Goal: Task Accomplishment & Management: Complete application form

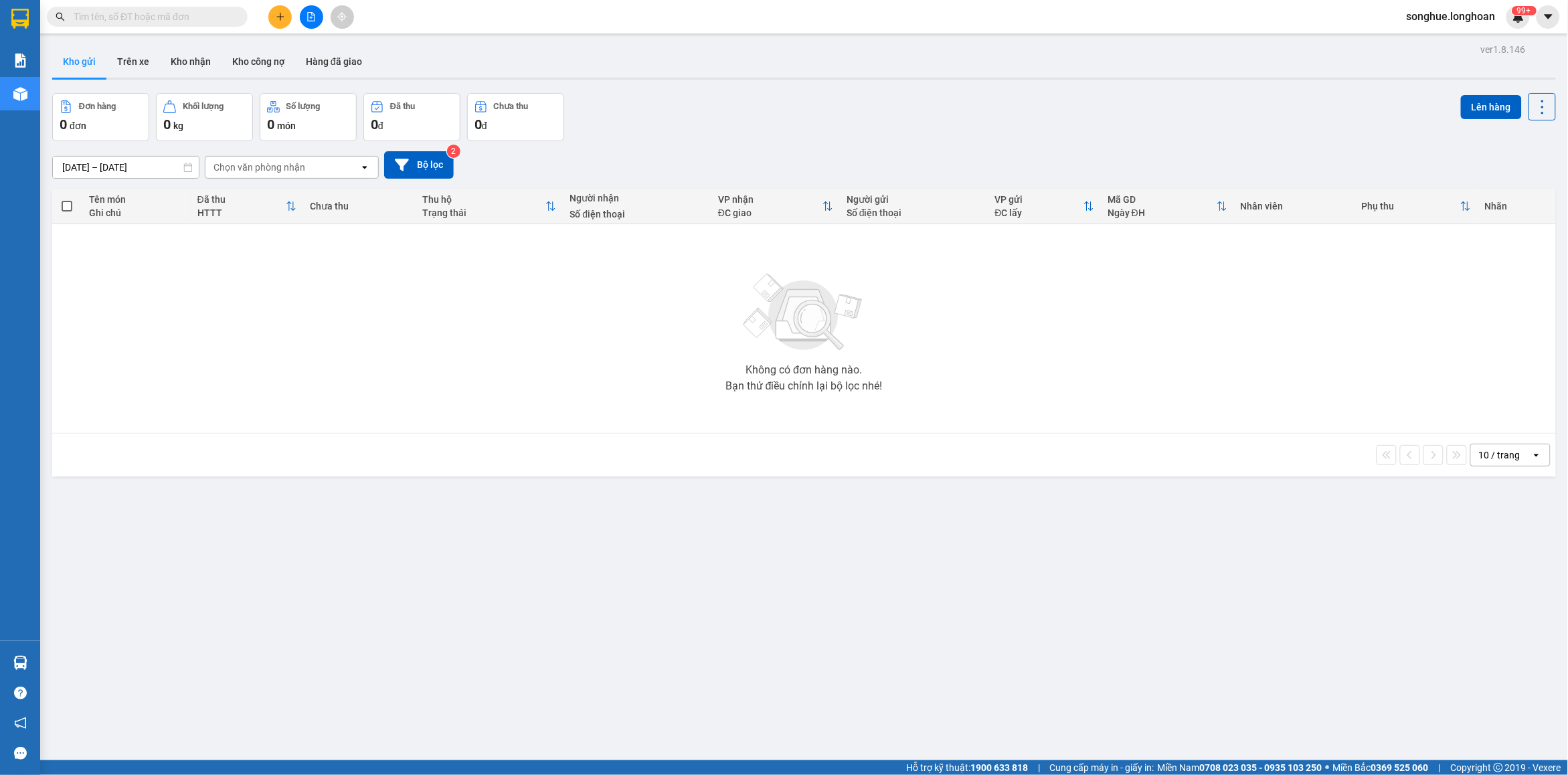
click at [129, 14] on input "text" at bounding box center [153, 17] width 158 height 15
paste input "0936 599 448"
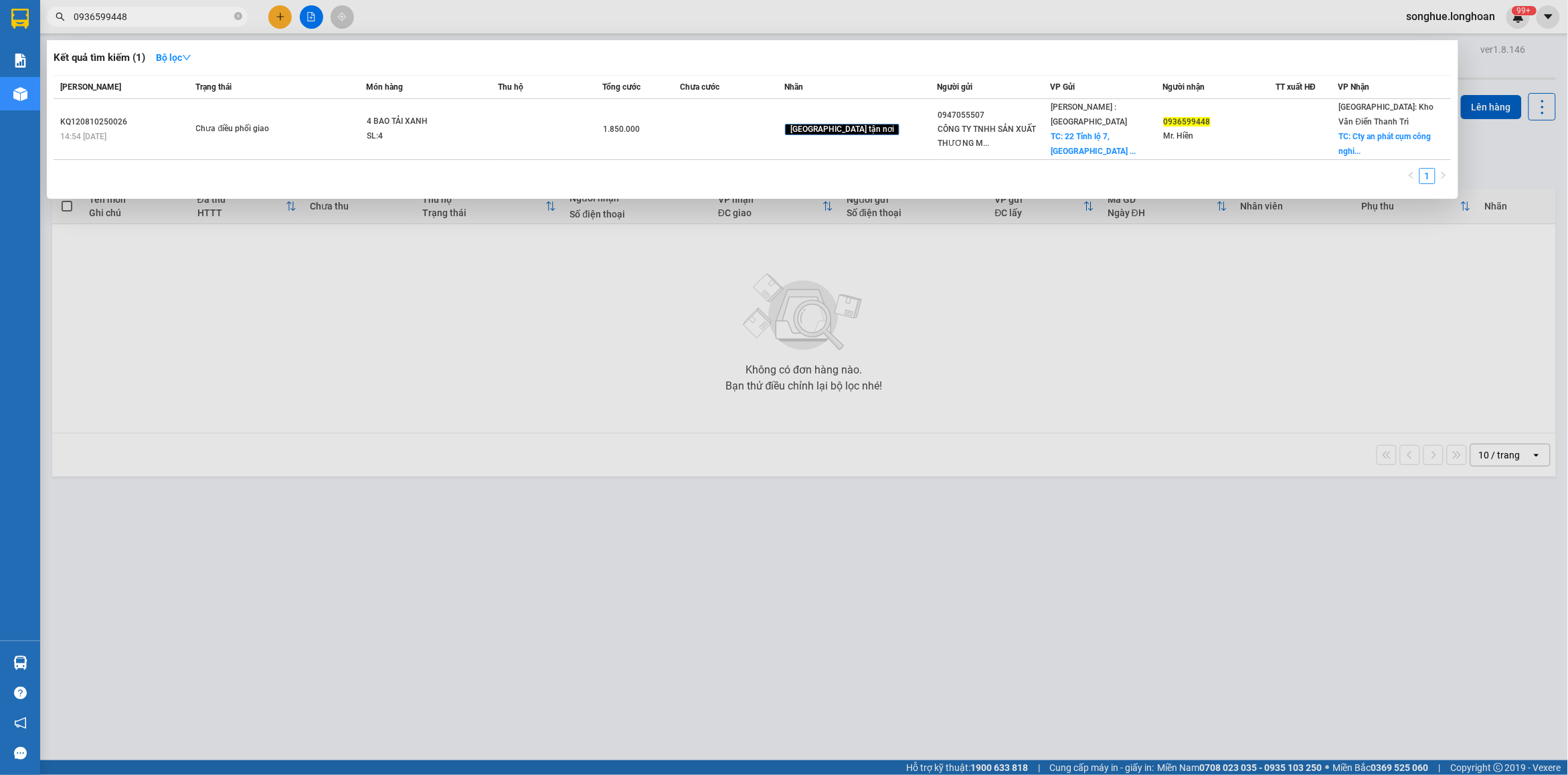
type input "0936599448"
click at [232, 168] on div "1" at bounding box center [753, 180] width 1398 height 24
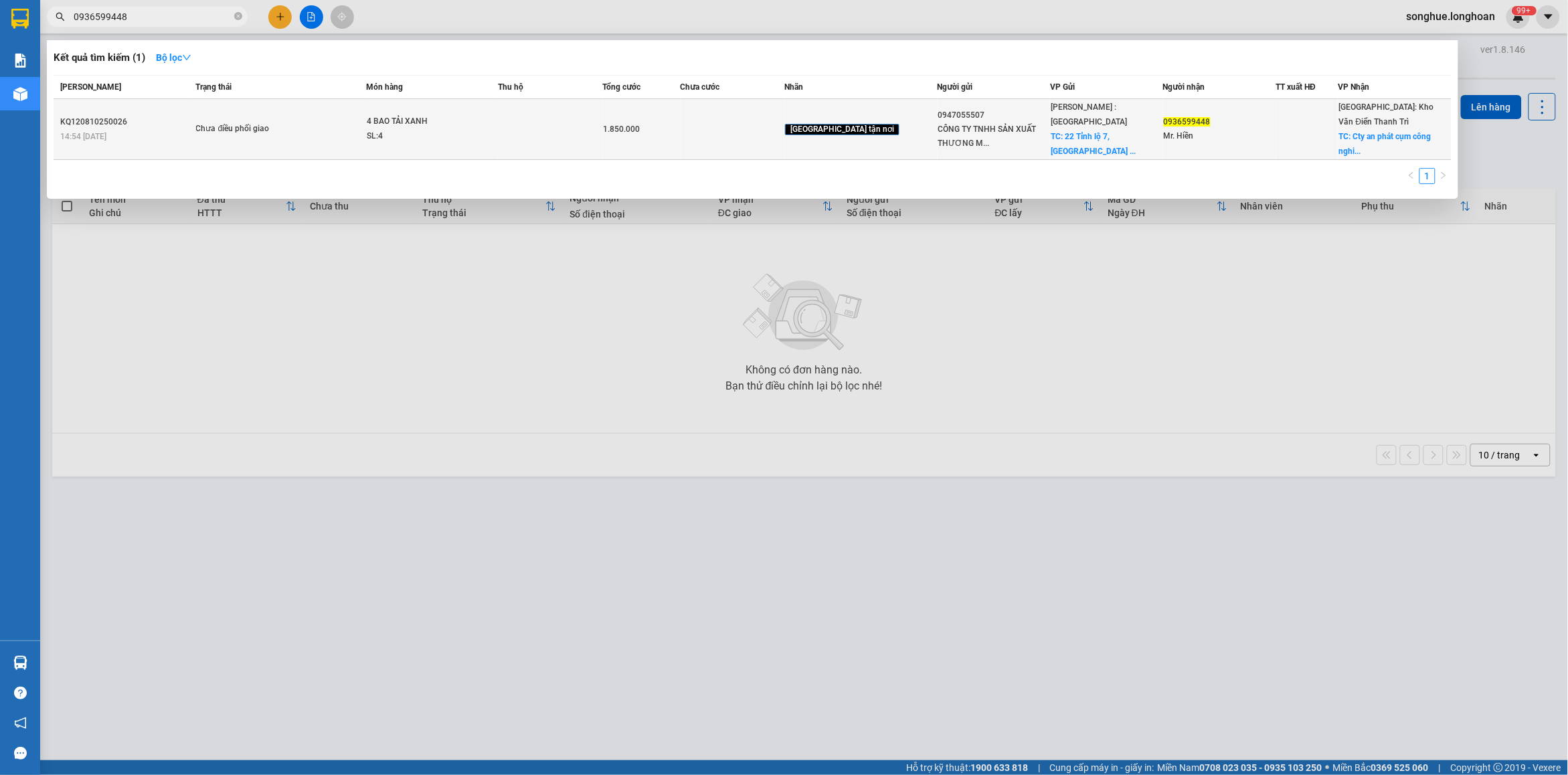
click at [235, 122] on div "Chưa điều phối giao" at bounding box center [246, 129] width 100 height 15
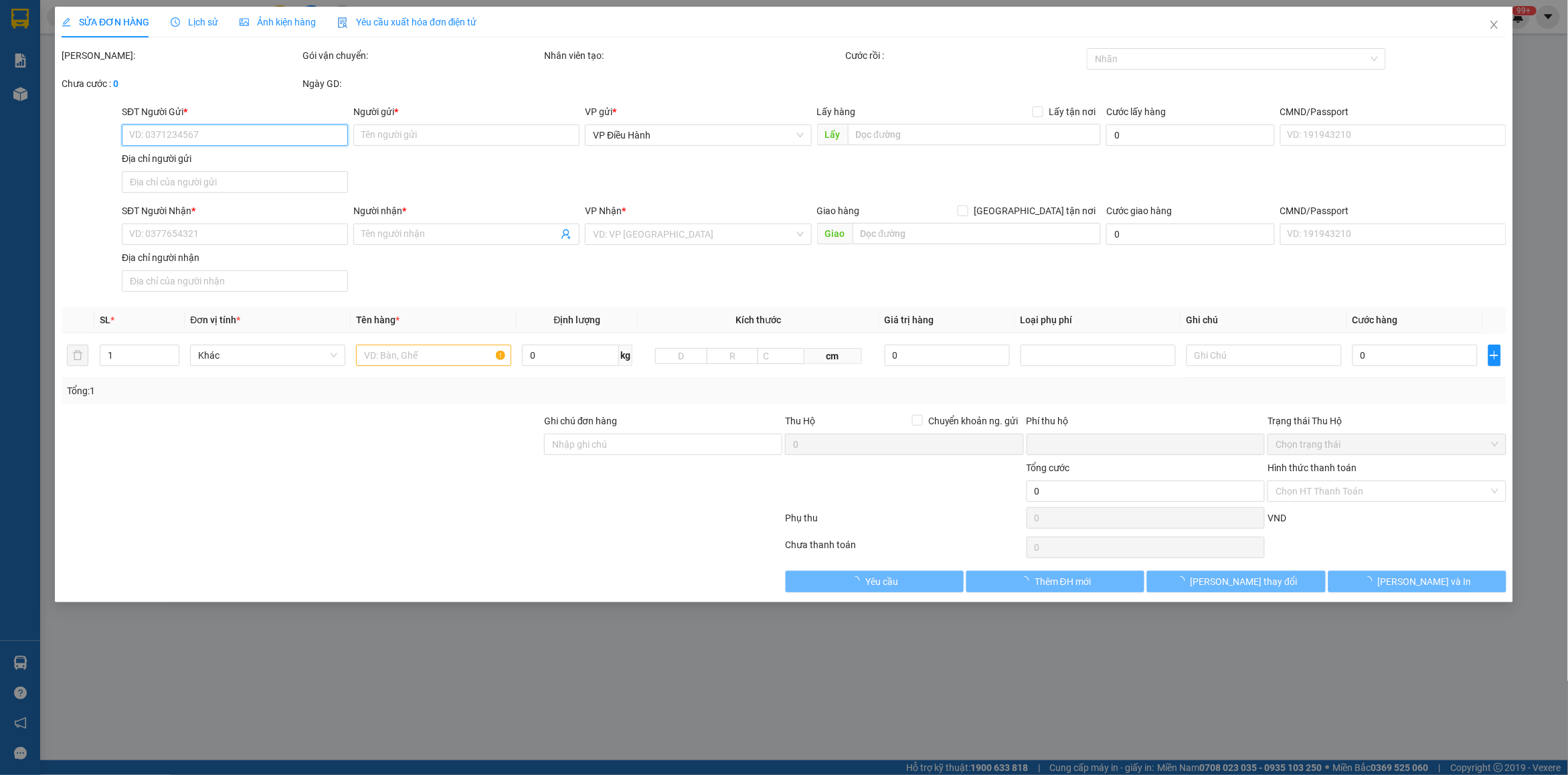
type input "0947055507"
type input "CÔNG TY TNHH SẢN XUẤT THƯƠNG MẠI XNK LINH KHANG FOODS VN"
checkbox input "true"
type input "22 Tỉnh lộ 7, [GEOGRAPHIC_DATA], xã [GEOGRAPHIC_DATA], [GEOGRAPHIC_DATA], [GEOG…"
type input "250.000"
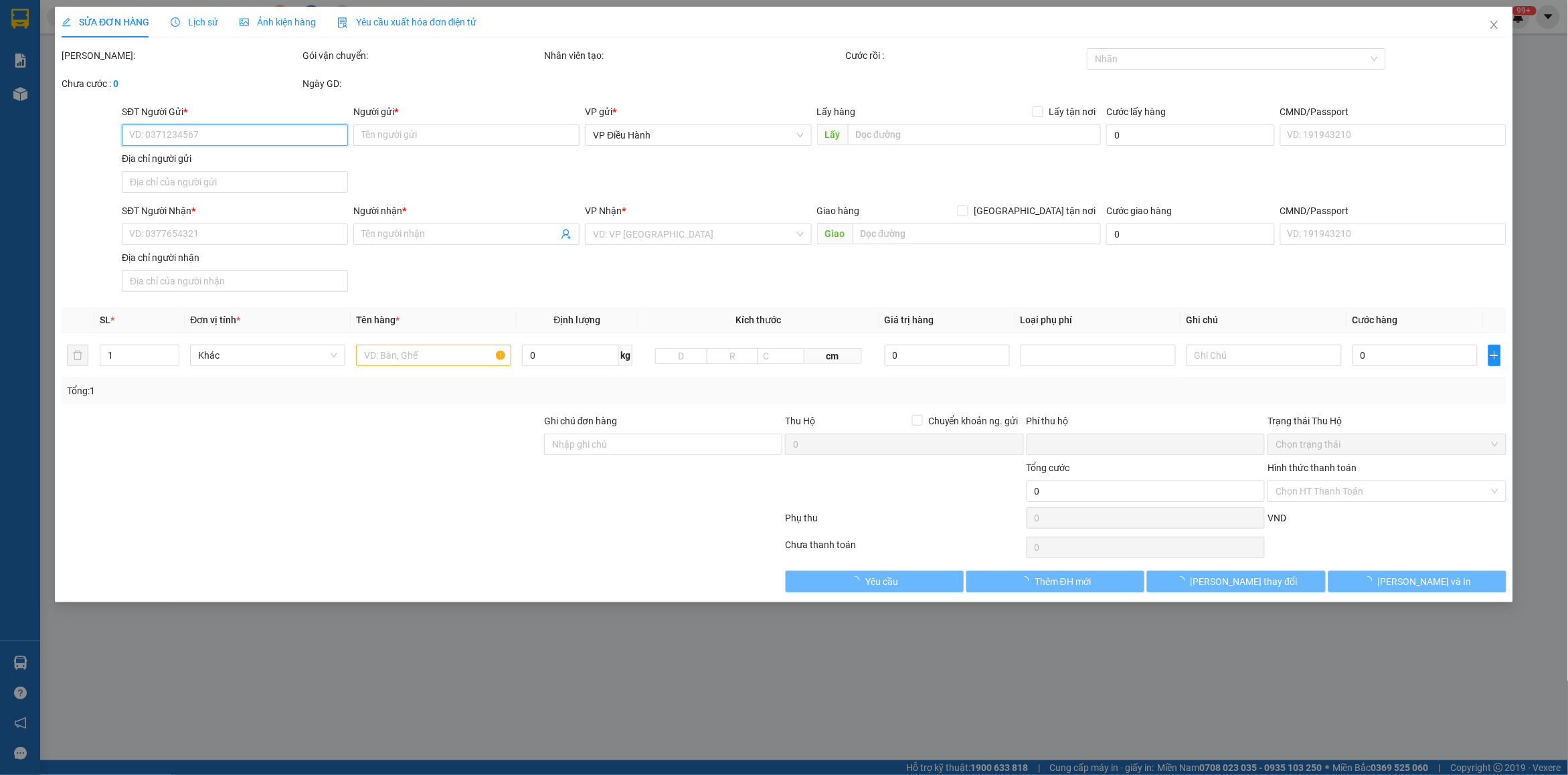
type input "0936599448"
type input "Mr. Hiền"
checkbox input "true"
type input "Cty an phát cụm công nghiệp An Đồng thị trấn [GEOGRAPHIC_DATA] tỉnh [GEOGRAPHIC…"
type input "0"
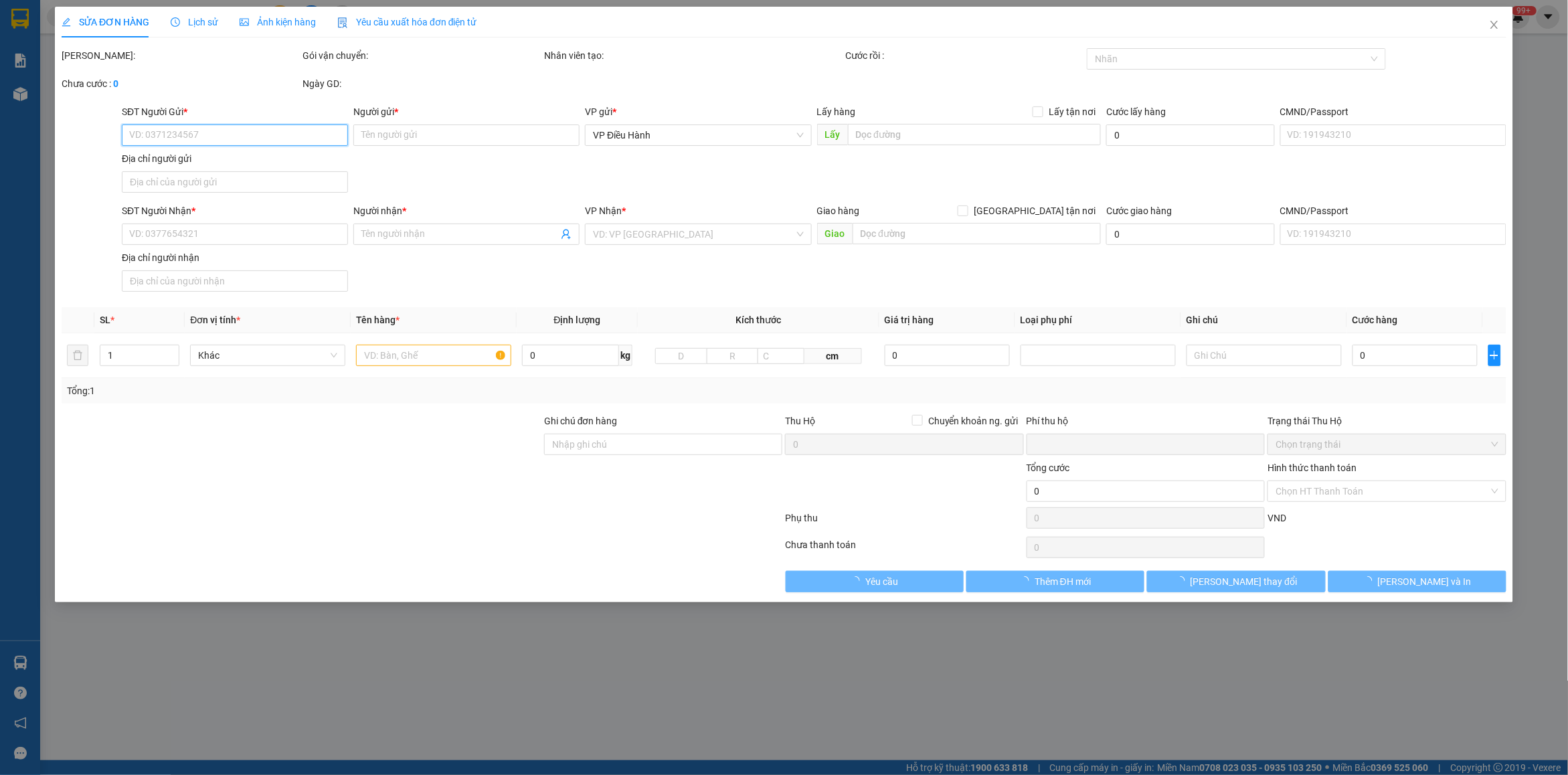
type input "1.850.000"
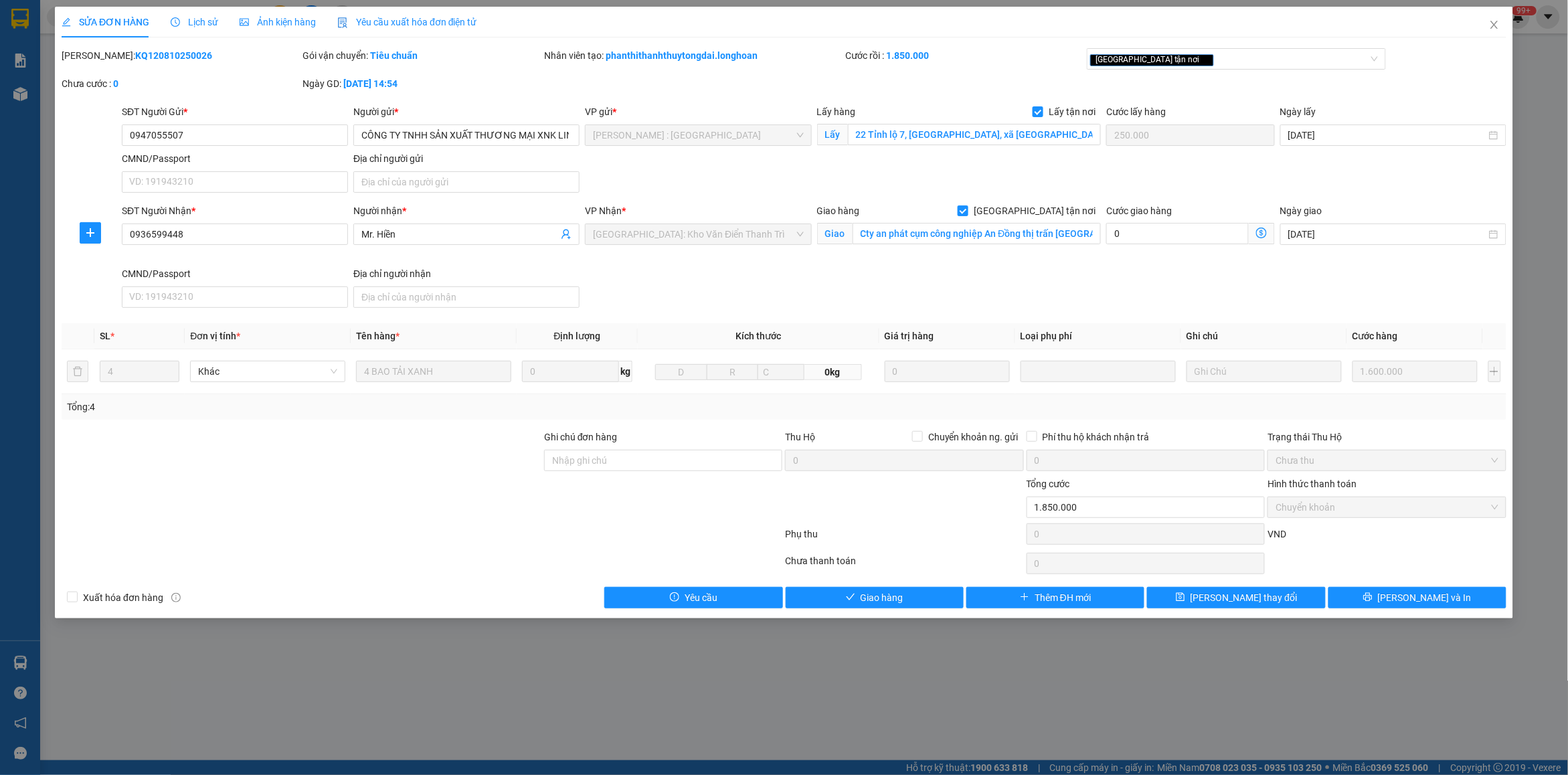
click at [213, 9] on div "Lịch sử" at bounding box center [194, 22] width 47 height 31
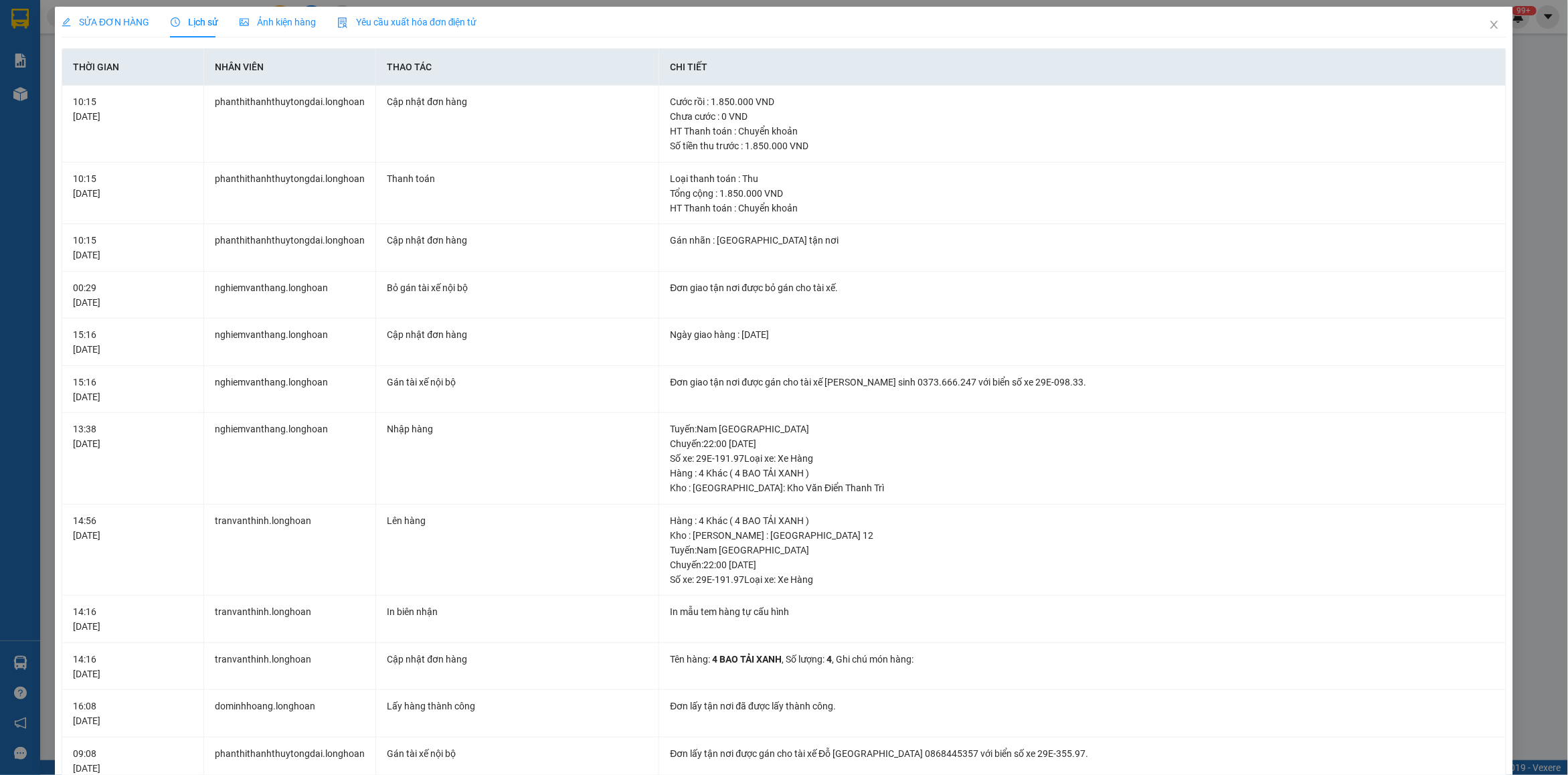
click at [89, 22] on span "SỬA ĐƠN HÀNG" at bounding box center [105, 22] width 88 height 11
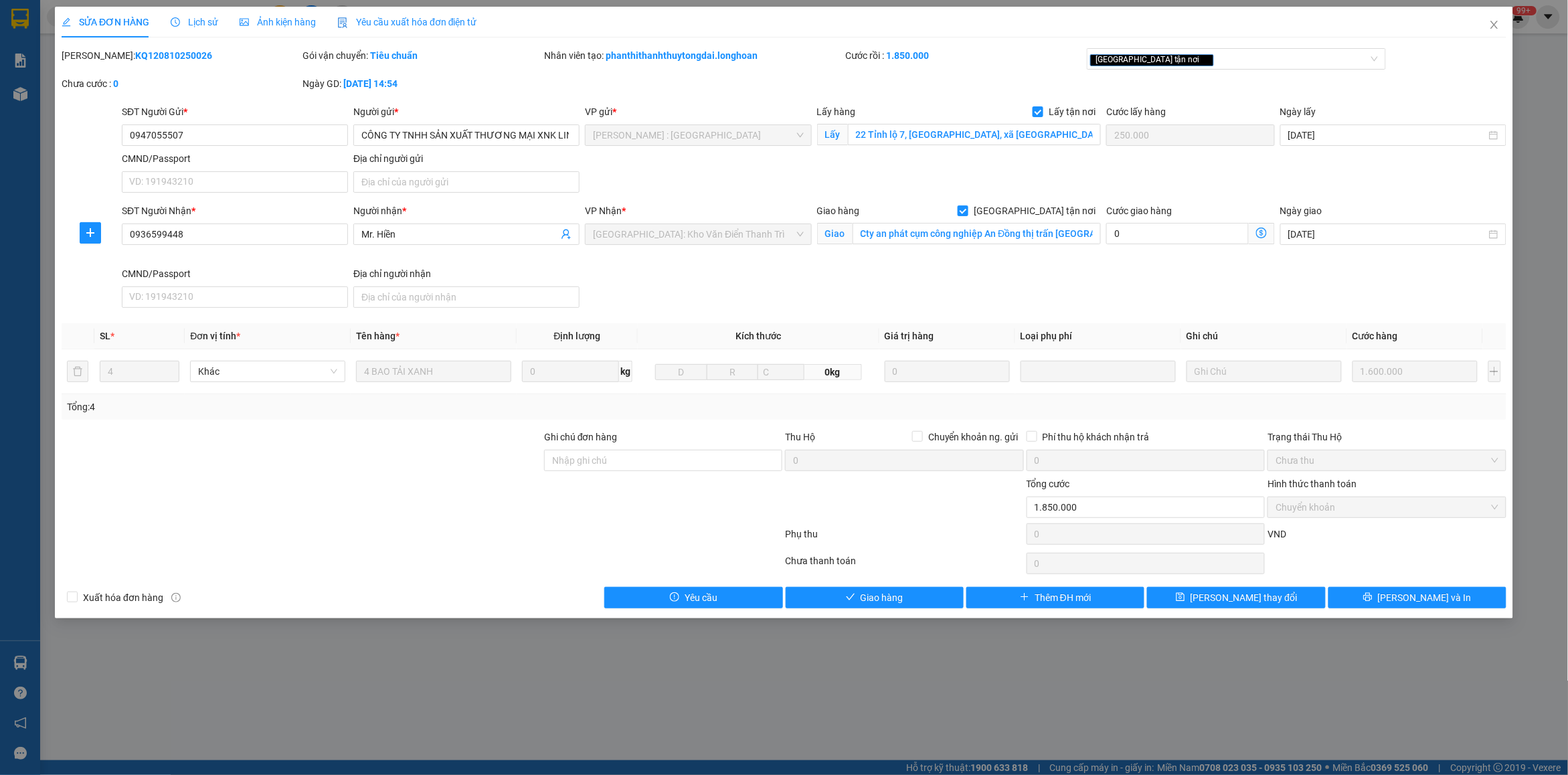
click at [211, 21] on span "Lịch sử" at bounding box center [194, 22] width 47 height 11
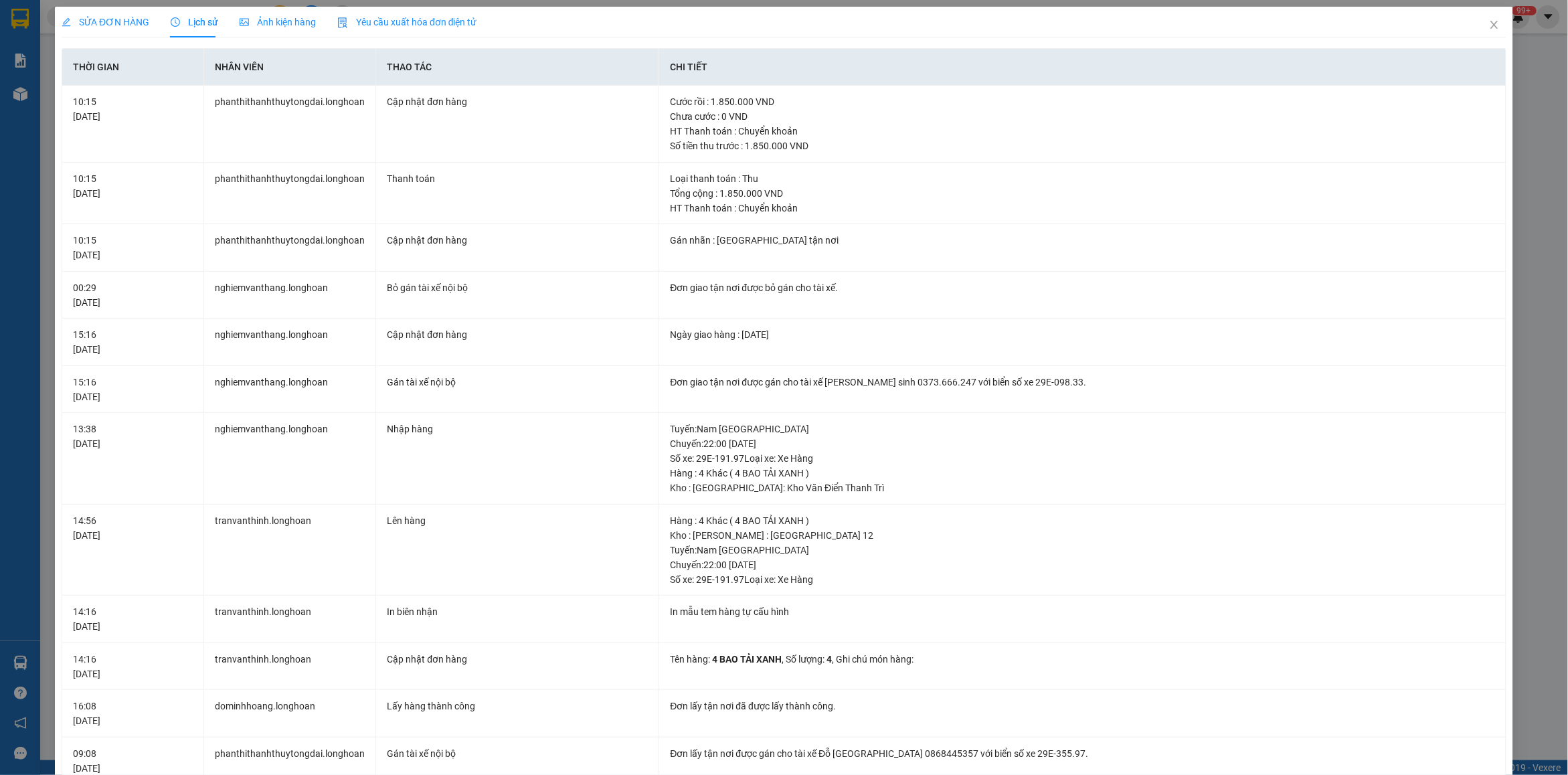
click at [123, 21] on span "SỬA ĐƠN HÀNG" at bounding box center [105, 22] width 88 height 11
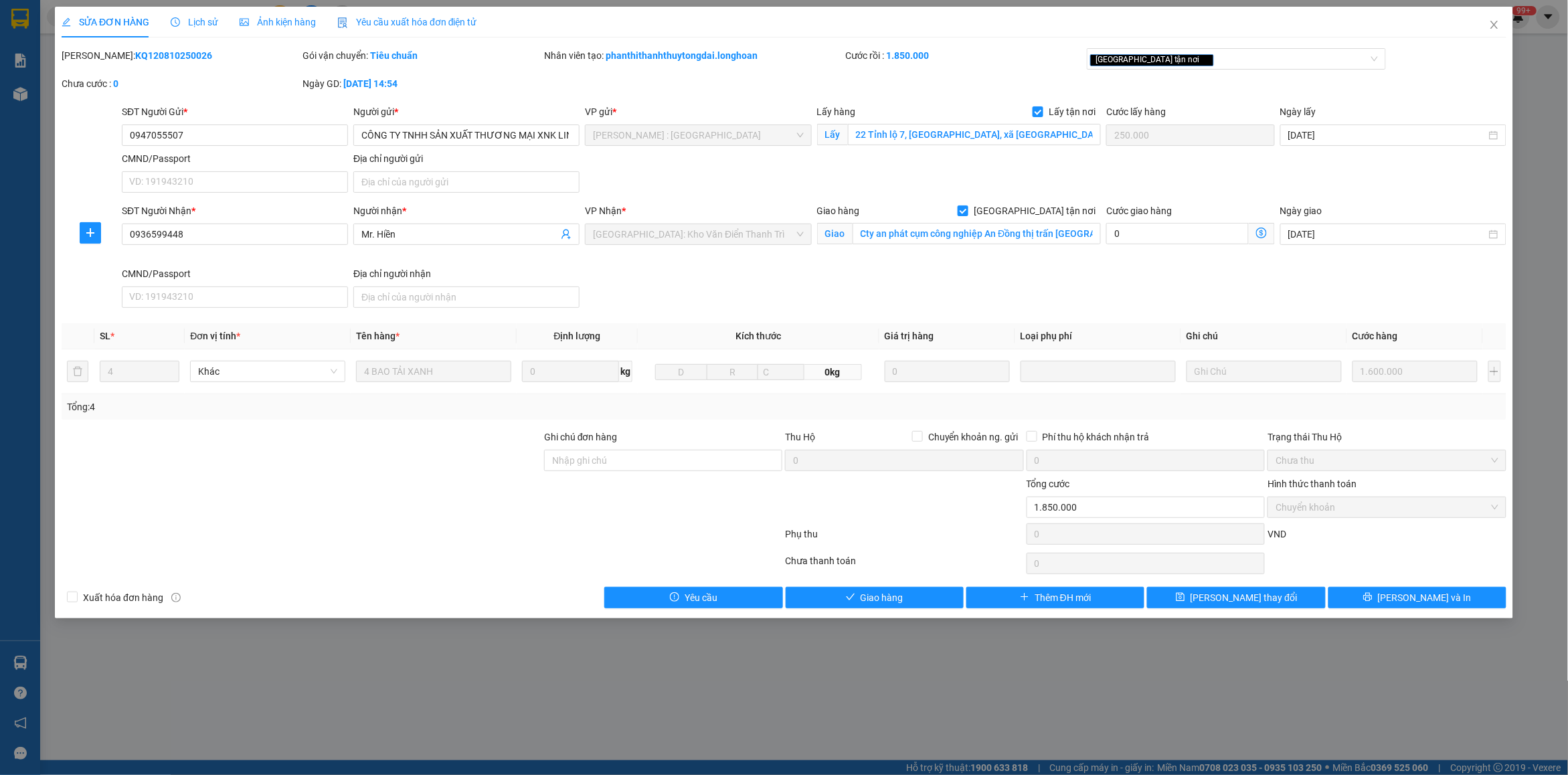
click at [135, 55] on b "KQ120810250026" at bounding box center [173, 56] width 77 height 11
copy b "KQ120810250026"
click at [1255, 23] on icon "close" at bounding box center [1494, 25] width 11 height 11
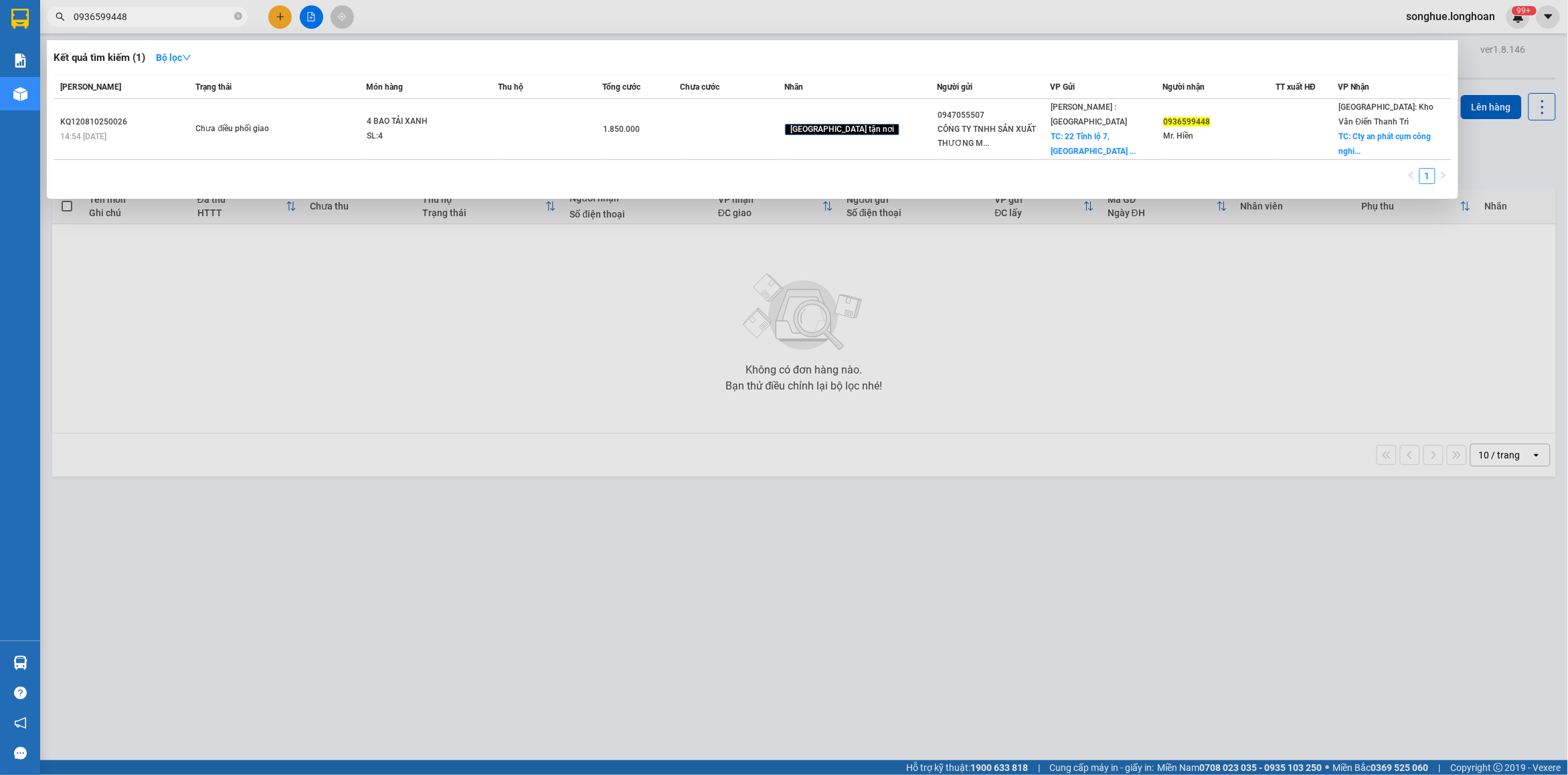
click at [243, 18] on span "0936599448" at bounding box center [147, 16] width 201 height 20
click at [235, 11] on span at bounding box center [238, 17] width 8 height 12
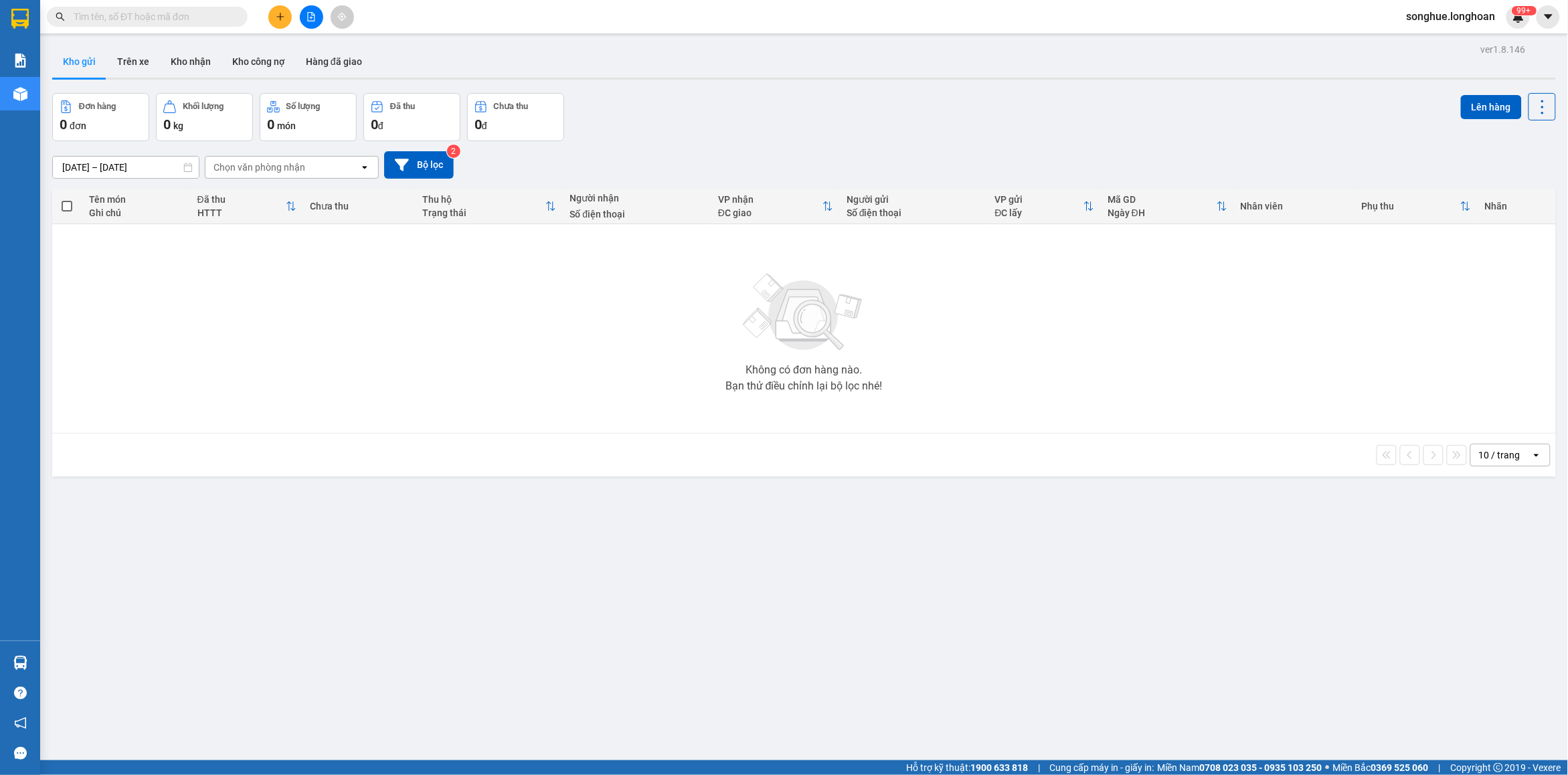
paste input "0343058406"
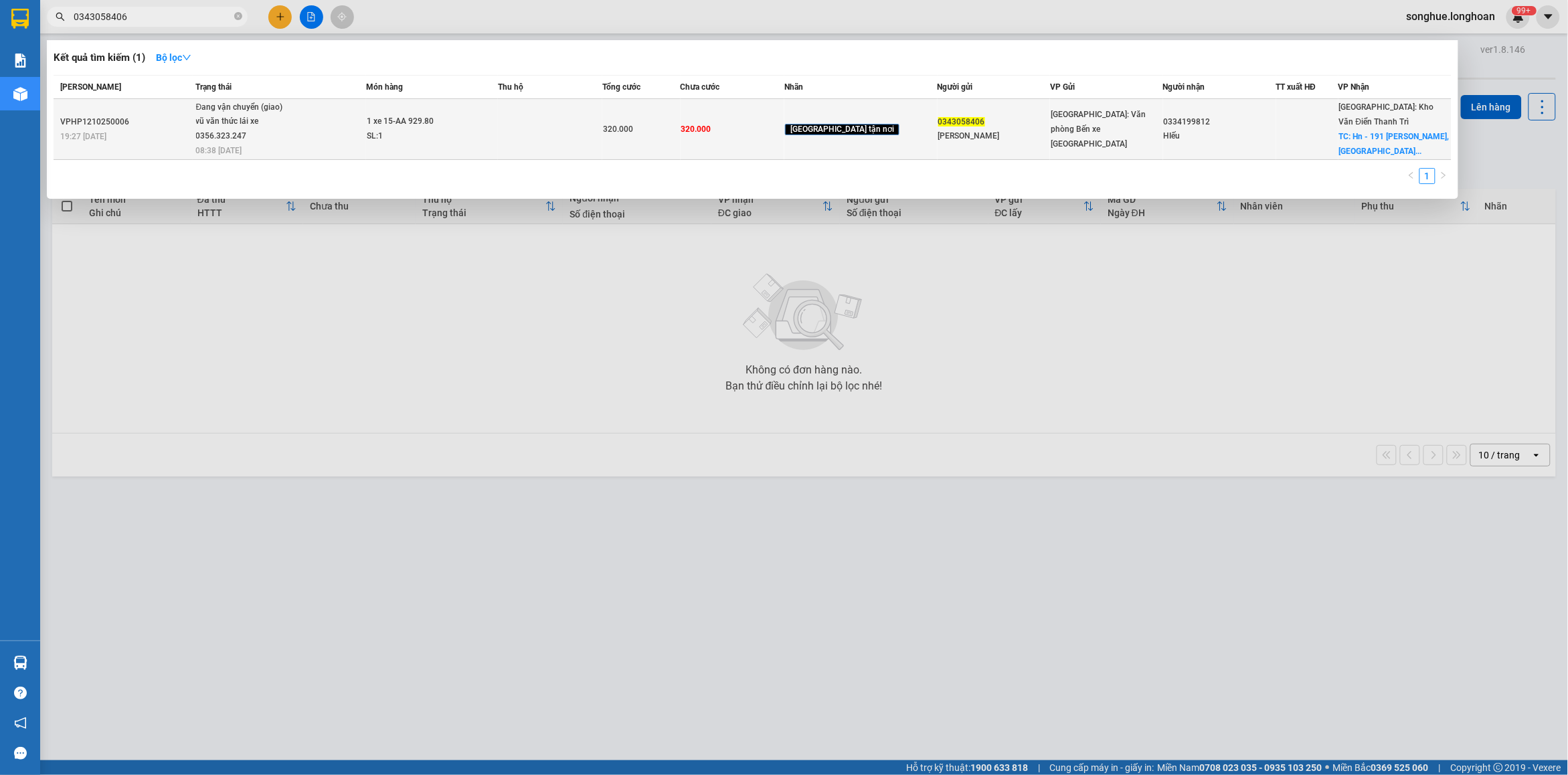
type input "0343058406"
click at [211, 121] on div "vũ văn thức lái xe 0356.323.247" at bounding box center [246, 129] width 100 height 28
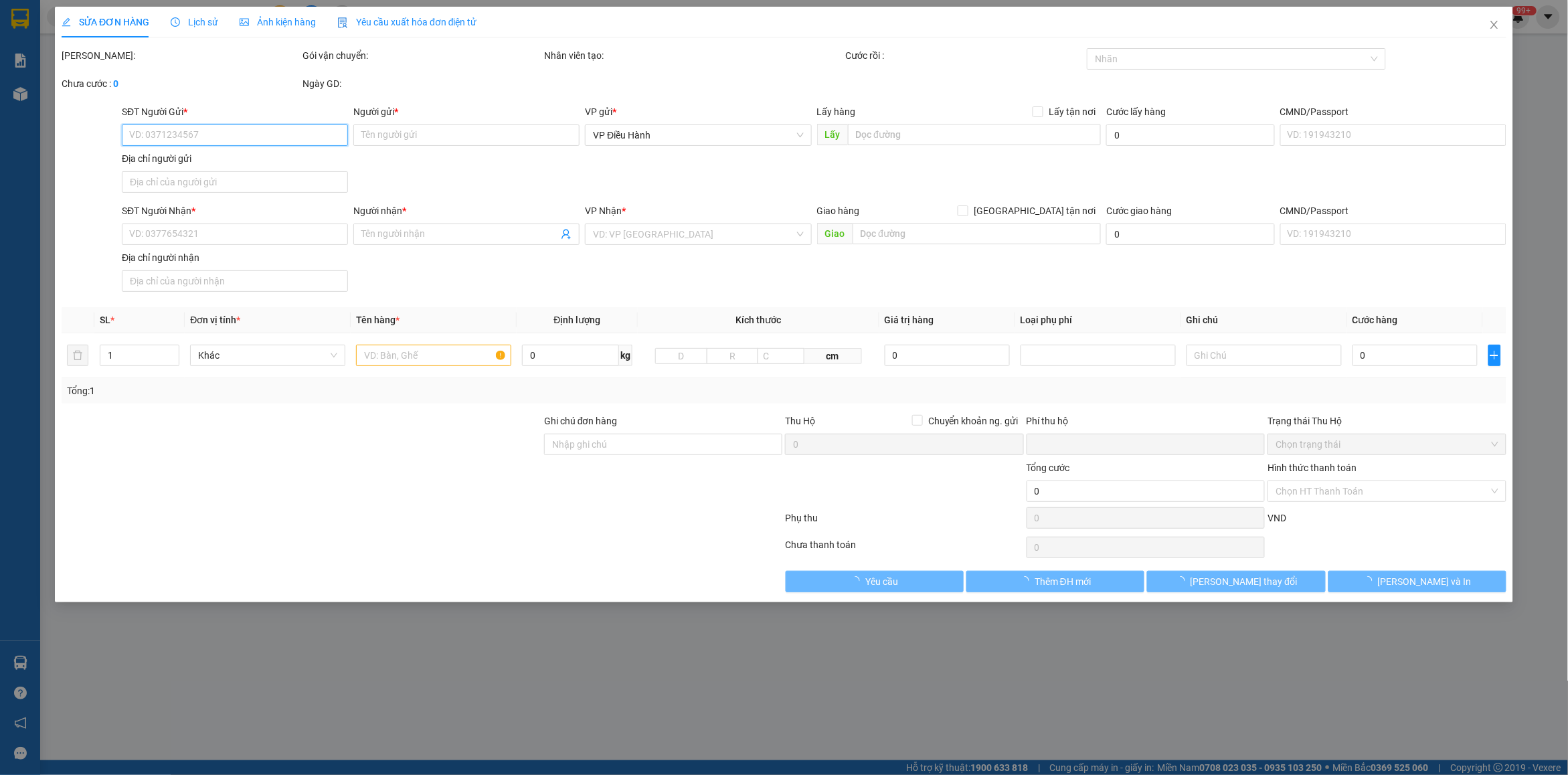
type input "0343058406"
type input "[PERSON_NAME]"
type input "0334199812"
type input "HIếu"
checkbox input "true"
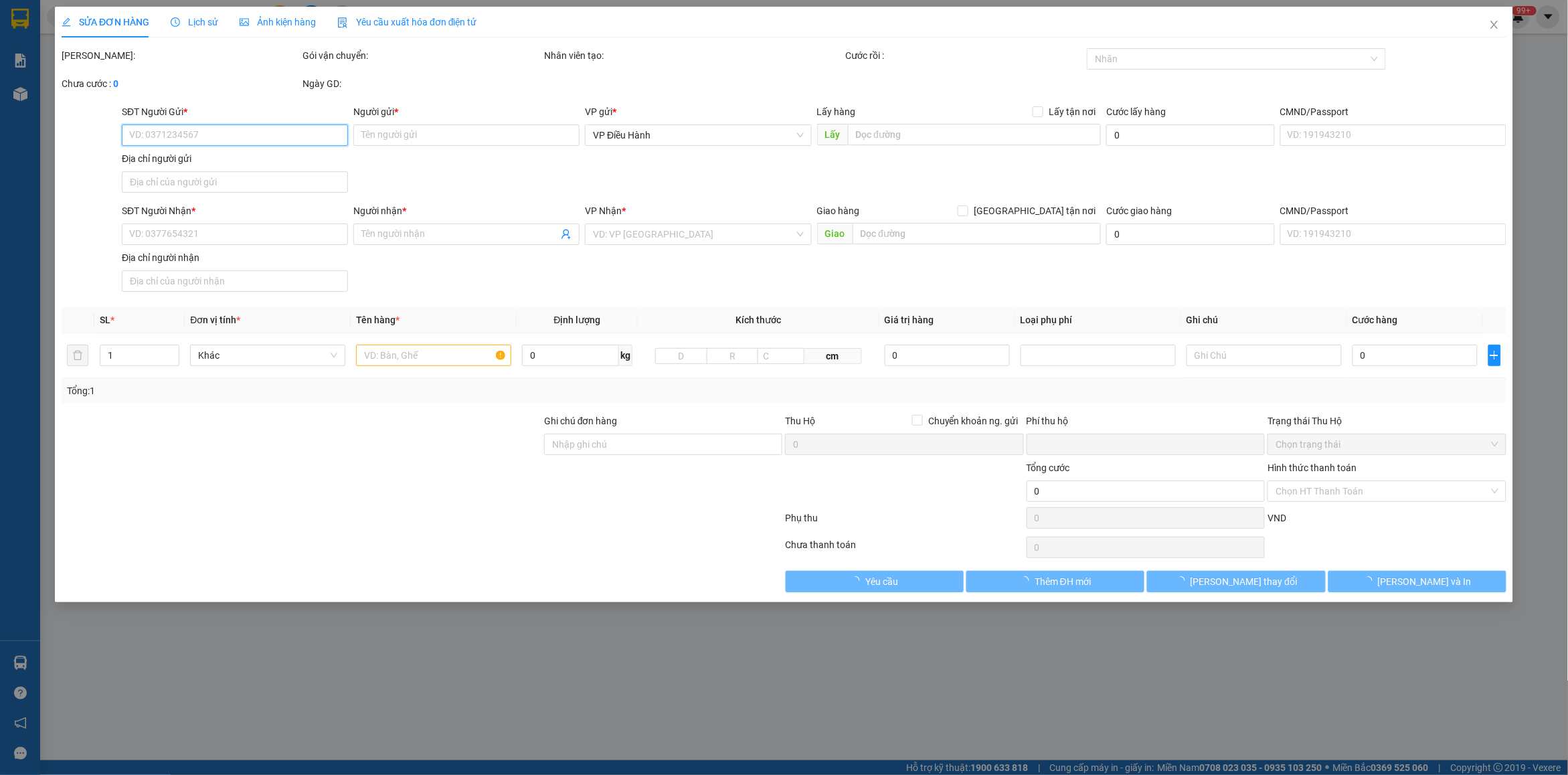
type input "Hn - 191 [PERSON_NAME], đống đa"
type input "0"
type input "320.000"
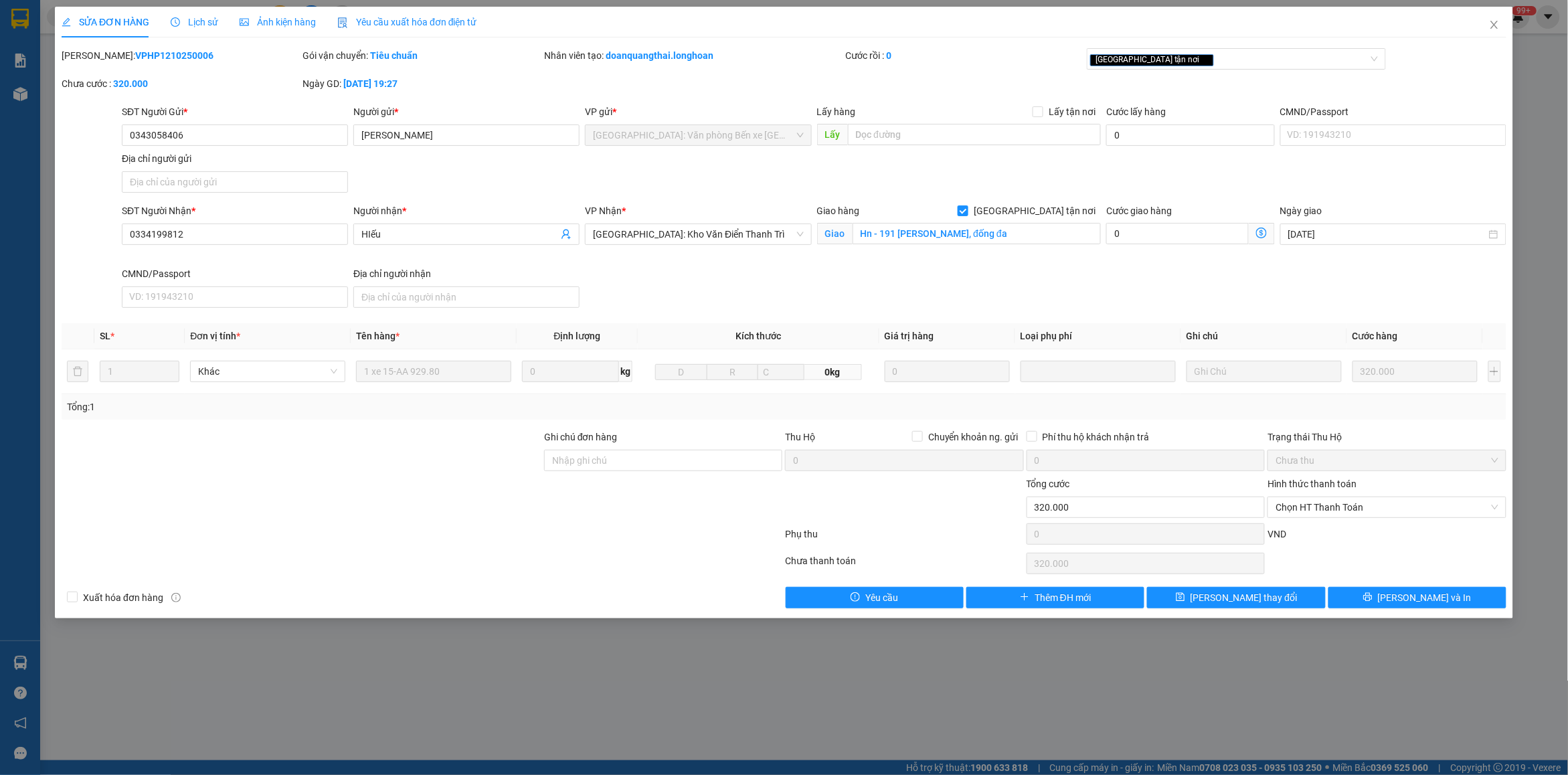
click at [188, 13] on div "Lịch sử" at bounding box center [194, 22] width 47 height 31
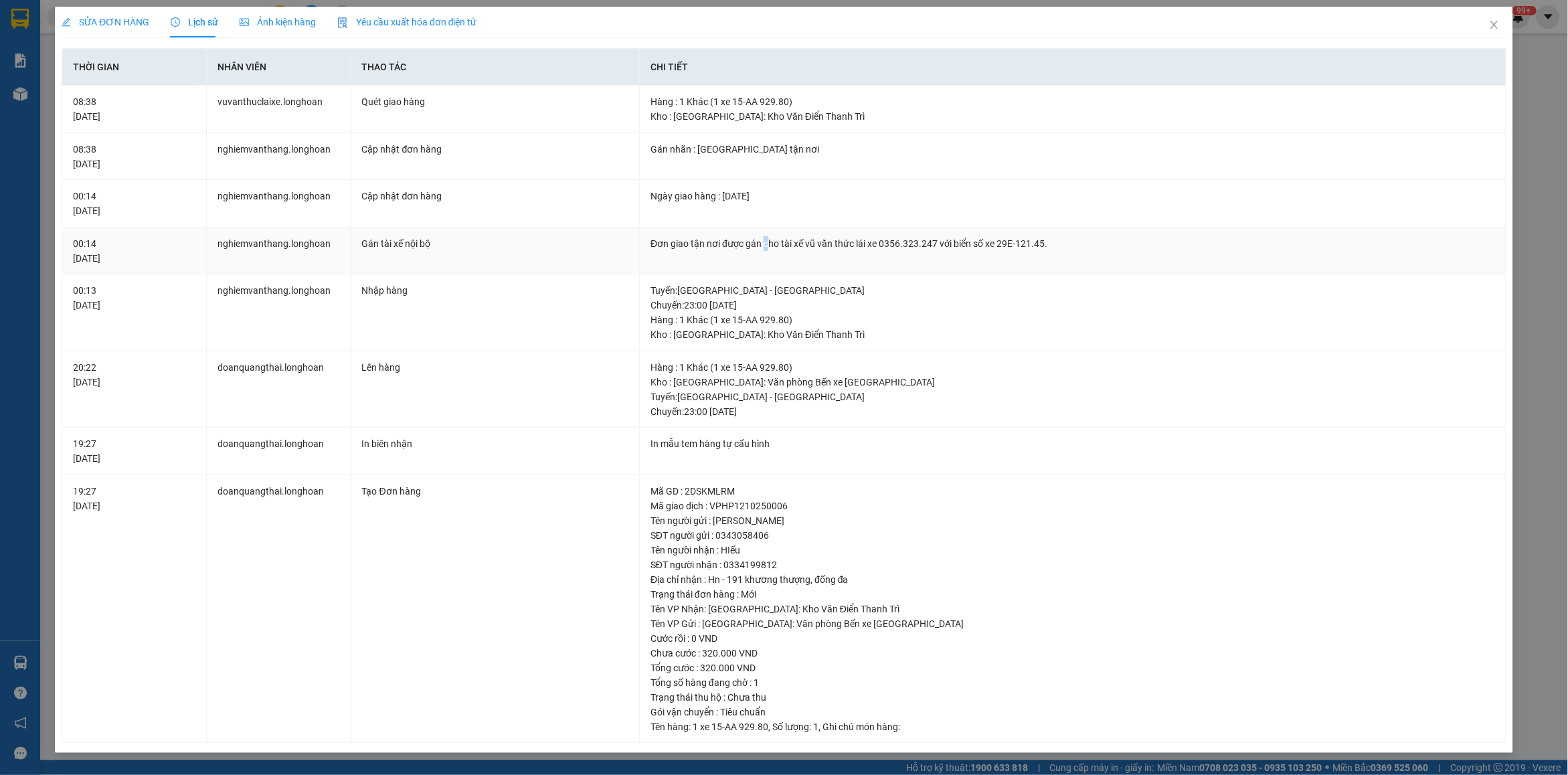
click at [767, 252] on td "Đơn giao tận nơi được gán cho tài xế vũ văn thức lái xe 0356.323.247 với biển s…" at bounding box center [1073, 251] width 867 height 47
click at [768, 251] on td "Đơn giao tận nơi được gán cho tài xế vũ văn thức lái xe 0356.323.247 với biển s…" at bounding box center [1073, 251] width 867 height 47
click at [92, 12] on div "SỬA ĐƠN HÀNG" at bounding box center [105, 22] width 88 height 31
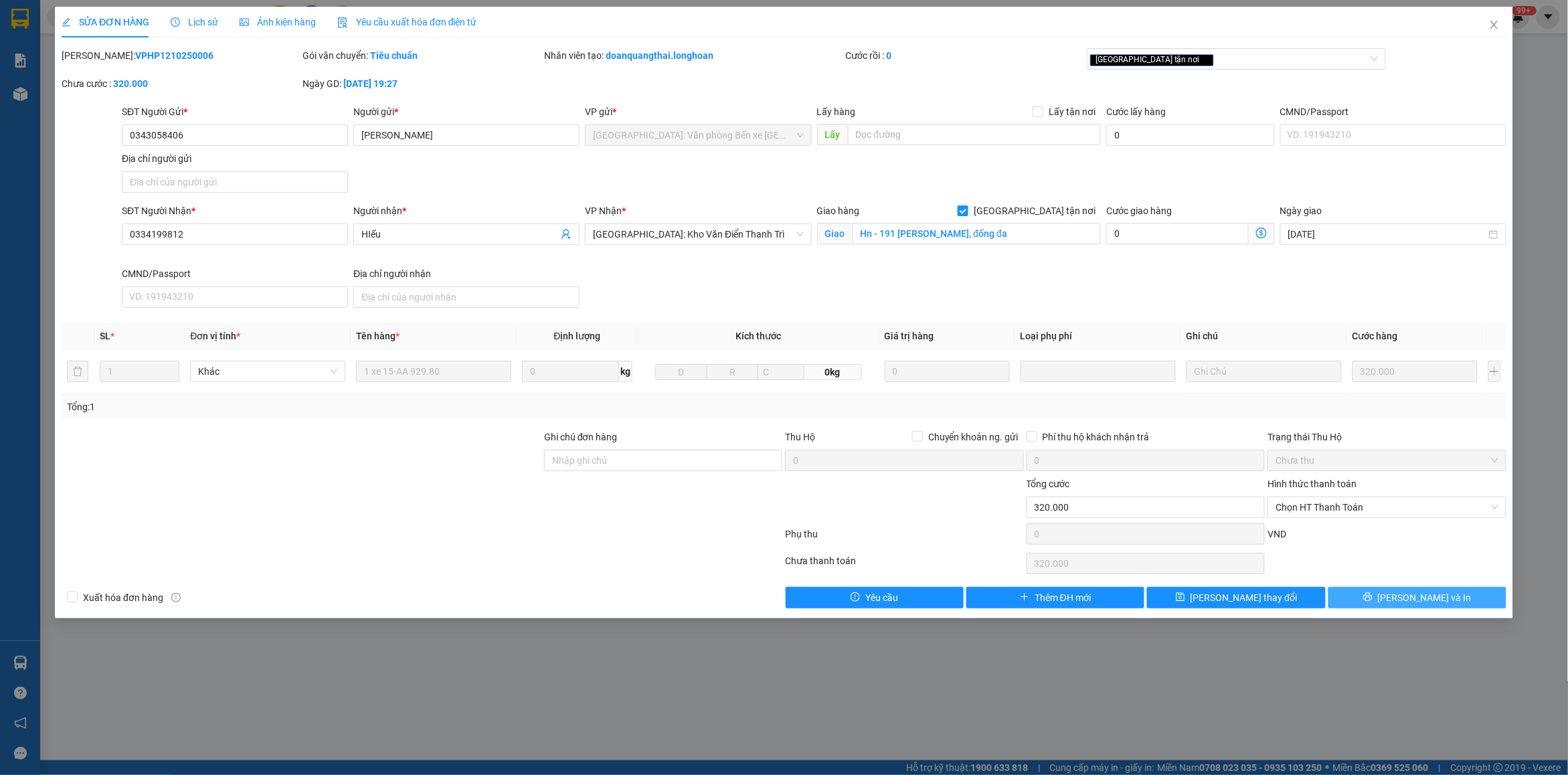
click at [1255, 603] on button "[PERSON_NAME] và In" at bounding box center [1417, 597] width 178 height 21
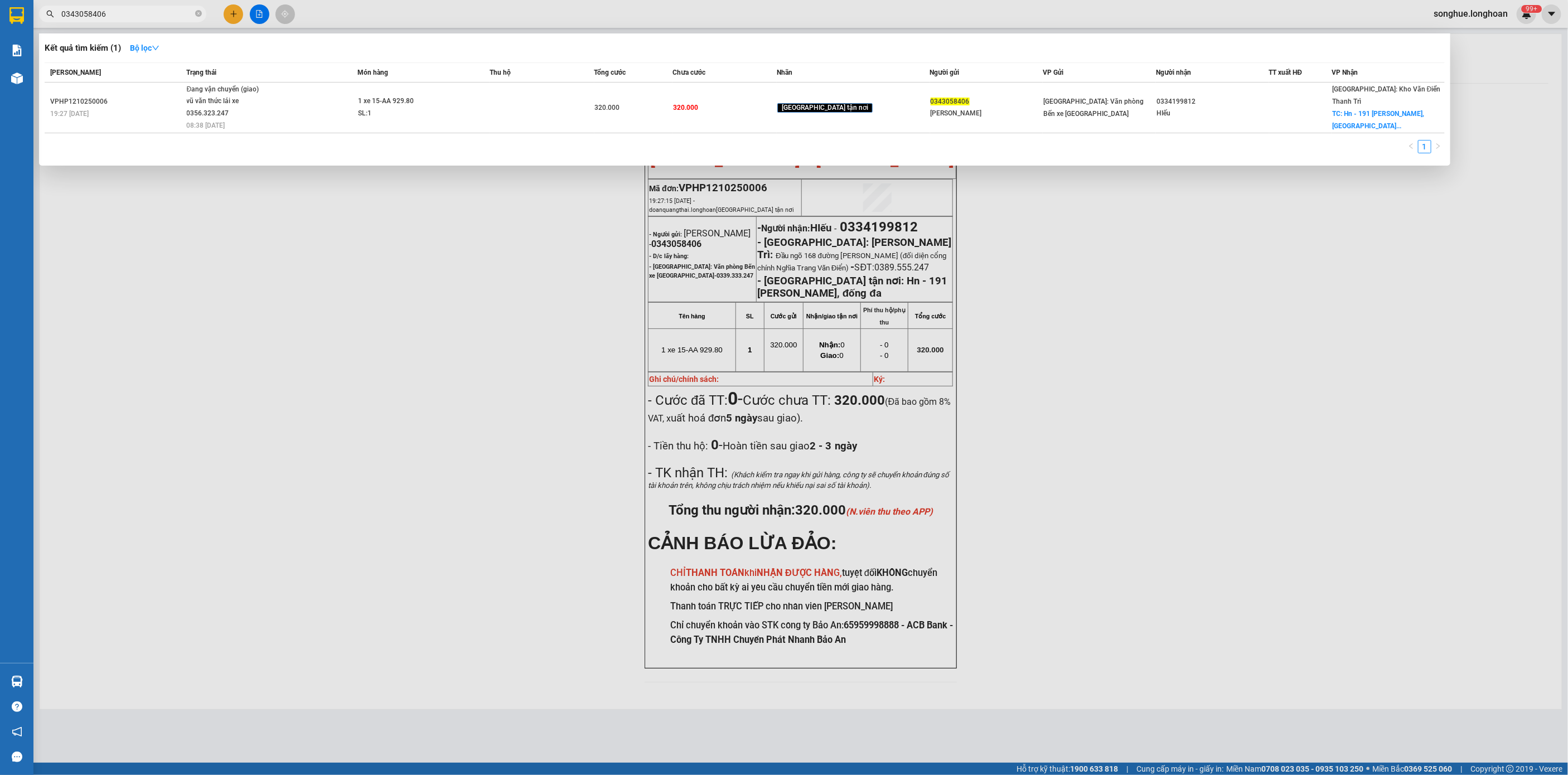
click at [163, 10] on input "0343058406" at bounding box center [127, 14] width 131 height 12
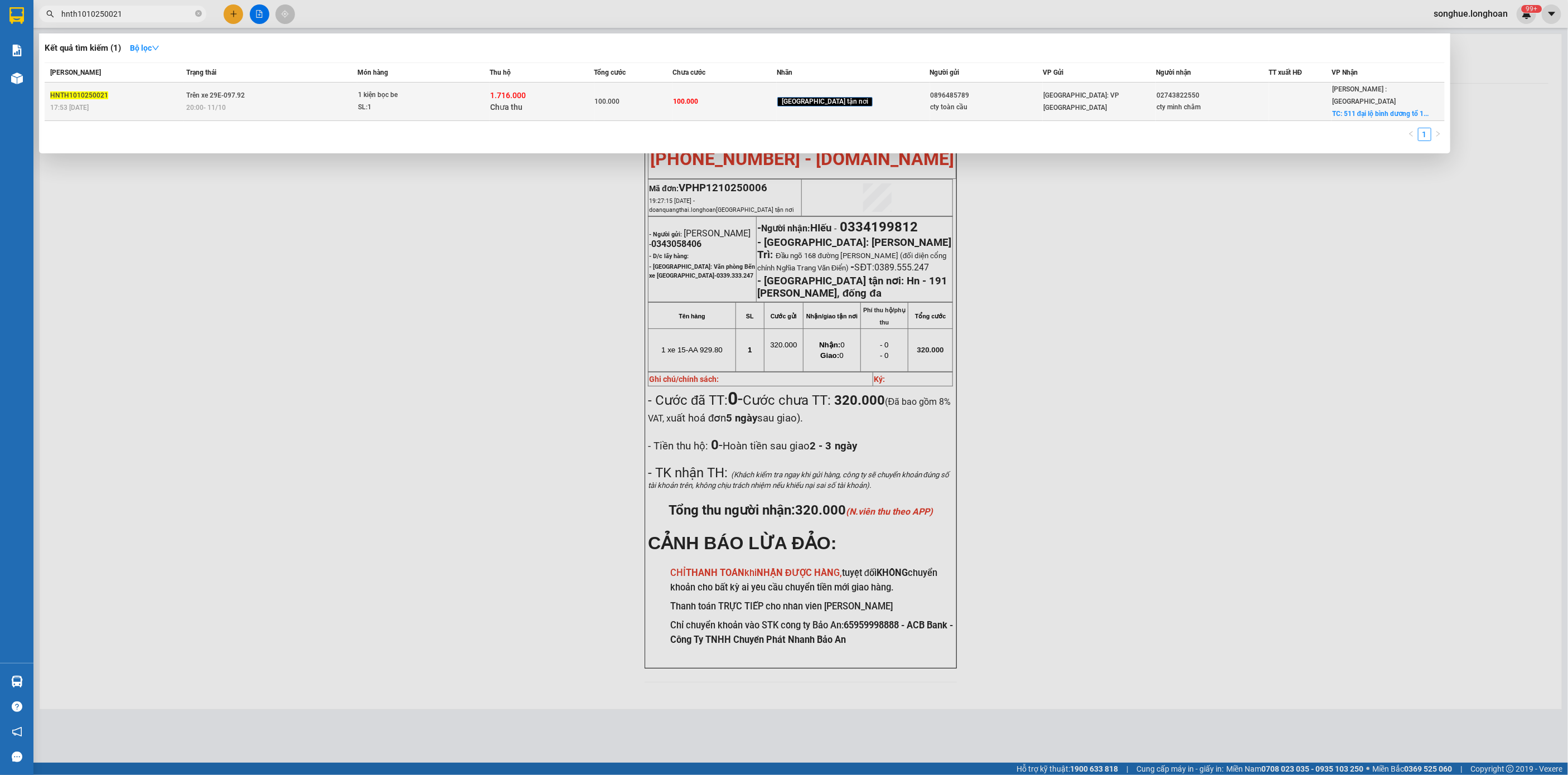
type input "hnth1010250021"
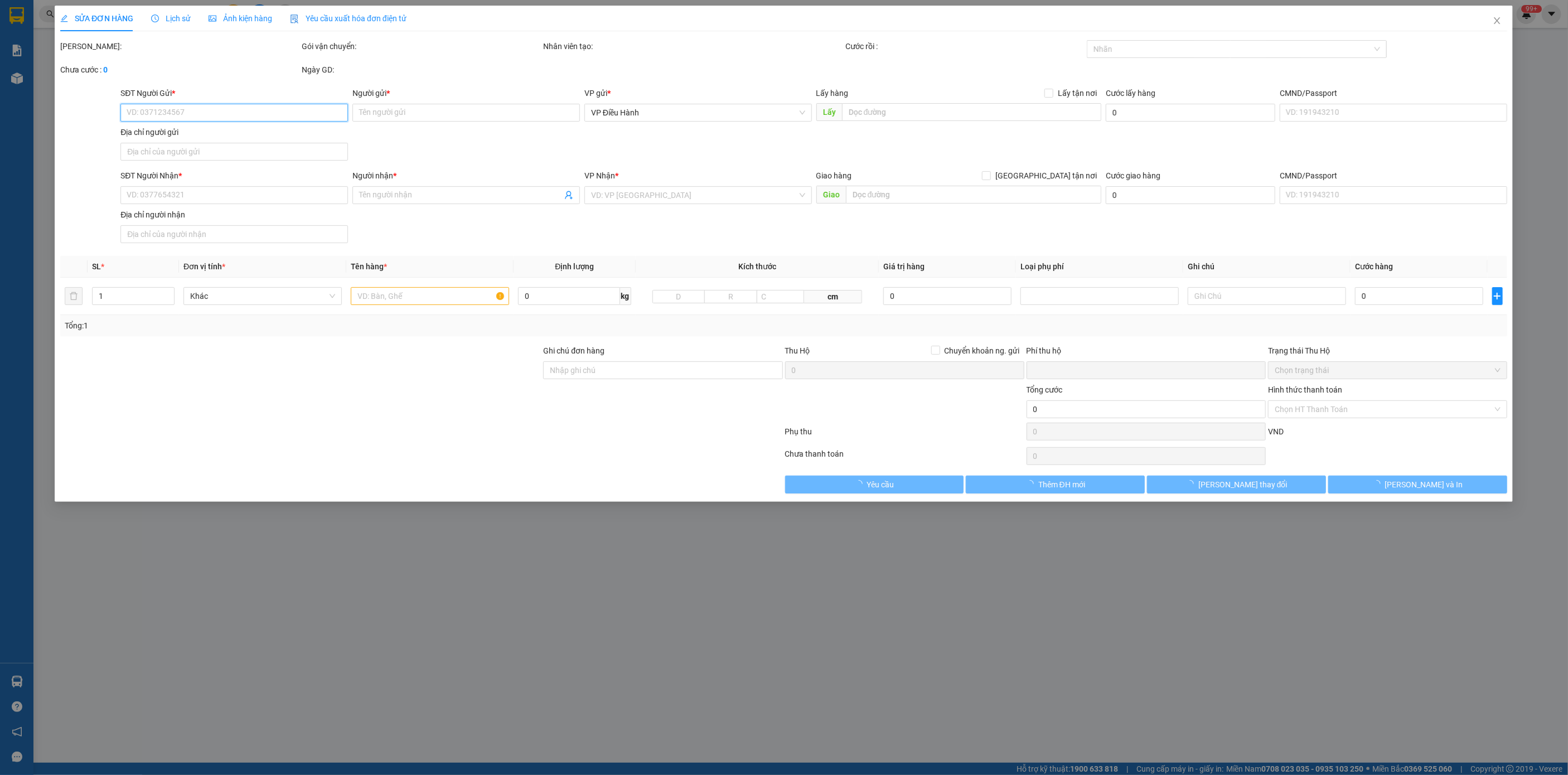
type input "0896485789"
type input "cty toàn cầu"
type input "02743822550"
type input "cty minh châm"
checkbox input "true"
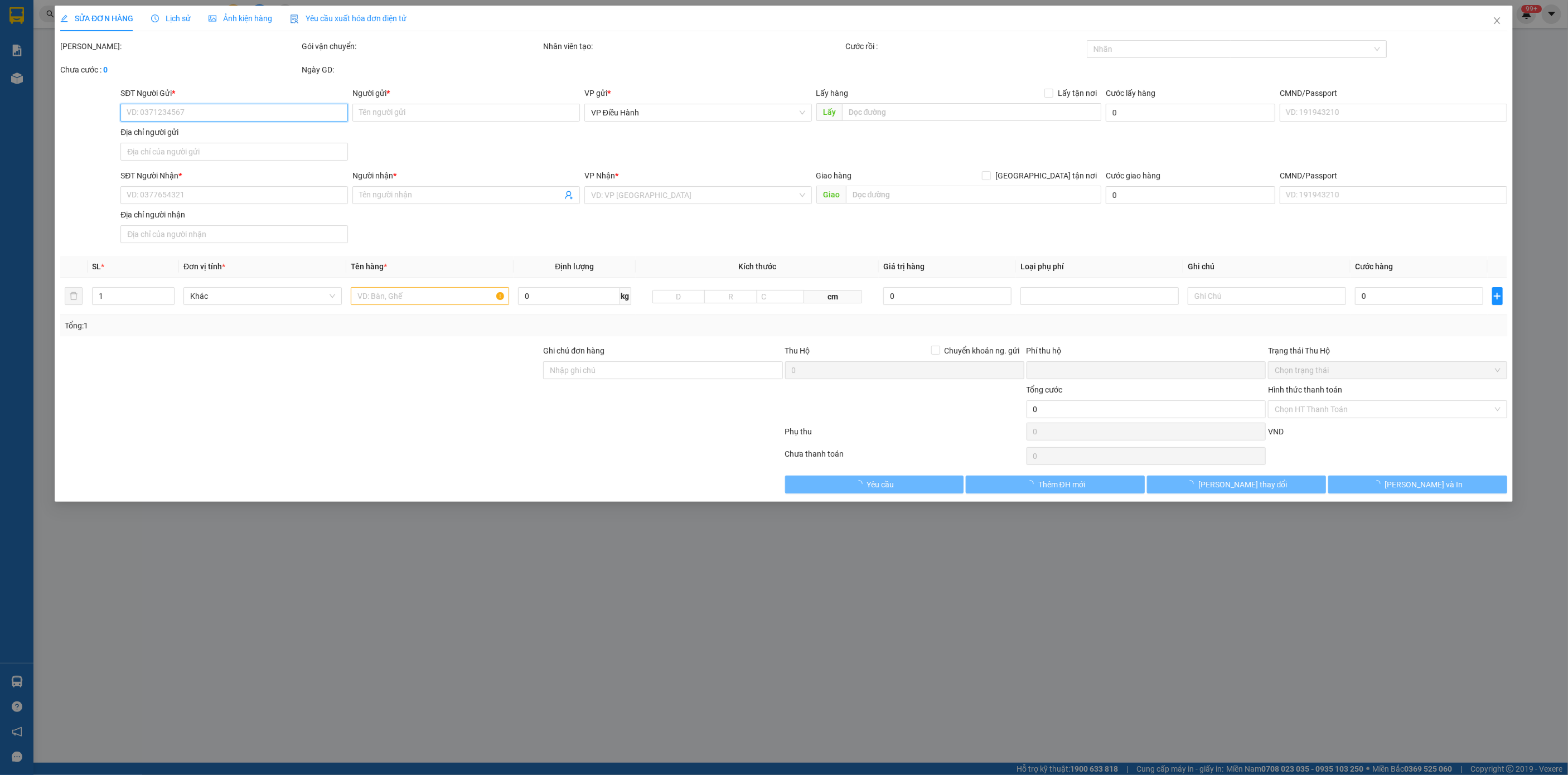
type input "511 đại lộ bình dương tổ 1 kp1 p hiệp thành tp thủ dầu 1 [GEOGRAPHIC_DATA]"
type input "100.000"
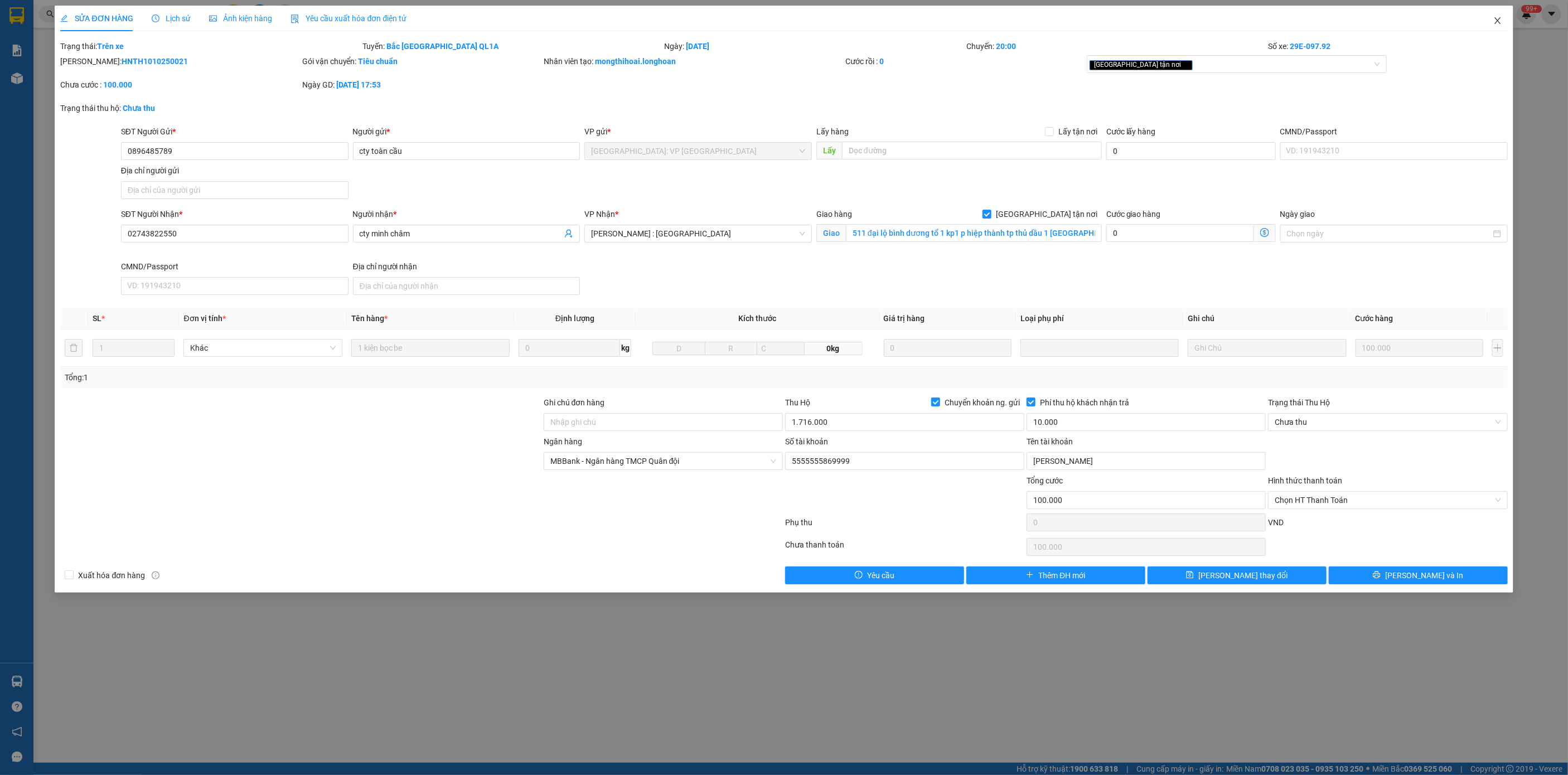
click at [1045, 32] on span "Close" at bounding box center [1497, 21] width 31 height 31
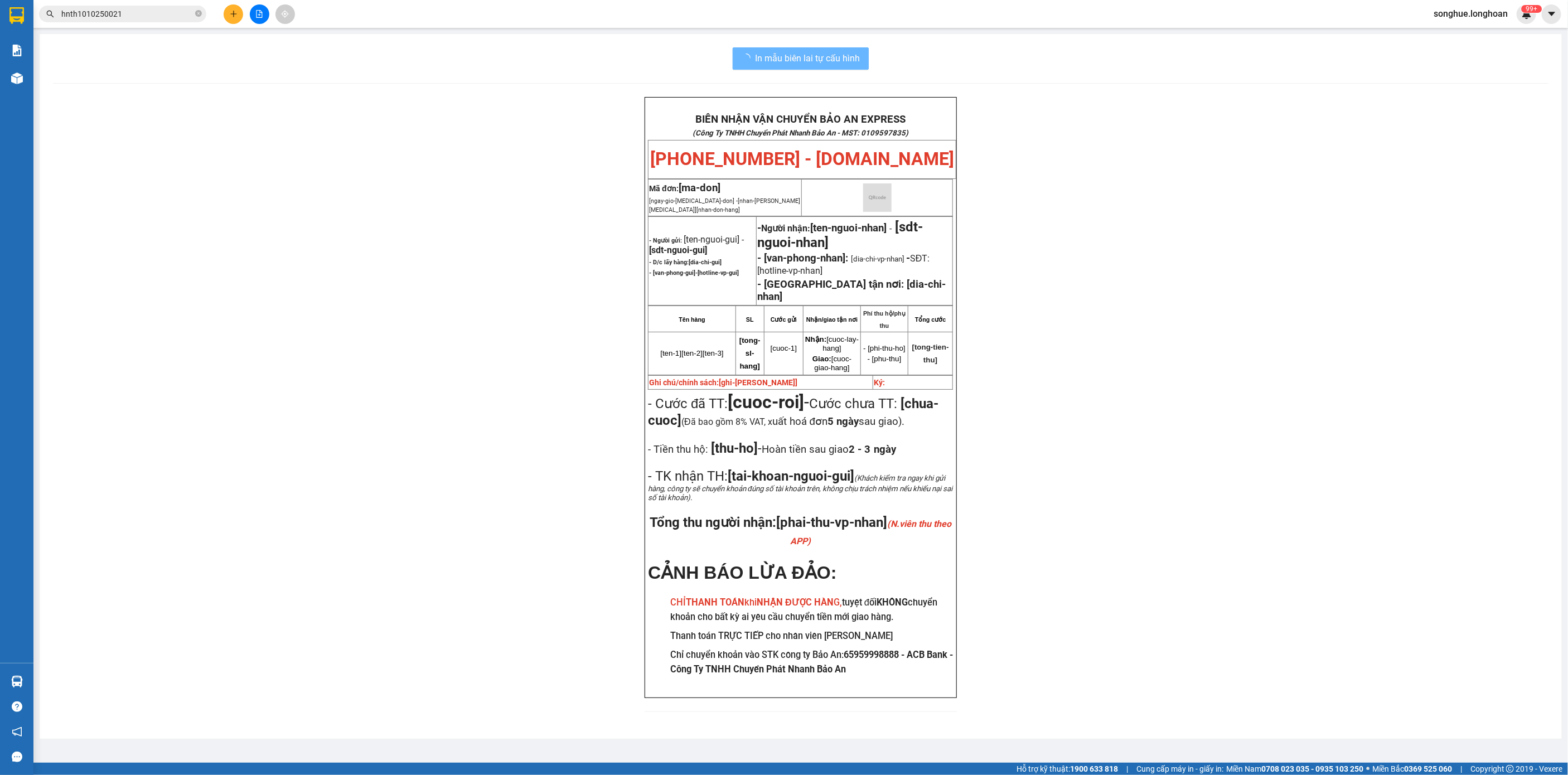
click at [131, 15] on input "hnth1010250021" at bounding box center [127, 14] width 131 height 12
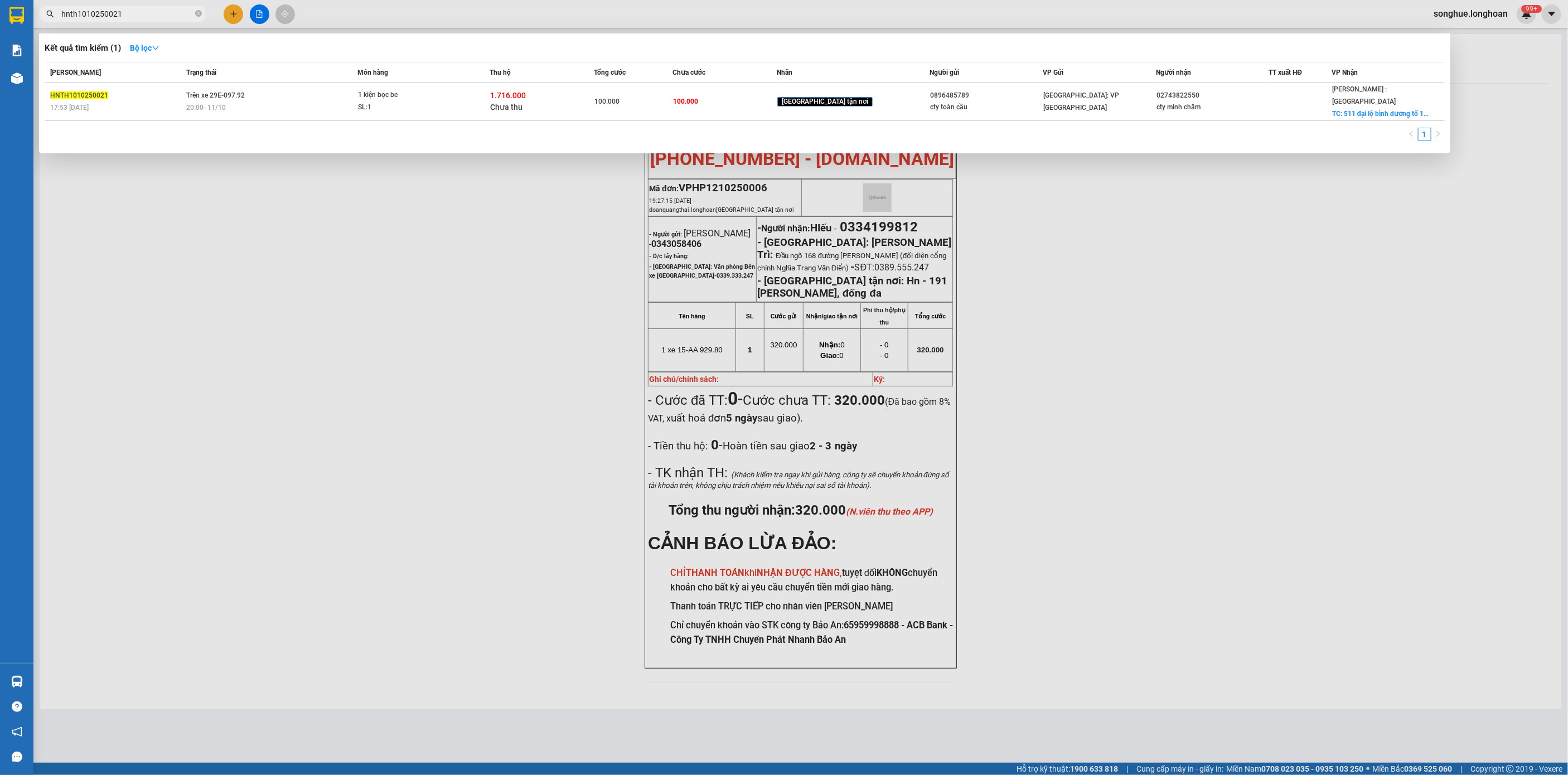
click at [131, 15] on input "hnth1010250021" at bounding box center [127, 14] width 131 height 12
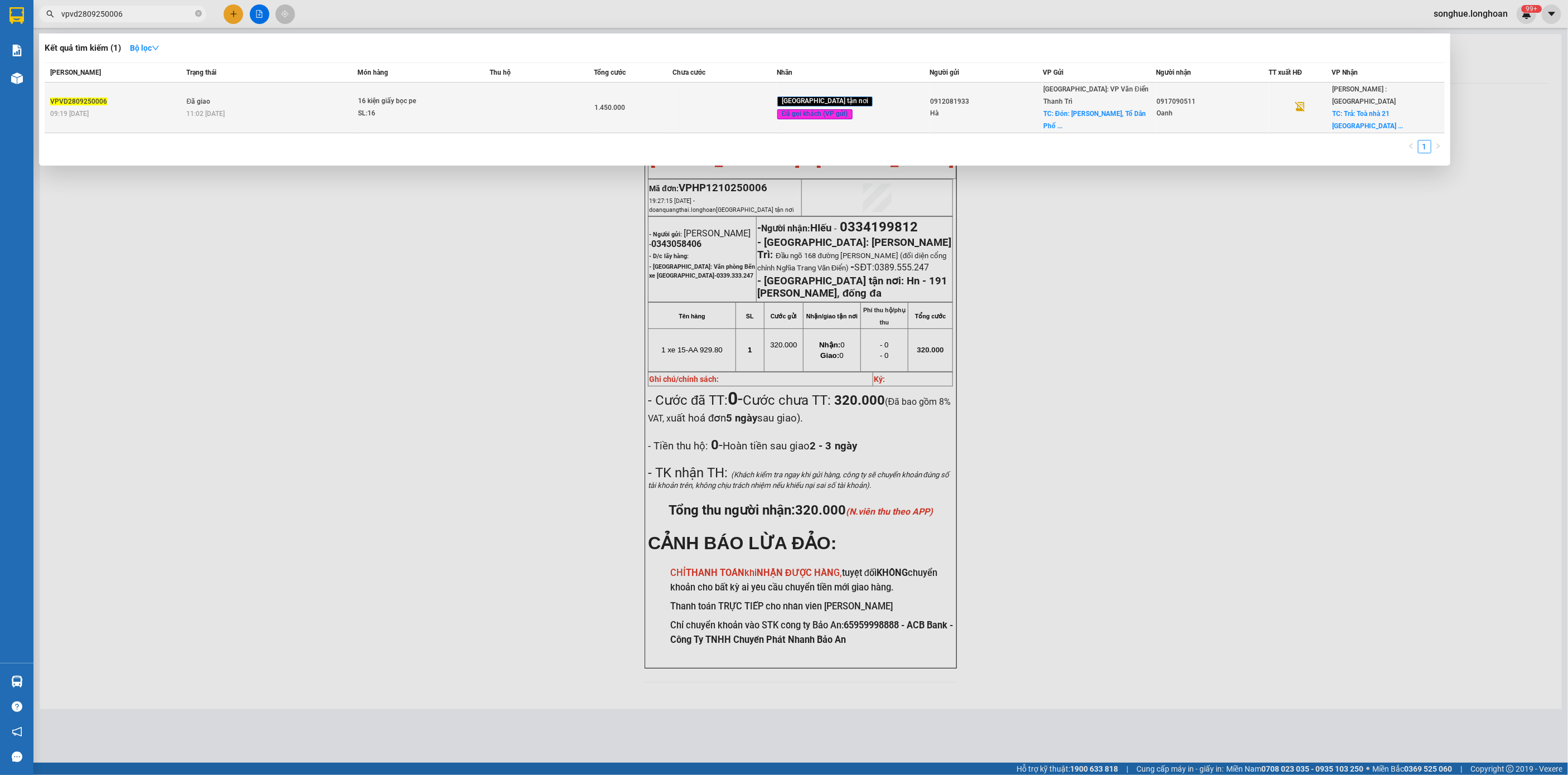
type input "vpvd2809250006"
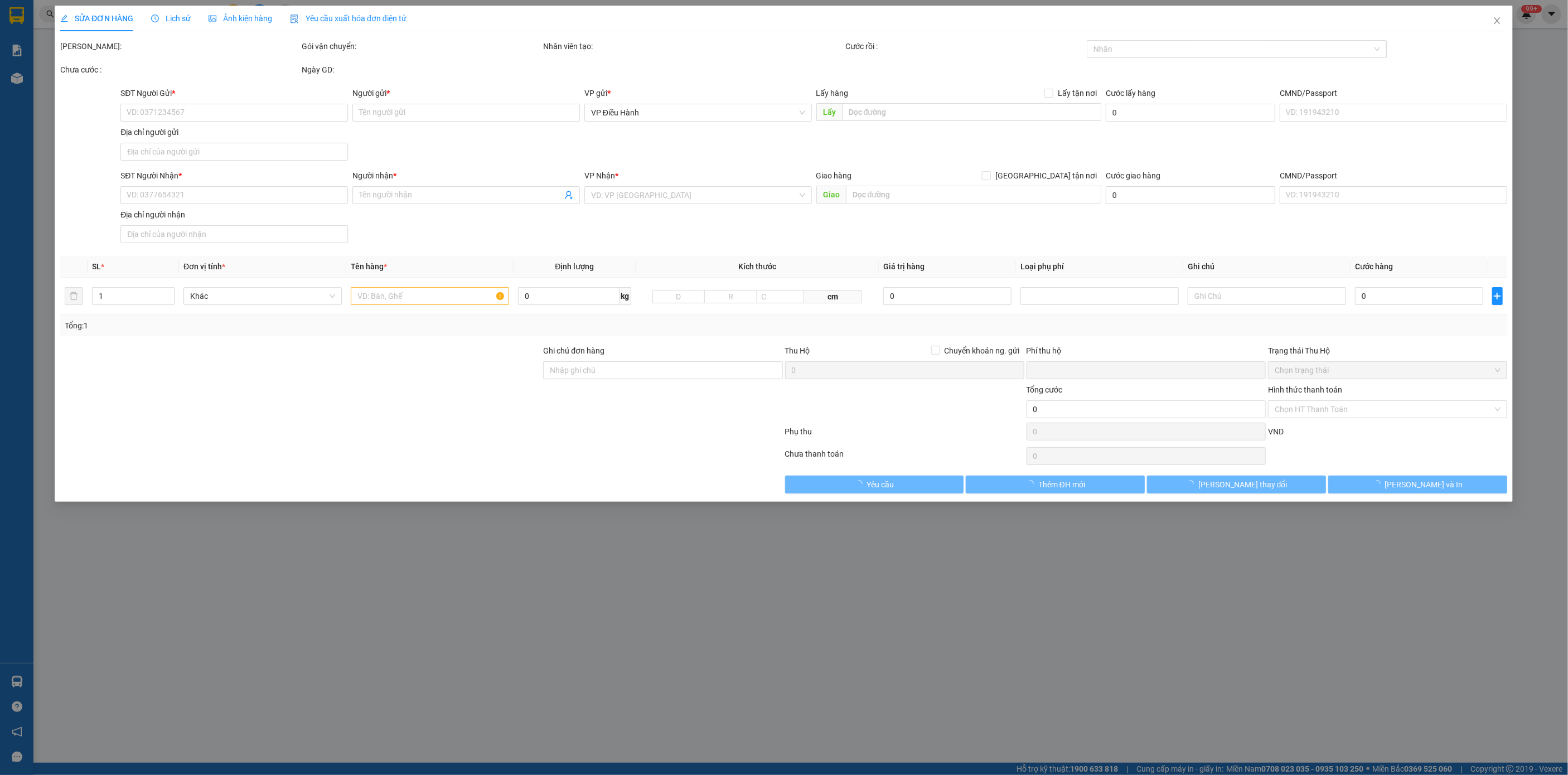
type input "0912081933"
type input "Hà"
checkbox input "true"
type input "Đón: [PERSON_NAME], Tổ Dân Phố 4, [GEOGRAPHIC_DATA][PERSON_NAME], [GEOGRAPHIC_D…"
type input "150.000"
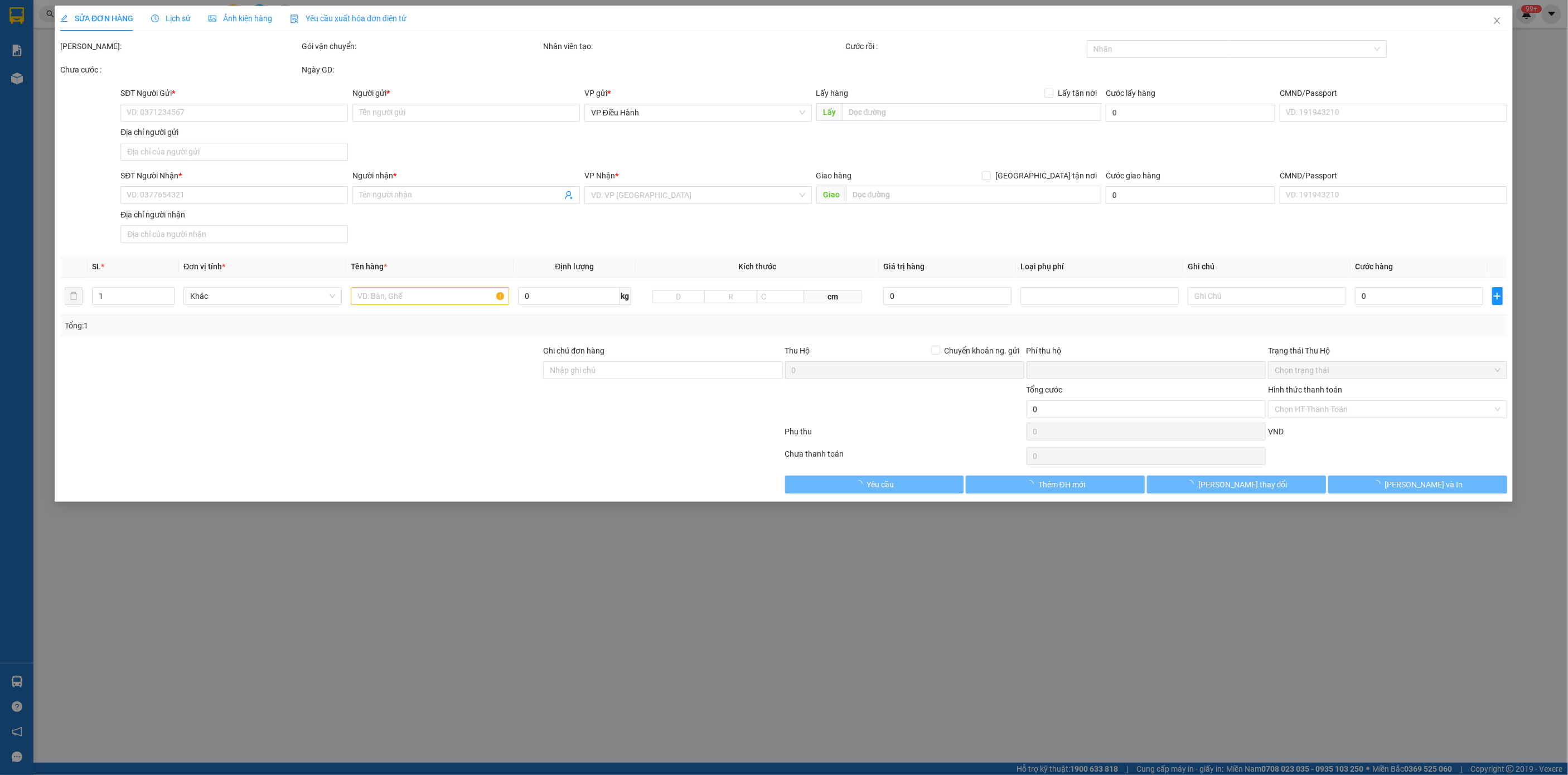
type input "0917090511"
type input "Oanh"
checkbox input "true"
type input "Trả: Toà nhà [STREET_ADDRESS]"
type input "hàng giao nguyên kiện, hư vỡ ko đền"
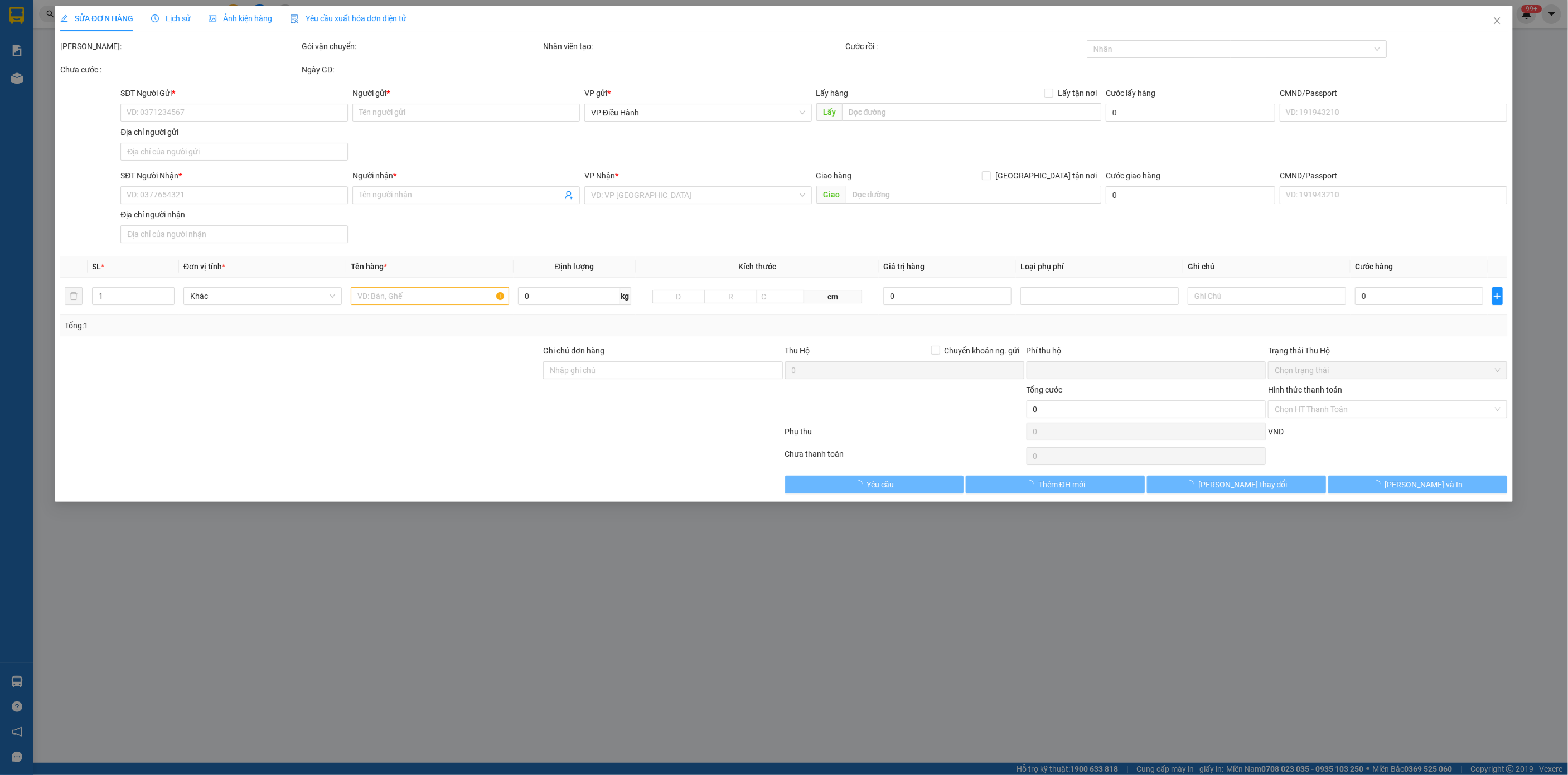
type input "0"
type input "1.450.000"
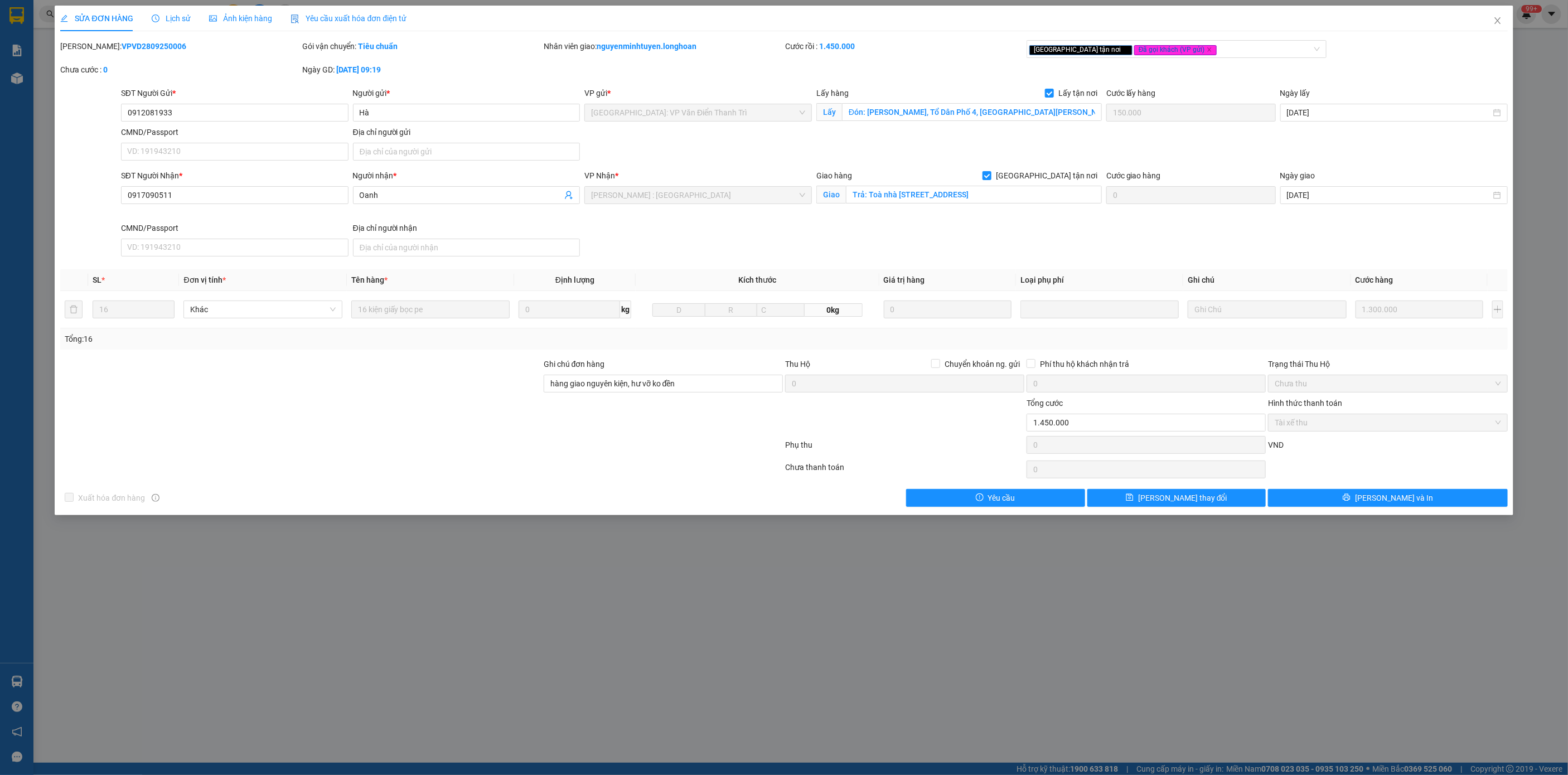
click at [175, 22] on span "Lịch sử" at bounding box center [171, 18] width 40 height 9
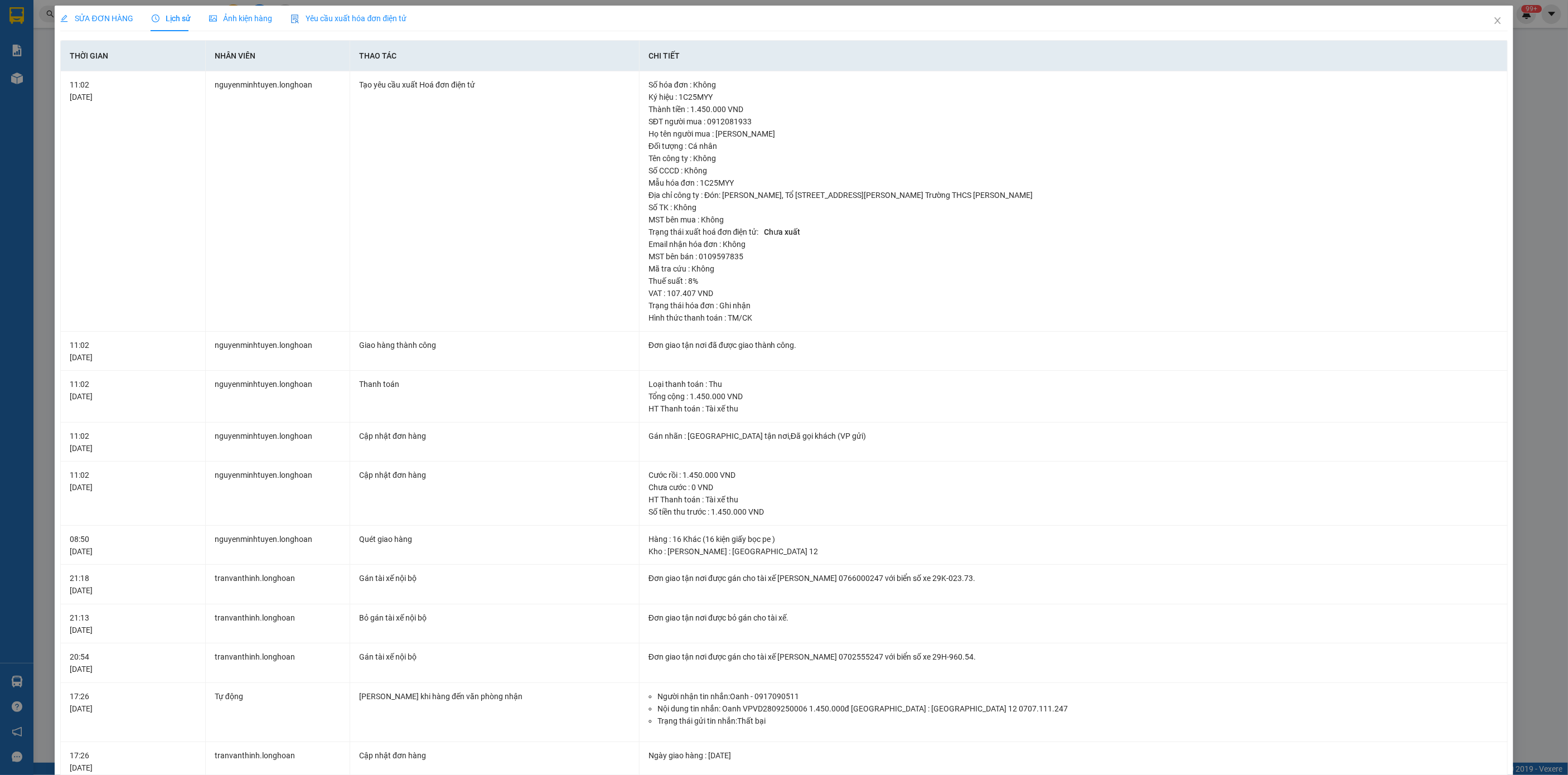
click at [82, 7] on div "SỬA ĐƠN HÀNG" at bounding box center [97, 18] width 73 height 26
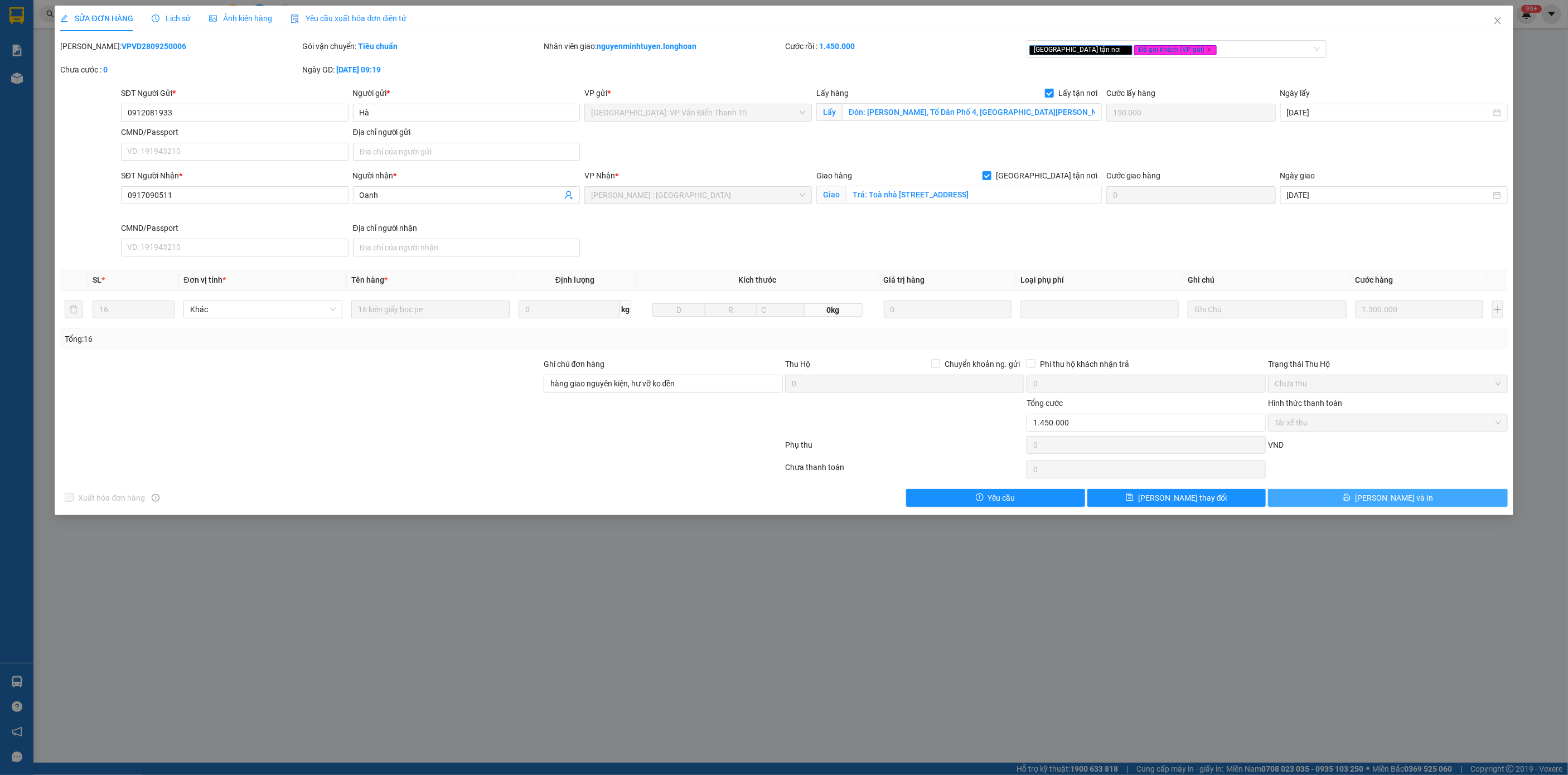
click at [1045, 502] on span "printer" at bounding box center [1346, 498] width 8 height 9
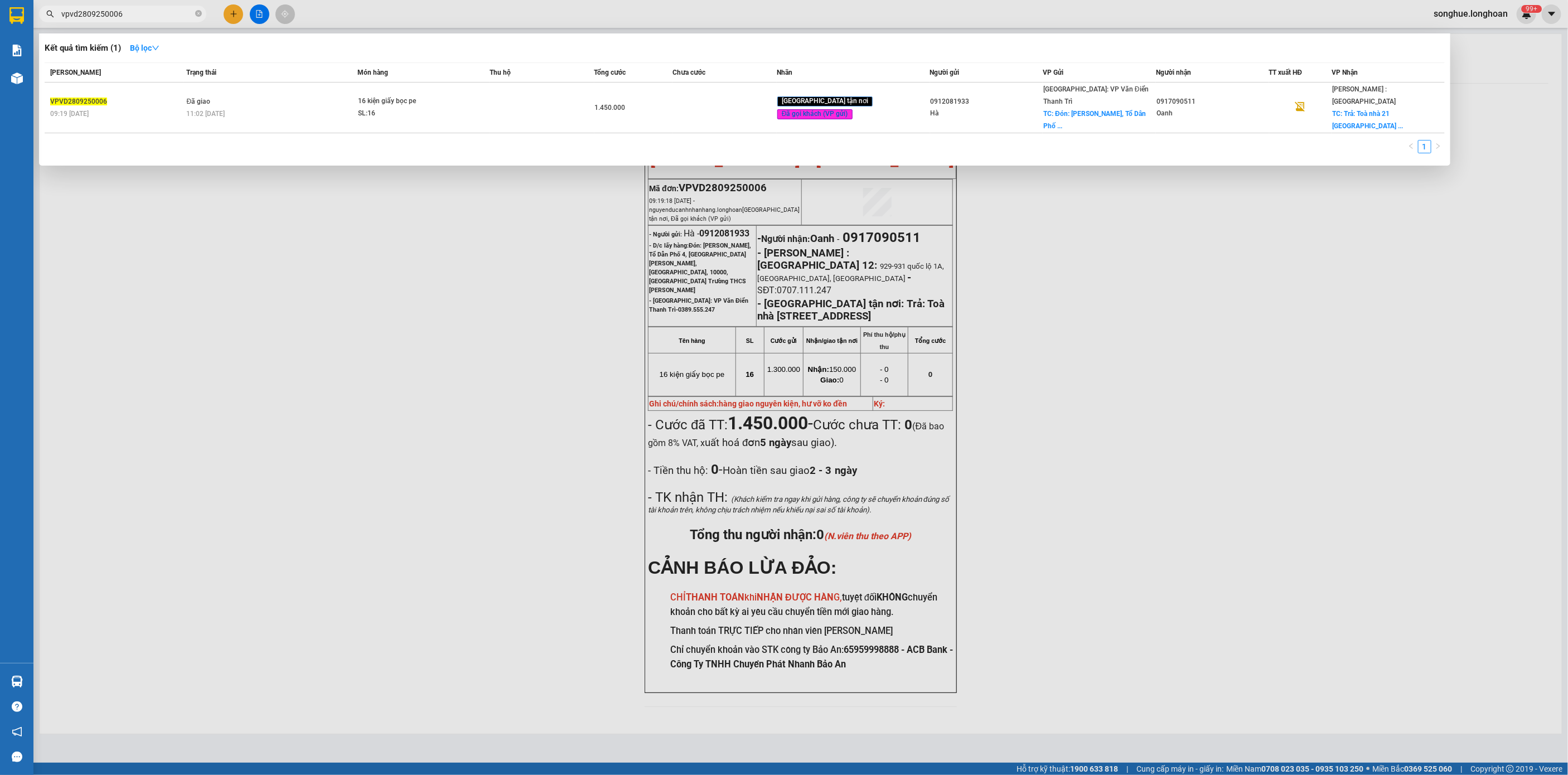
click at [144, 12] on input "vpvd2809250006" at bounding box center [127, 14] width 131 height 12
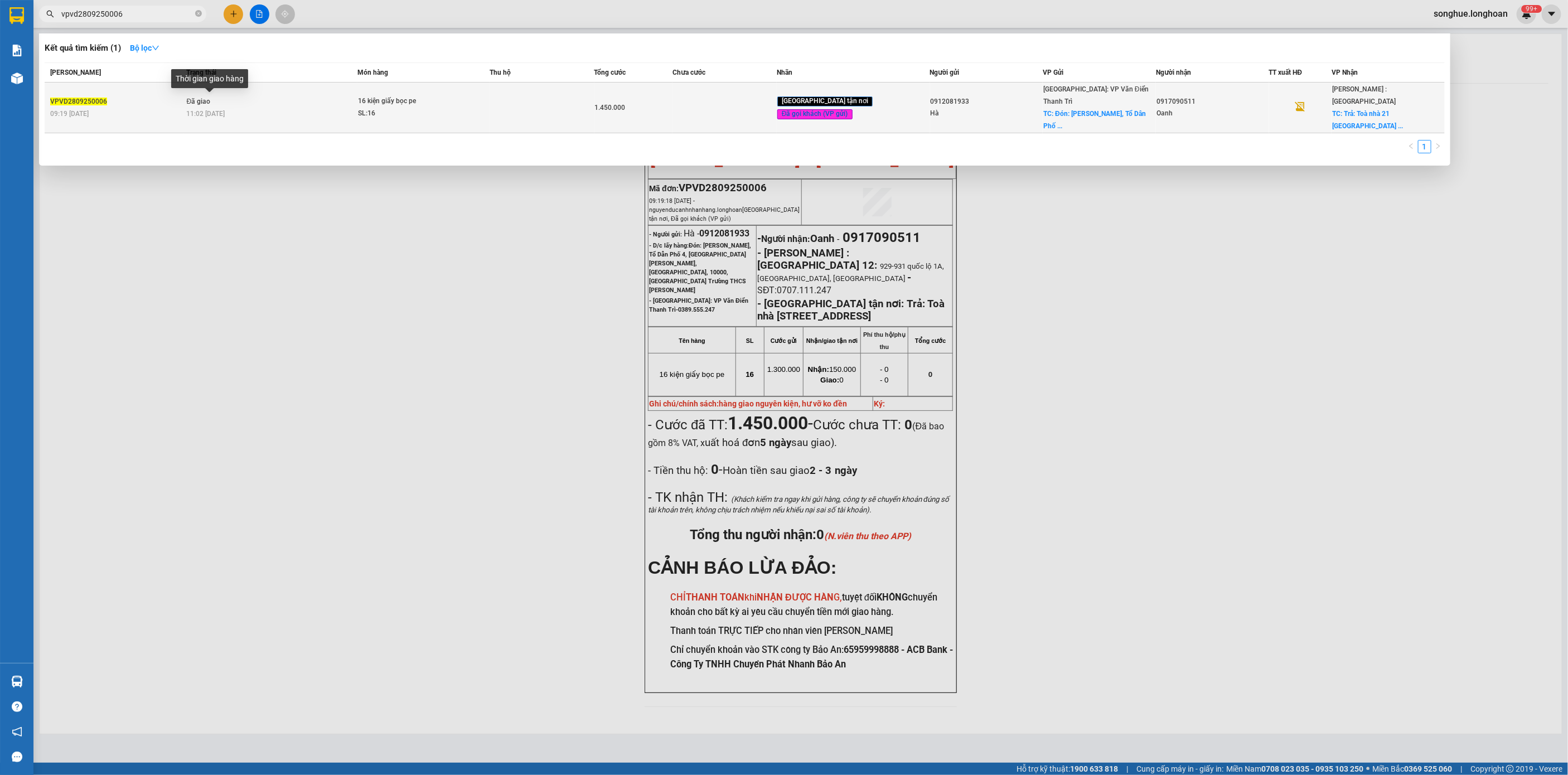
click at [225, 110] on span "11:02 [DATE]" at bounding box center [206, 113] width 38 height 8
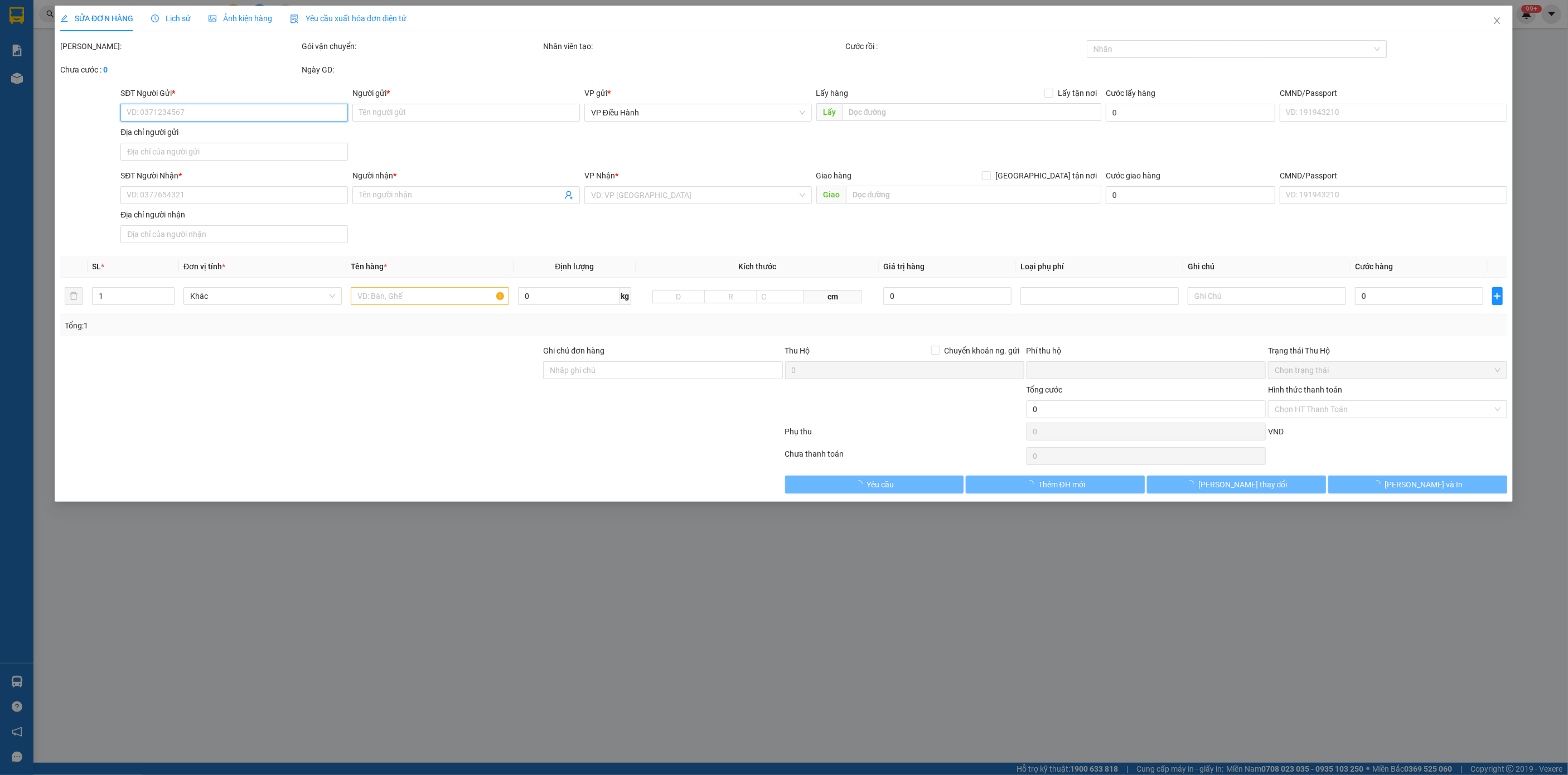
type input "0912081933"
type input "Hà"
checkbox input "true"
type input "Đón: [PERSON_NAME], Tổ Dân Phố 4, [GEOGRAPHIC_DATA][PERSON_NAME], [GEOGRAPHIC_D…"
type input "150.000"
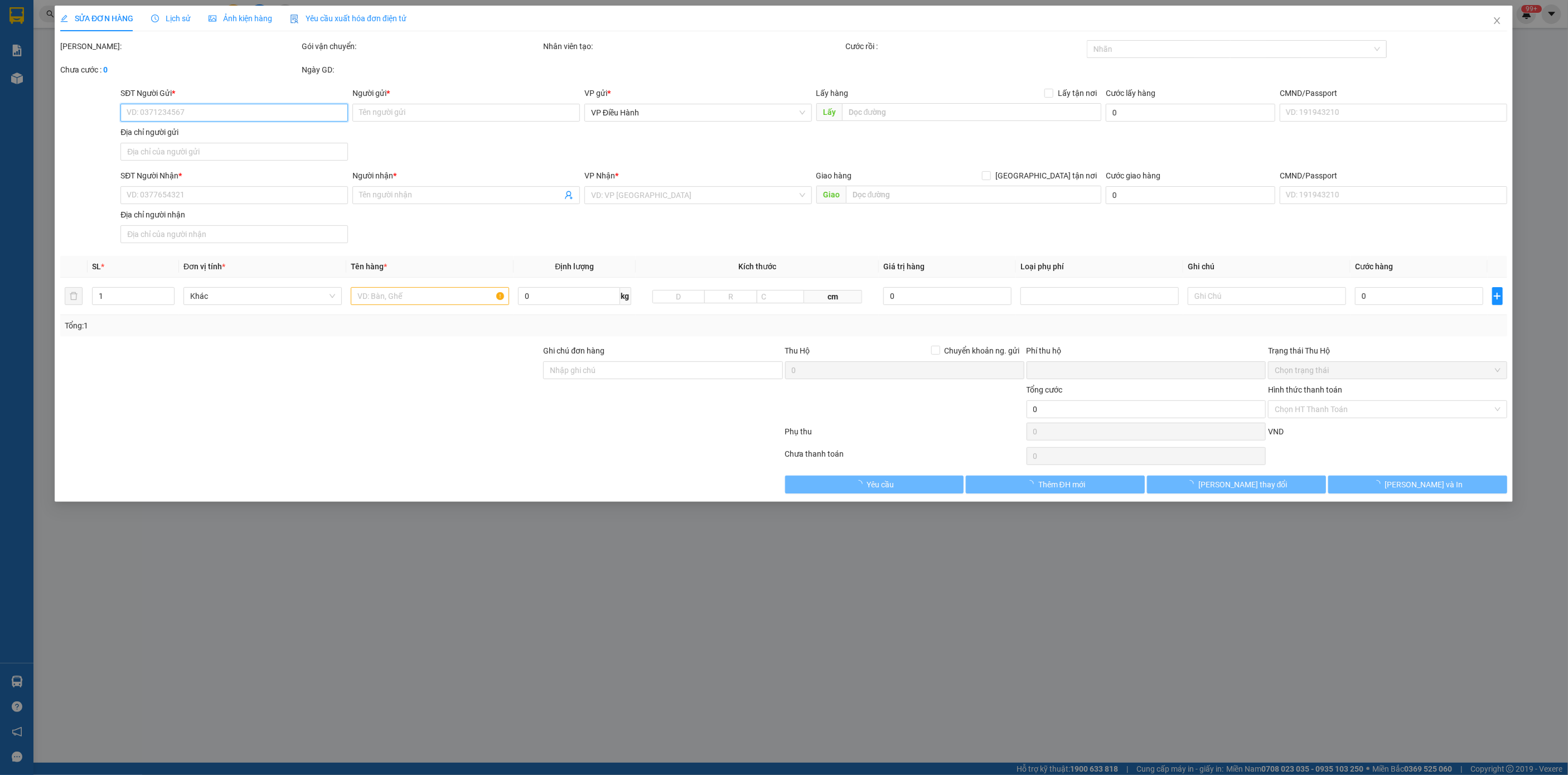
type input "0917090511"
type input "Oanh"
checkbox input "true"
type input "Trả: Toà nhà [STREET_ADDRESS]"
type input "hàng giao nguyên kiện, hư vỡ ko đền"
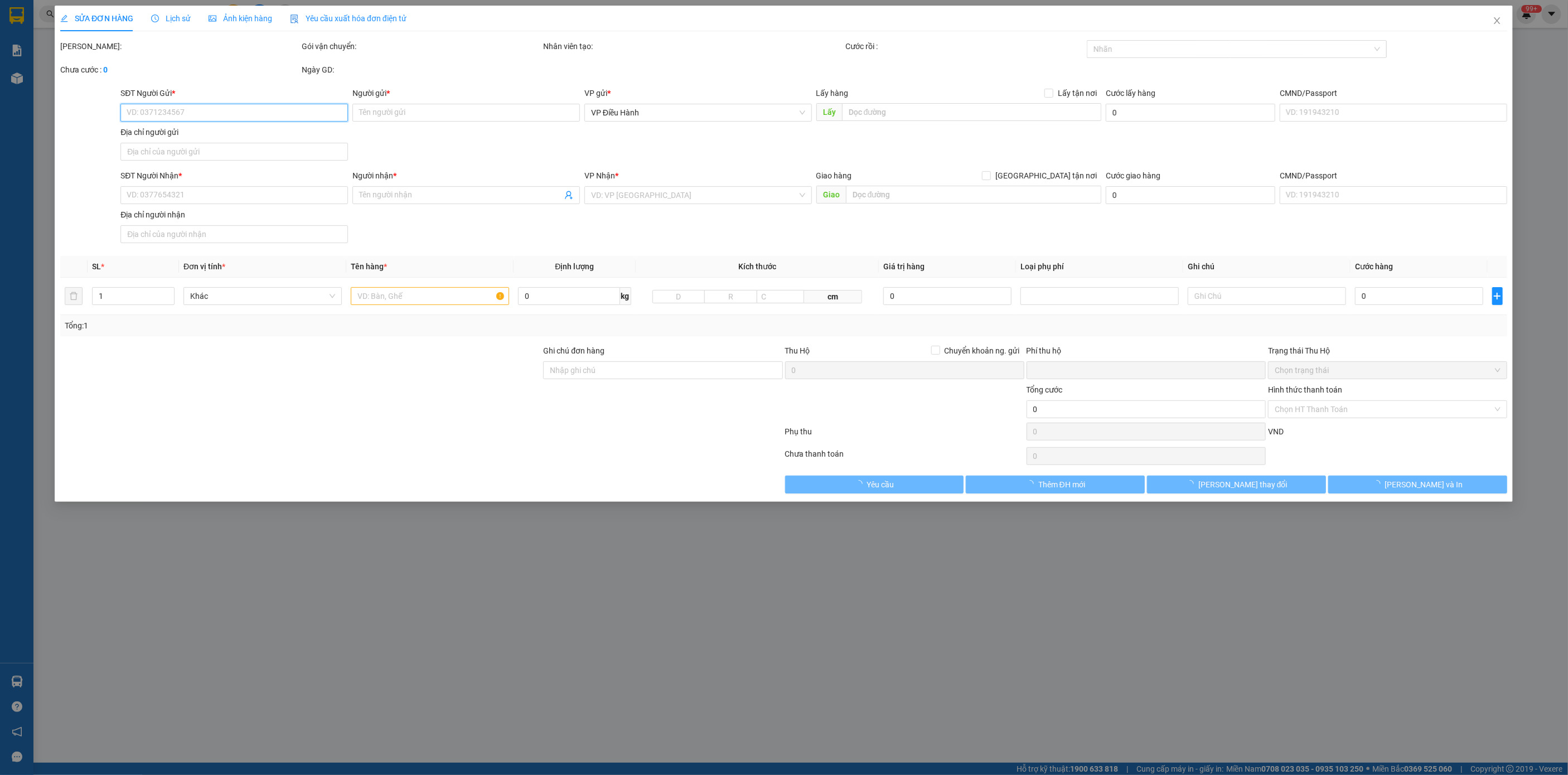
type input "0"
type input "1.450.000"
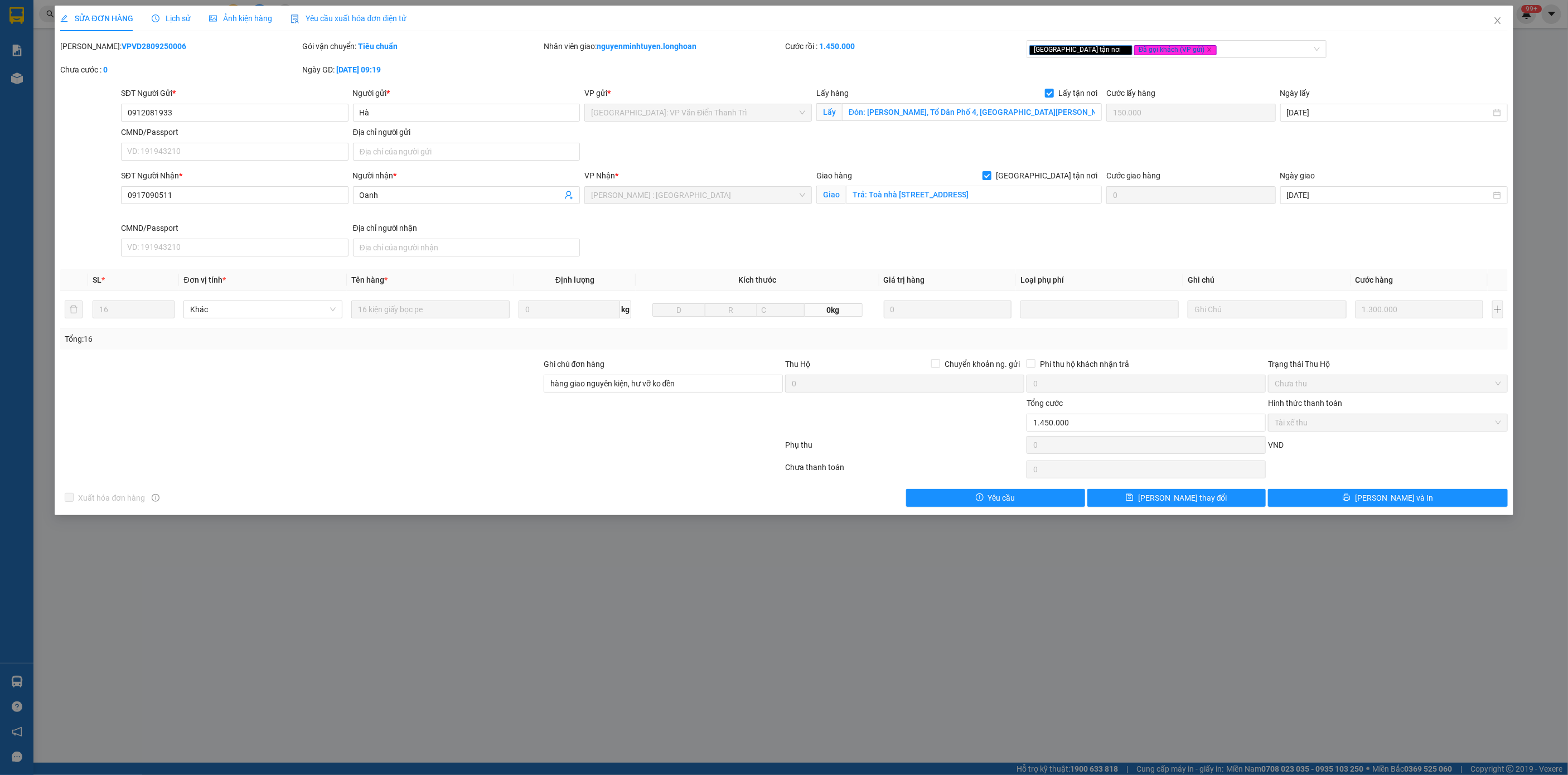
click at [177, 14] on span "Lịch sử" at bounding box center [171, 18] width 40 height 9
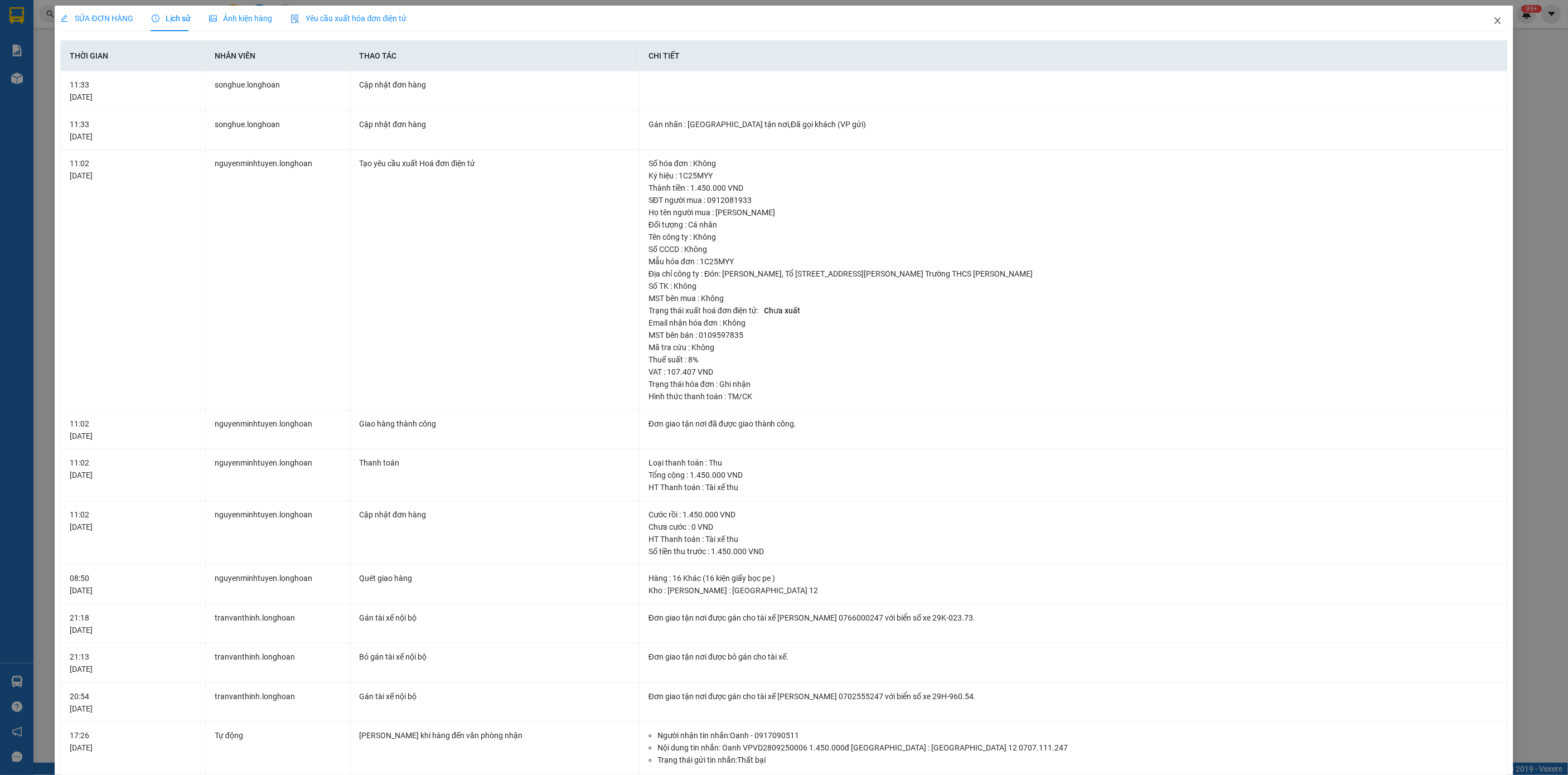
click at [1045, 26] on span "Close" at bounding box center [1497, 21] width 31 height 31
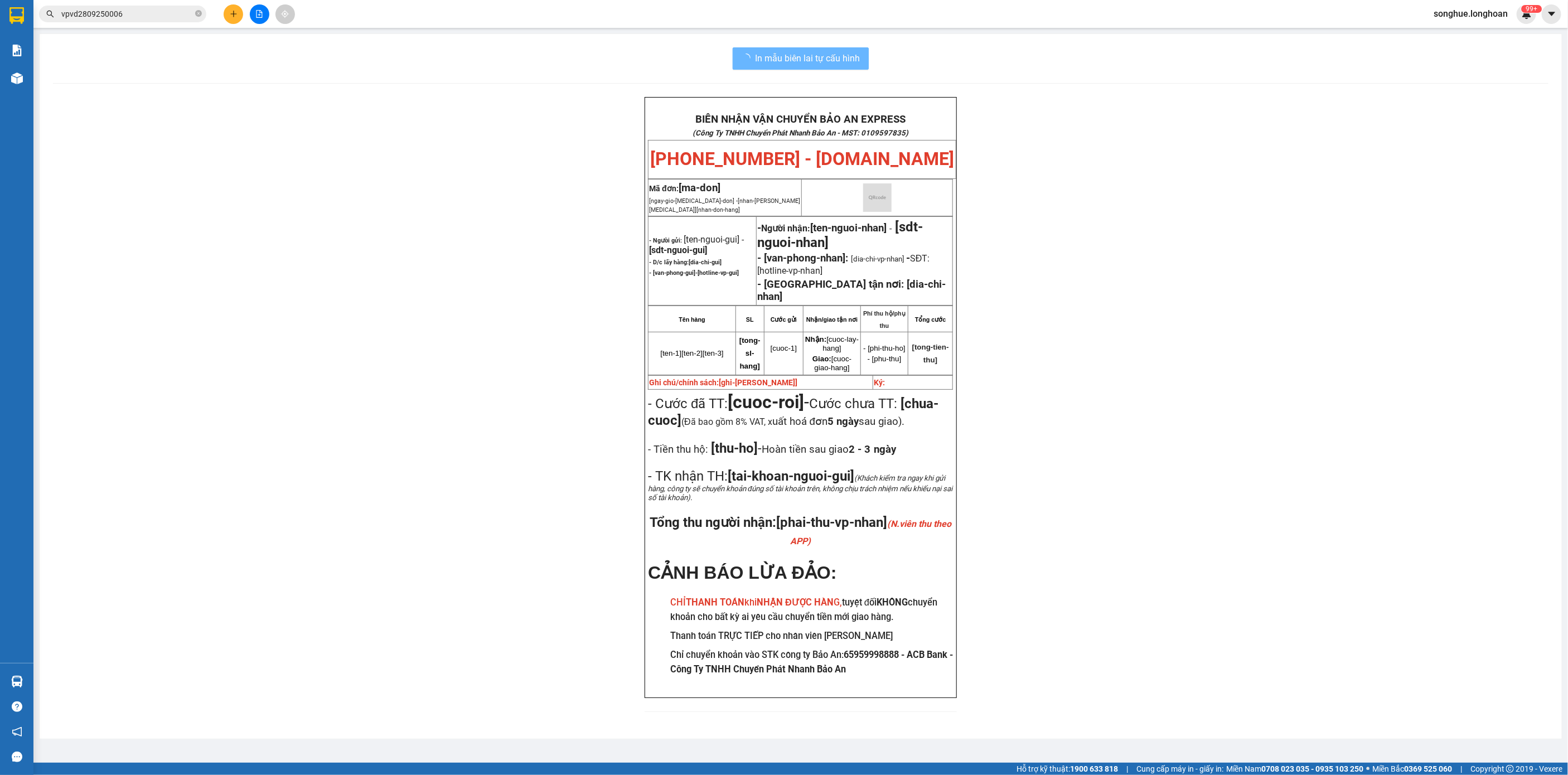
click at [153, 13] on input "vpvd2809250006" at bounding box center [127, 14] width 131 height 12
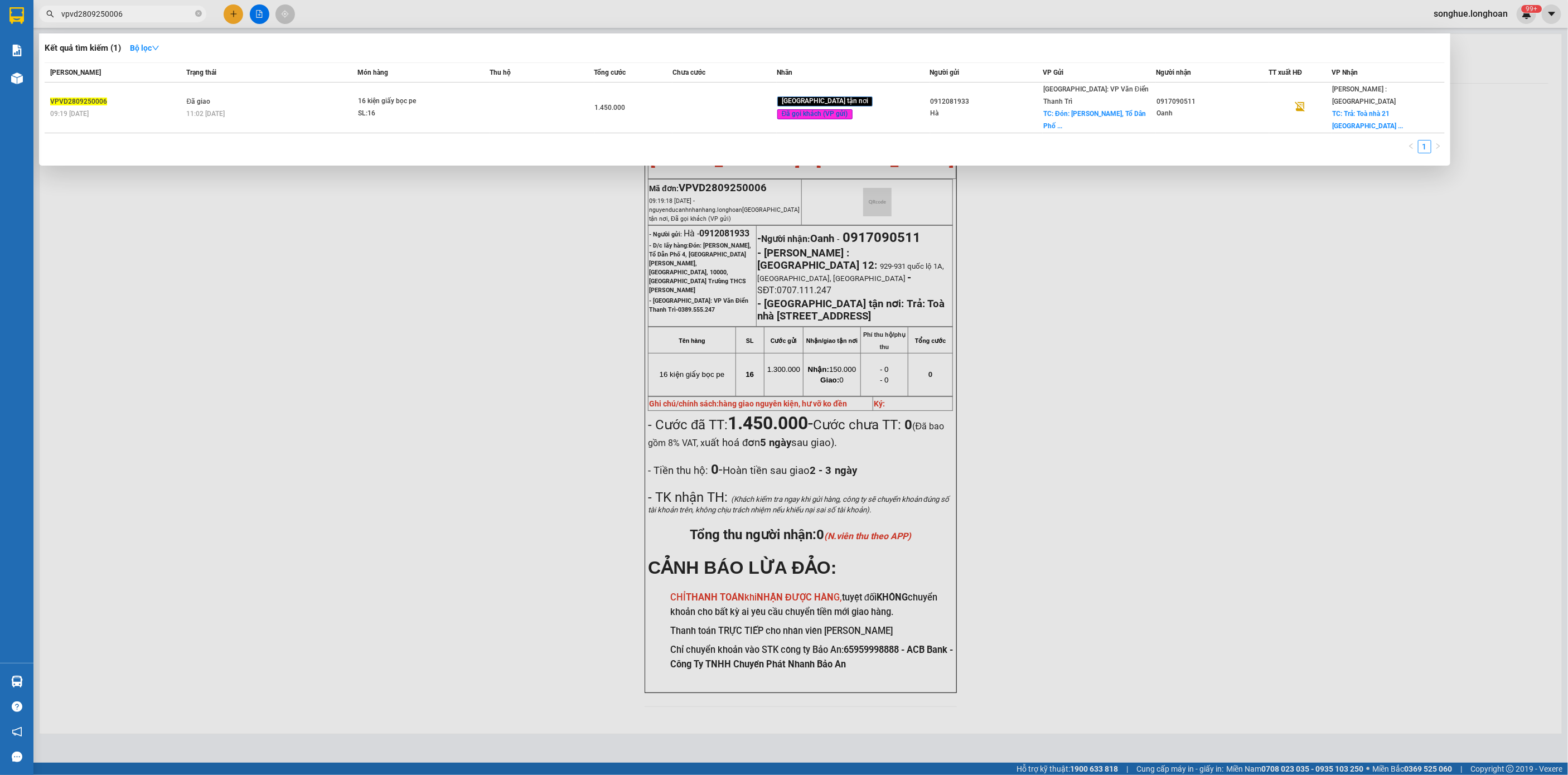
click at [153, 13] on input "vpvd2809250006" at bounding box center [127, 14] width 131 height 12
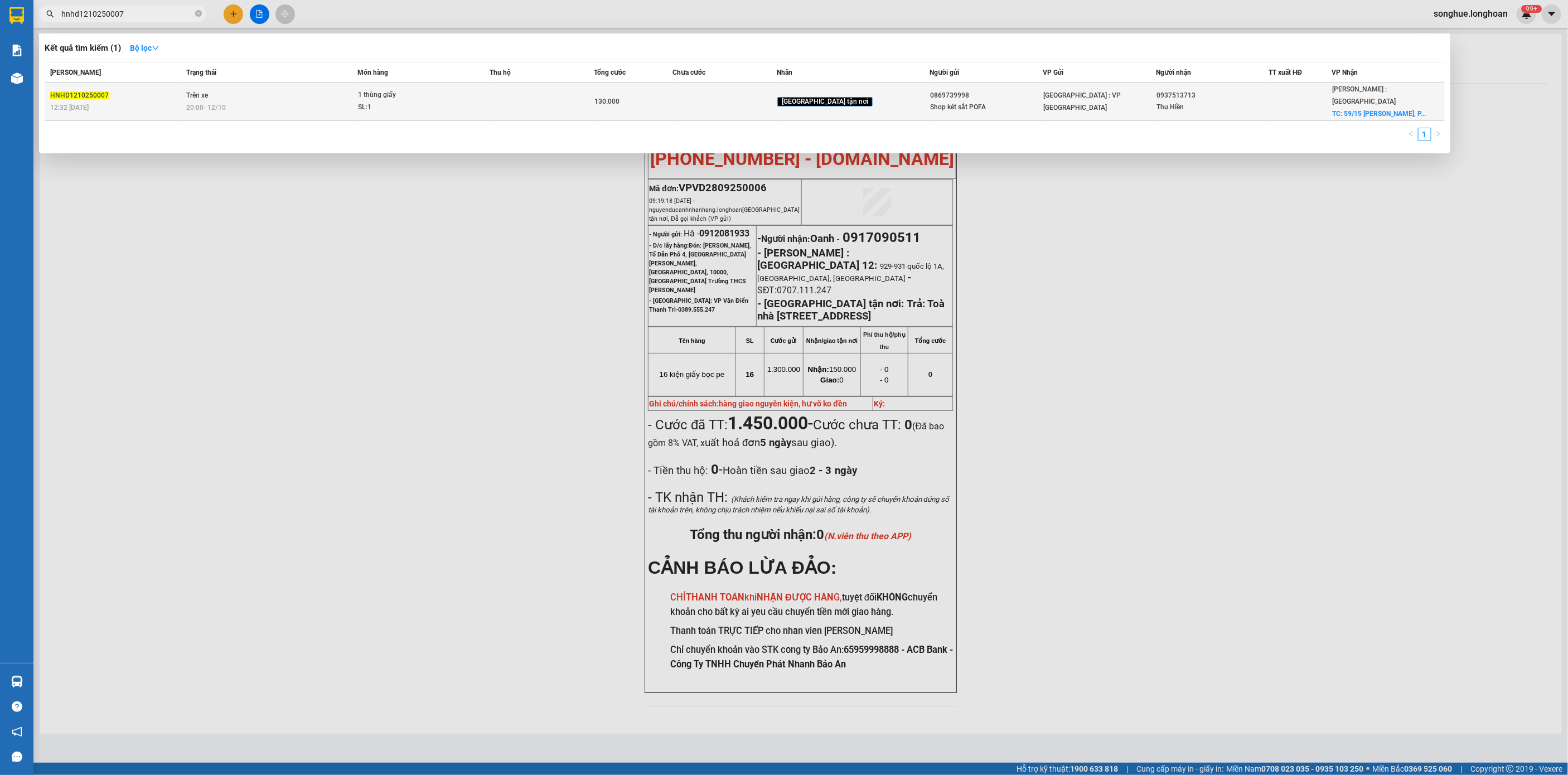
type input "hnhd1210250007"
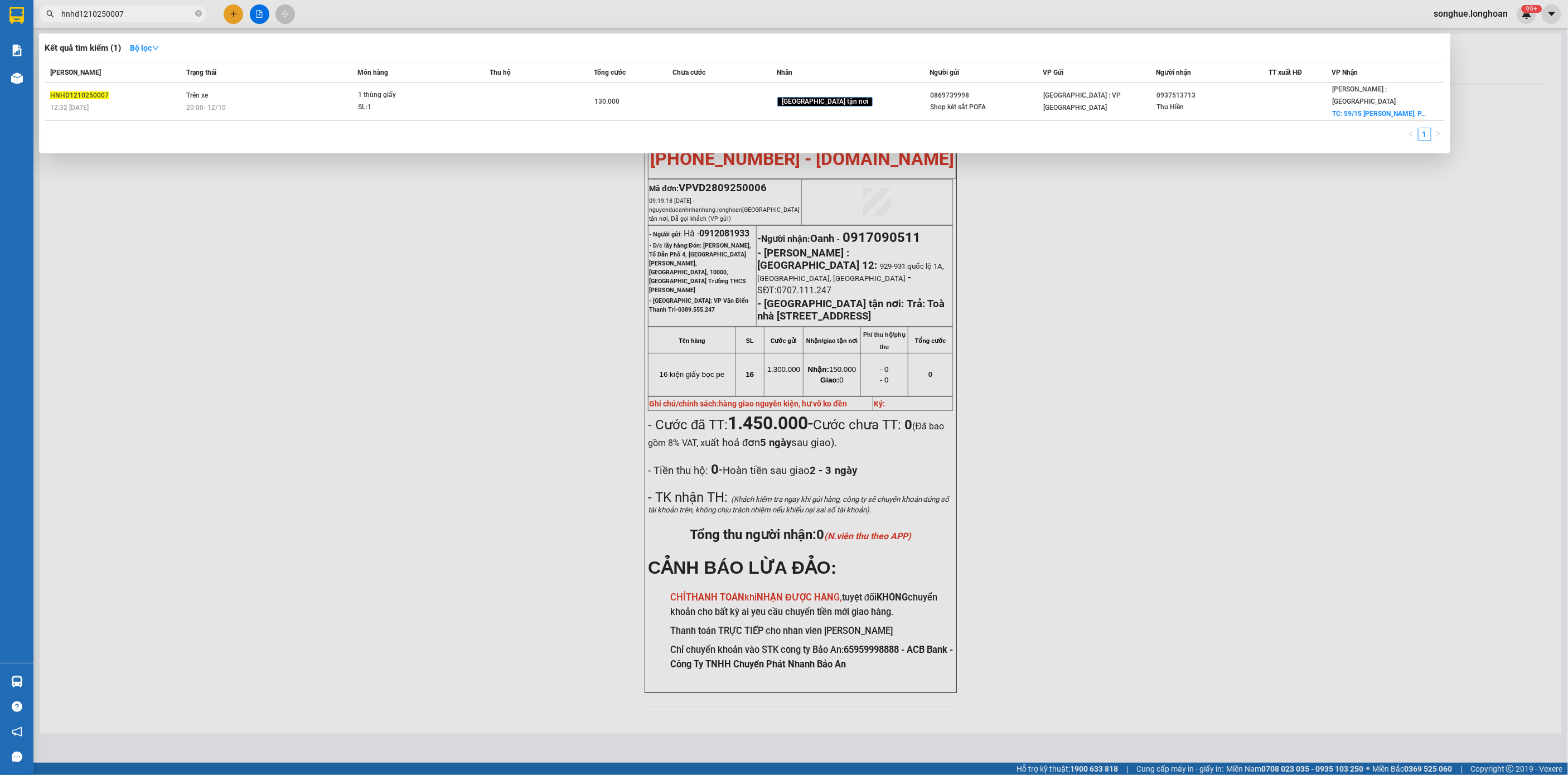
click at [275, 103] on div "20:00 [DATE]" at bounding box center [272, 108] width 170 height 12
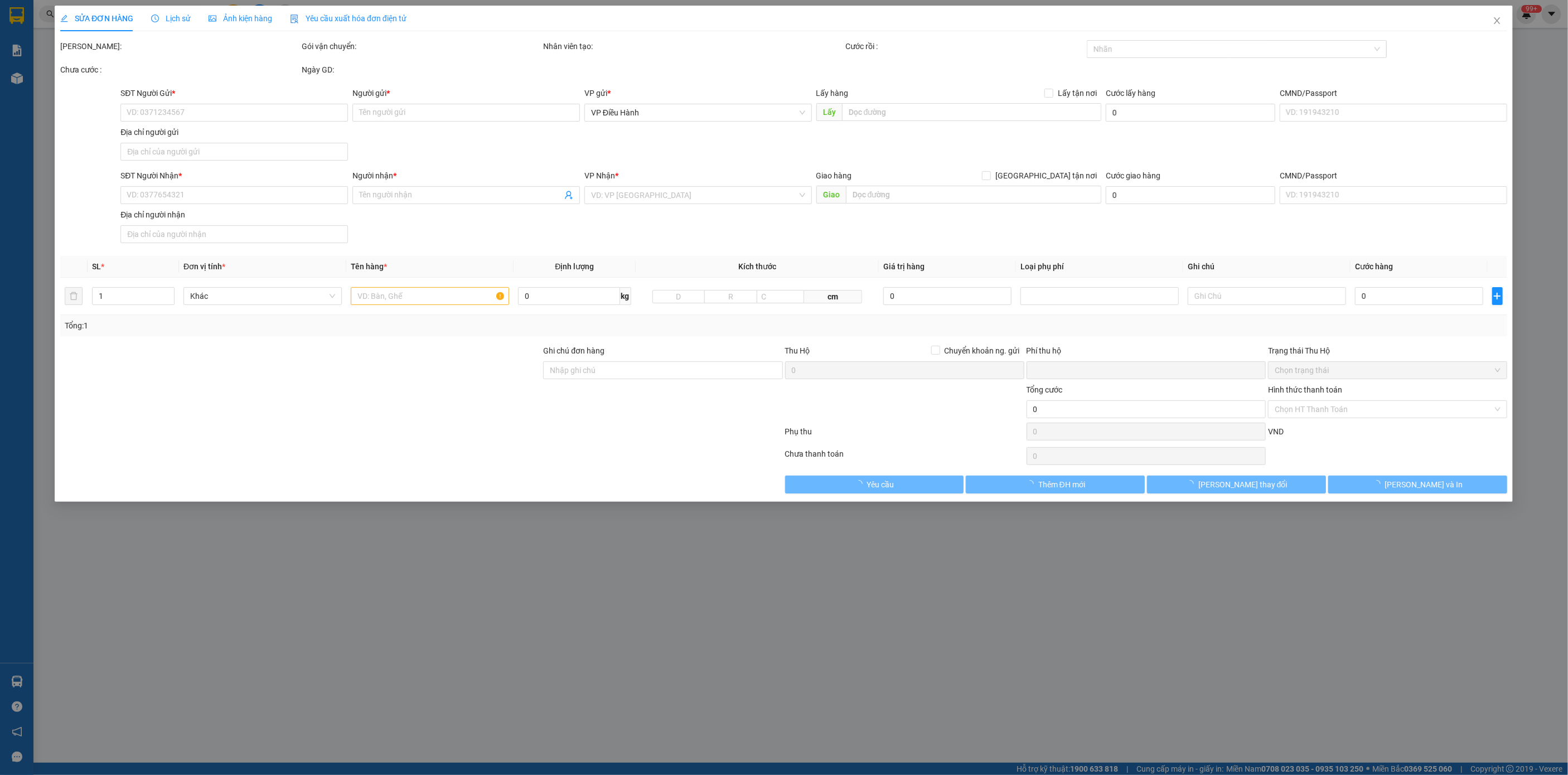
type input "0869739998"
type input "Shop két sắt POFA"
type input "0937513713"
type input "Thu Hiền"
checkbox input "true"
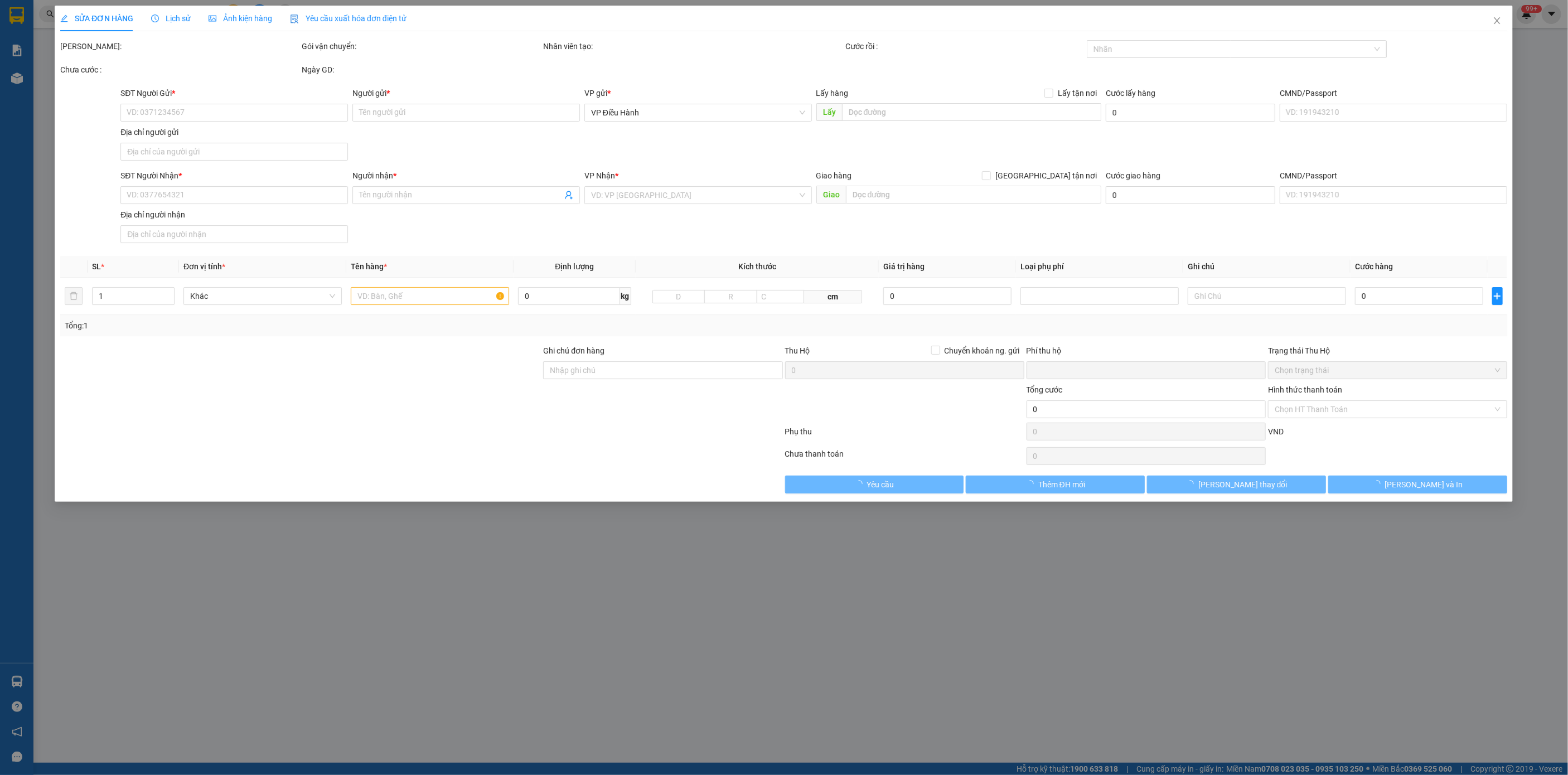
type input "59/15 [PERSON_NAME], [GEOGRAPHIC_DATA], [GEOGRAPHIC_DATA], BRVT"
type input "0"
type input "130.000"
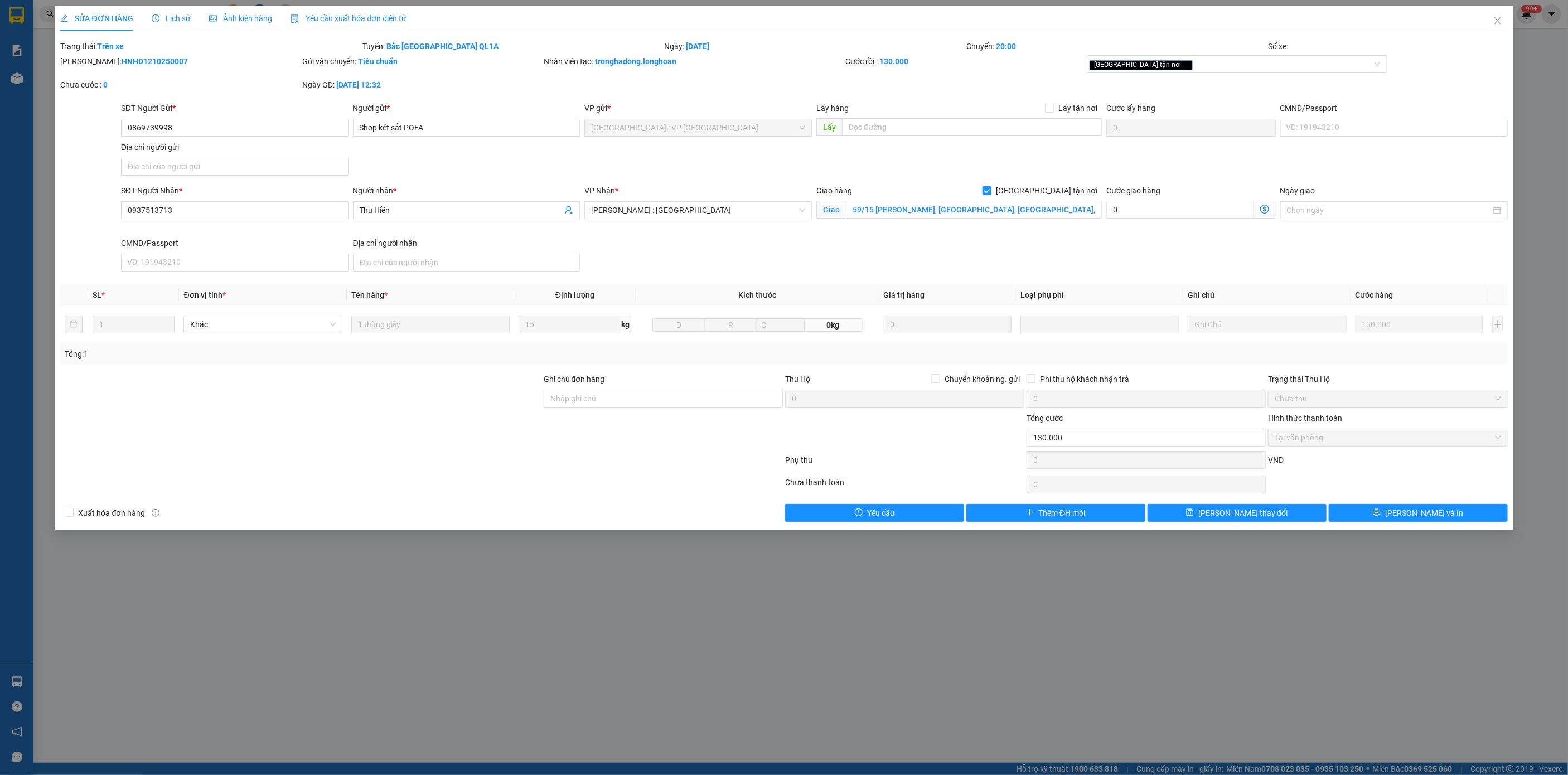
click at [122, 63] on b "HNHD1210250007" at bounding box center [155, 61] width 66 height 9
copy b "HNHD1210250007"
click at [641, 393] on input "Ghi chú đơn hàng" at bounding box center [663, 398] width 239 height 18
click at [1045, 71] on div "[GEOGRAPHIC_DATA] tận nơi" at bounding box center [1236, 64] width 299 height 18
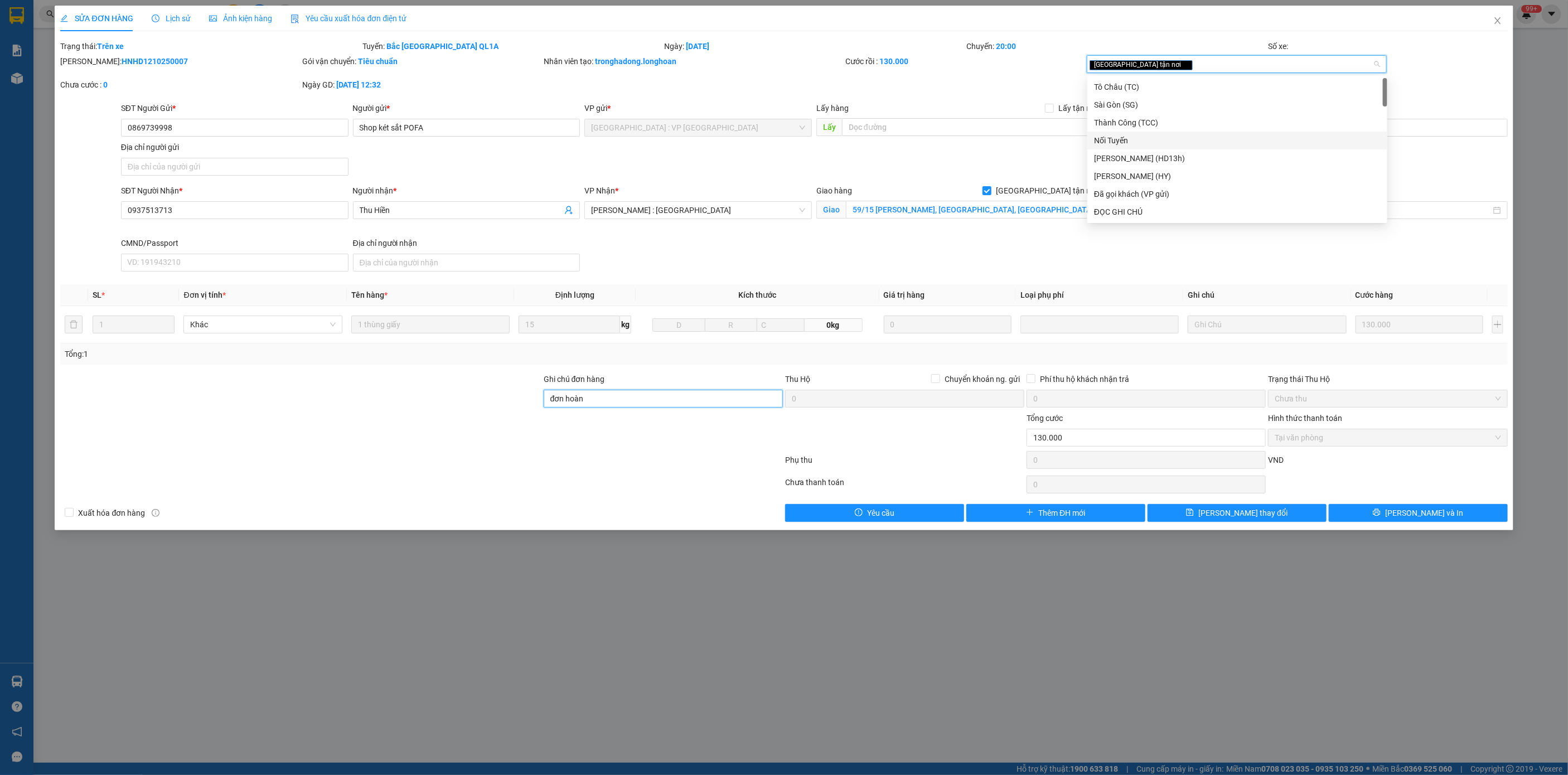
click at [693, 402] on input "đơn hoàn" at bounding box center [663, 398] width 239 height 18
click at [1045, 58] on div "[GEOGRAPHIC_DATA] tận nơi" at bounding box center [1231, 64] width 282 height 13
type input "đơn hoàn về cho ng gửi-không giao"
click at [1045, 216] on div "ĐỌC GHI CHÚ" at bounding box center [1237, 212] width 287 height 12
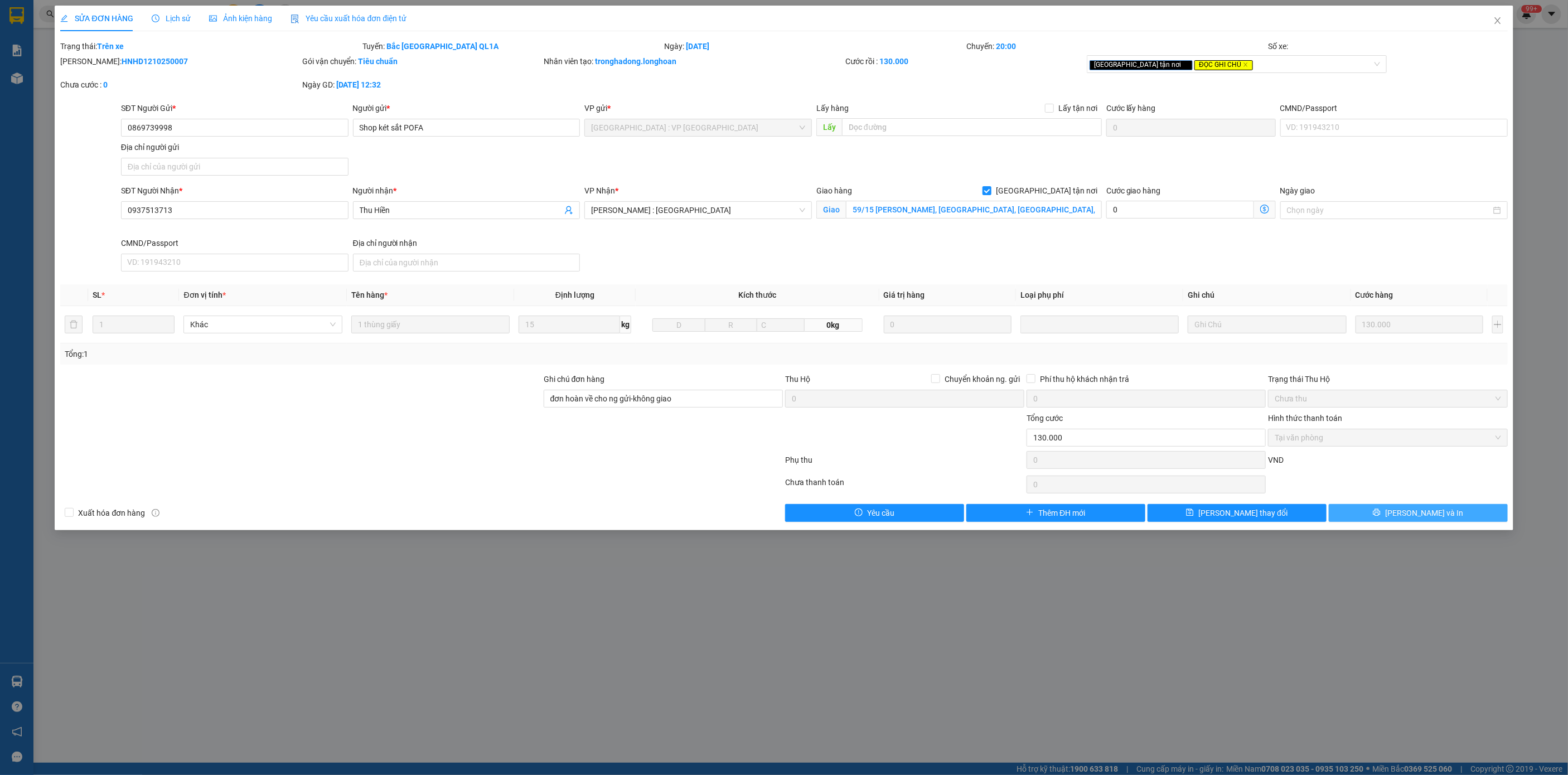
click at [1045, 511] on span "[PERSON_NAME] và In" at bounding box center [1424, 513] width 78 height 12
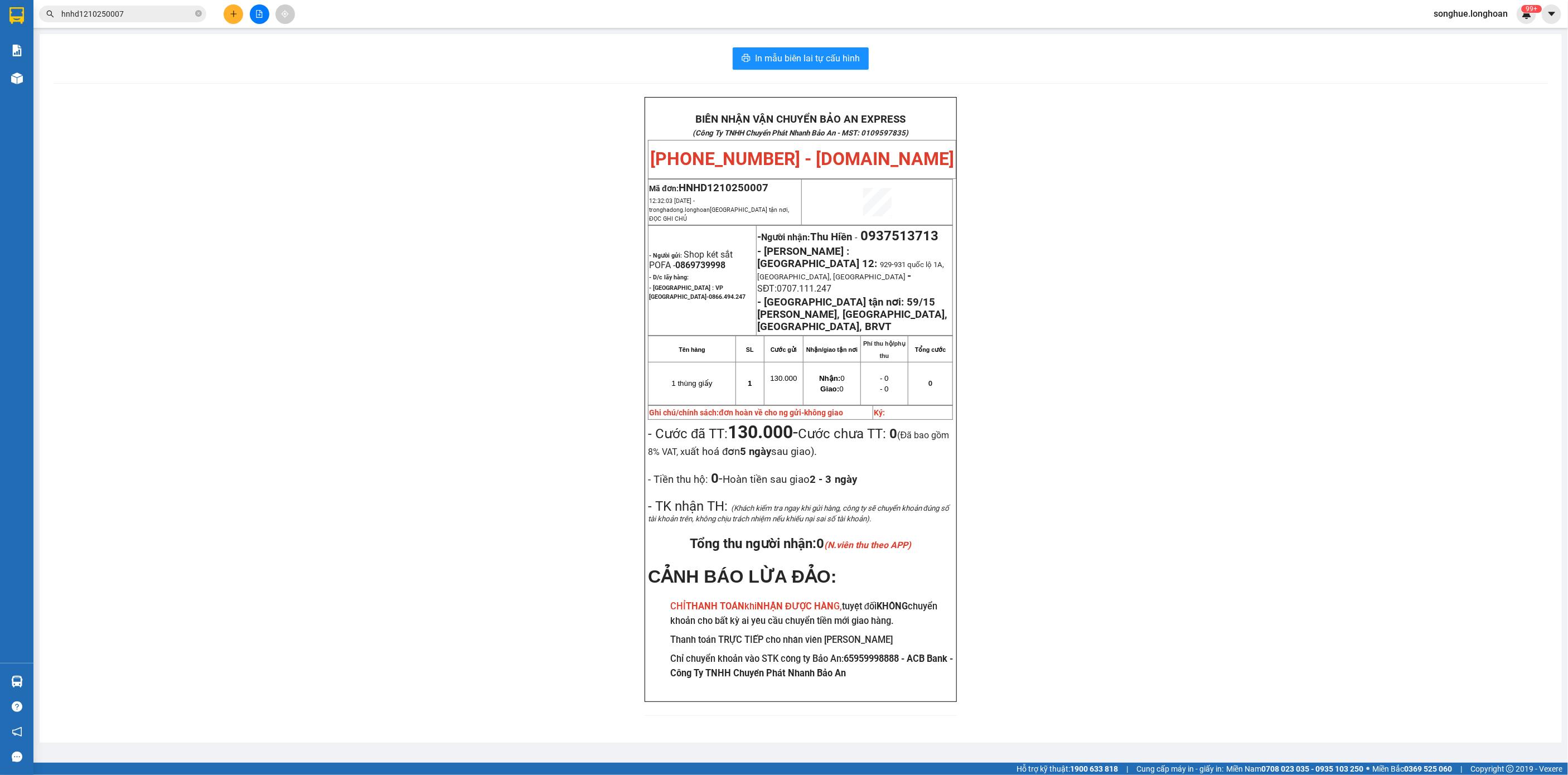
click at [181, 13] on input "hnhd1210250007" at bounding box center [127, 14] width 131 height 12
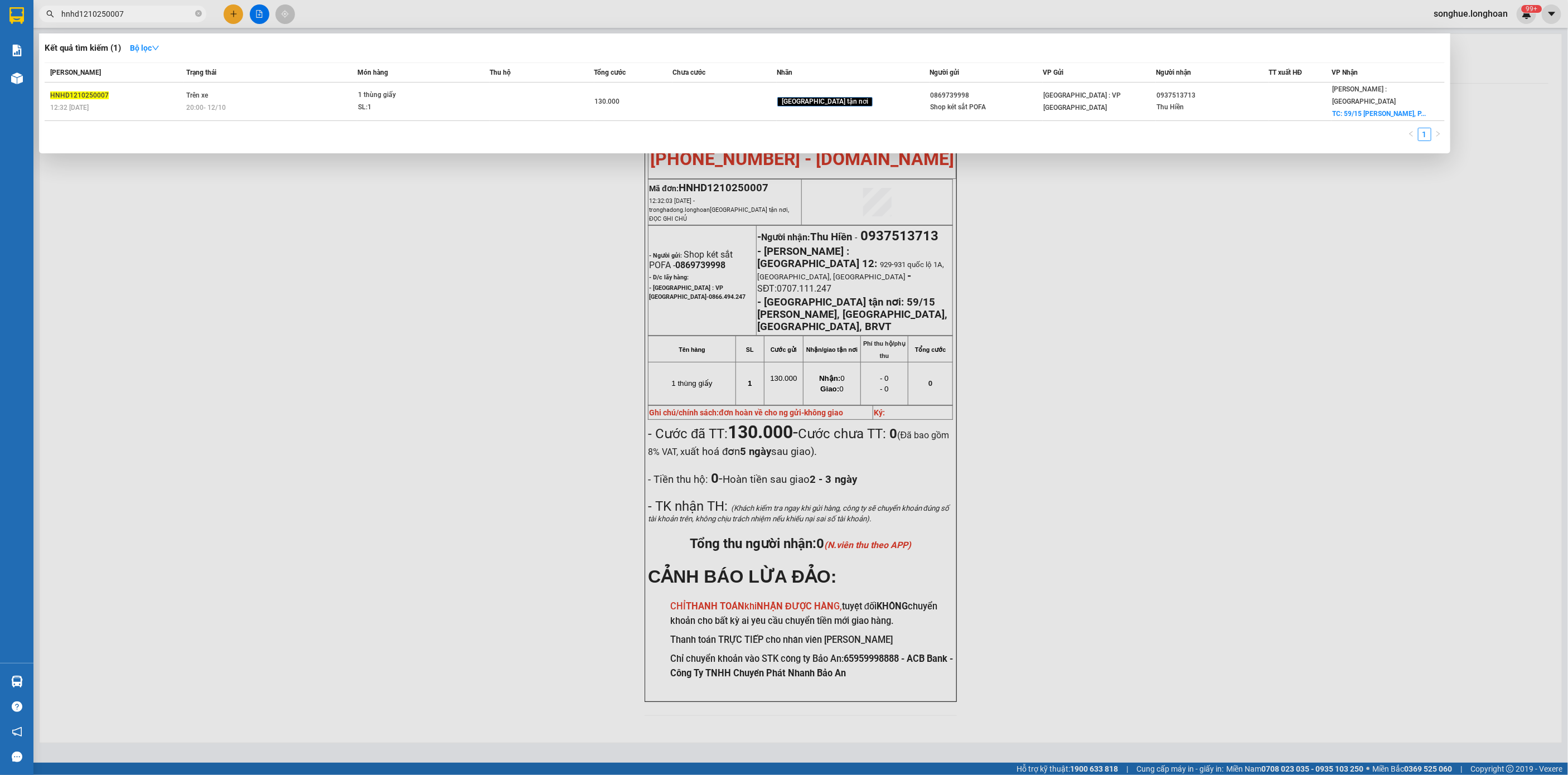
click at [181, 13] on input "hnhd1210250007" at bounding box center [127, 14] width 131 height 12
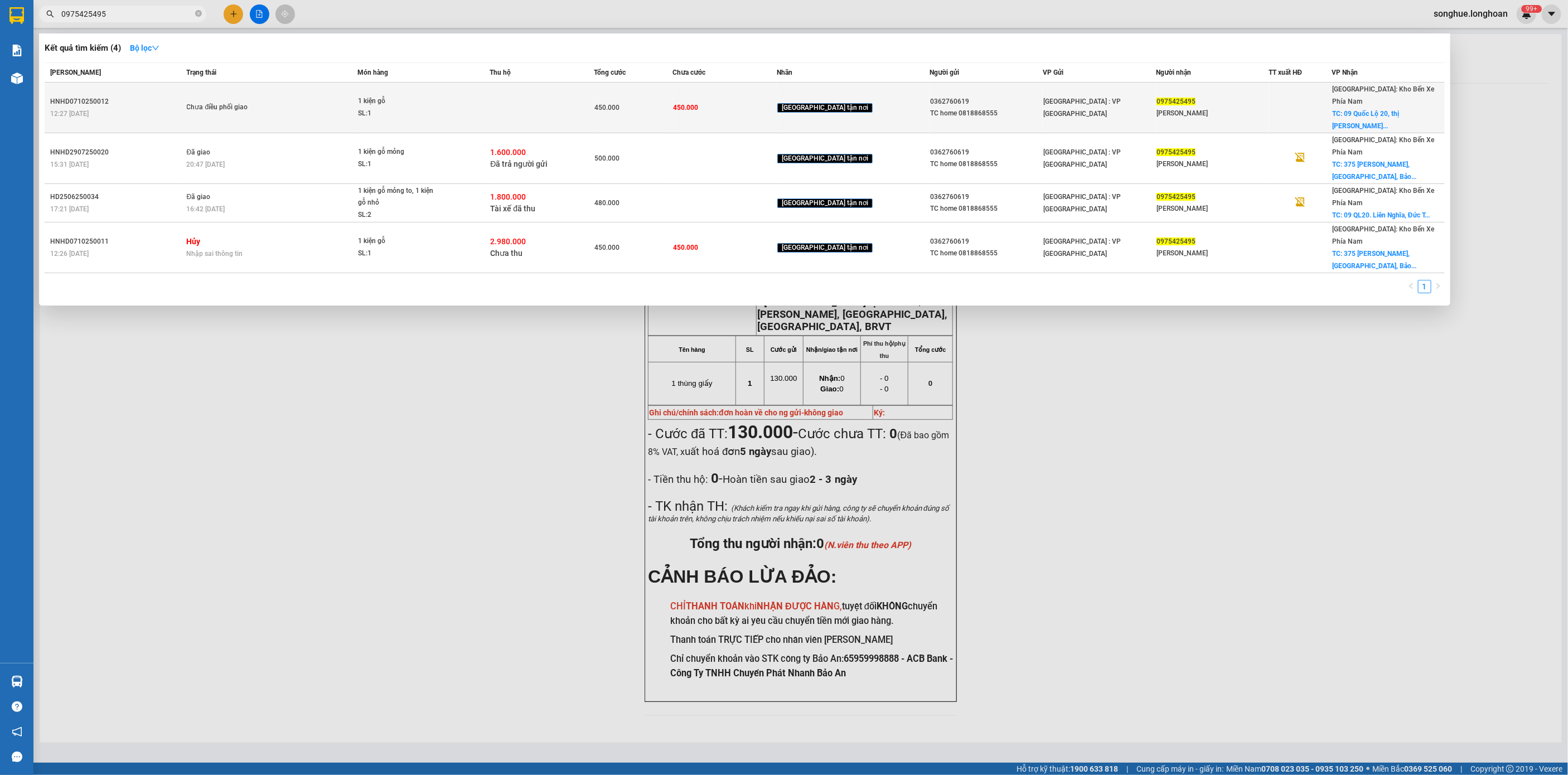
type input "0975425495"
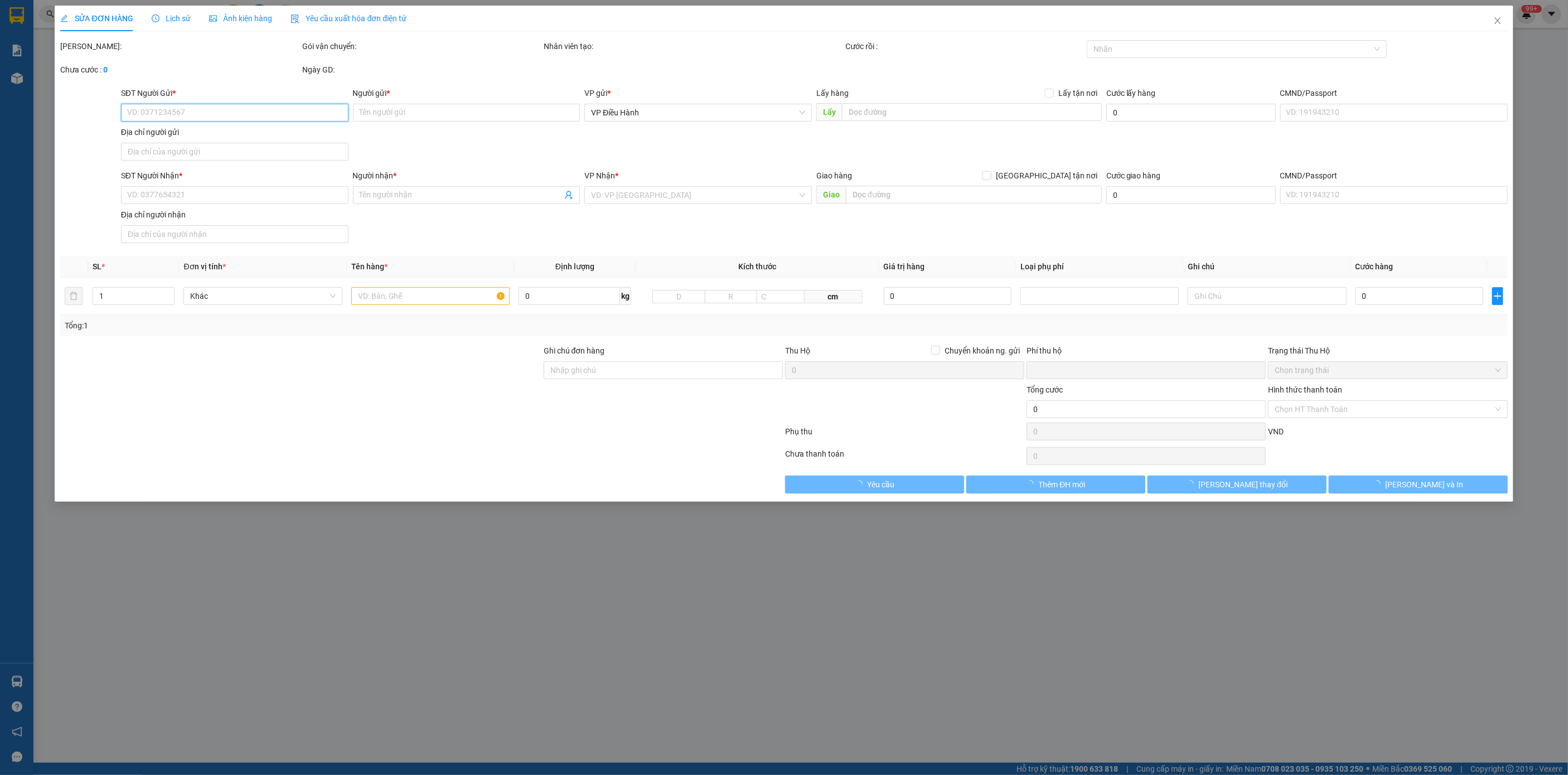
type input "0362760619"
type input "TC home 0818868555"
type input "0975425495"
type input "[PERSON_NAME]"
checkbox input "true"
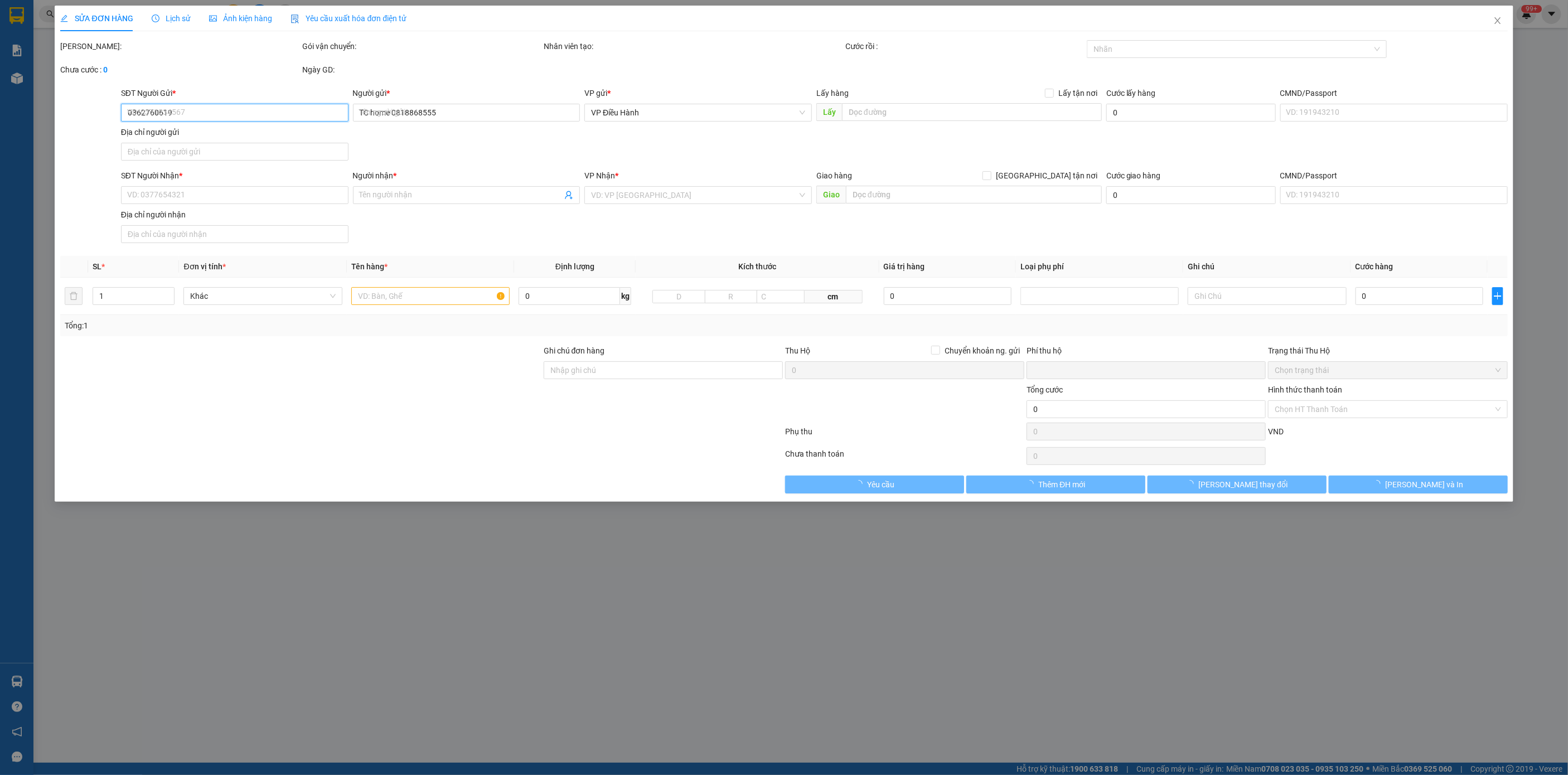
type input "09 Quốc Lộ 20, thị [PERSON_NAME][GEOGRAPHIC_DATA], [GEOGRAPHIC_DATA], [GEOGRAPH…"
type input "450.000"
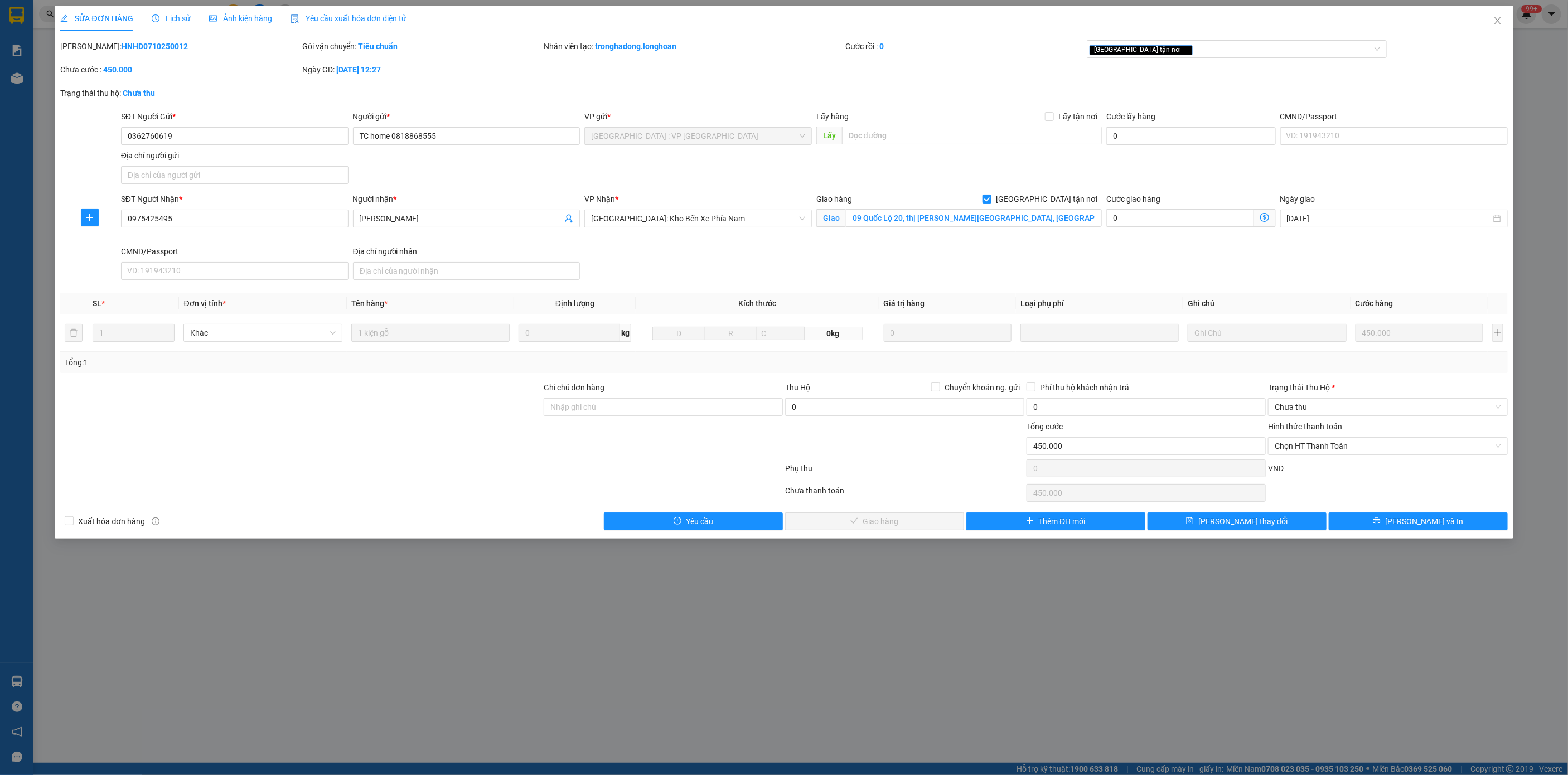
click at [168, 18] on span "Lịch sử" at bounding box center [171, 18] width 40 height 9
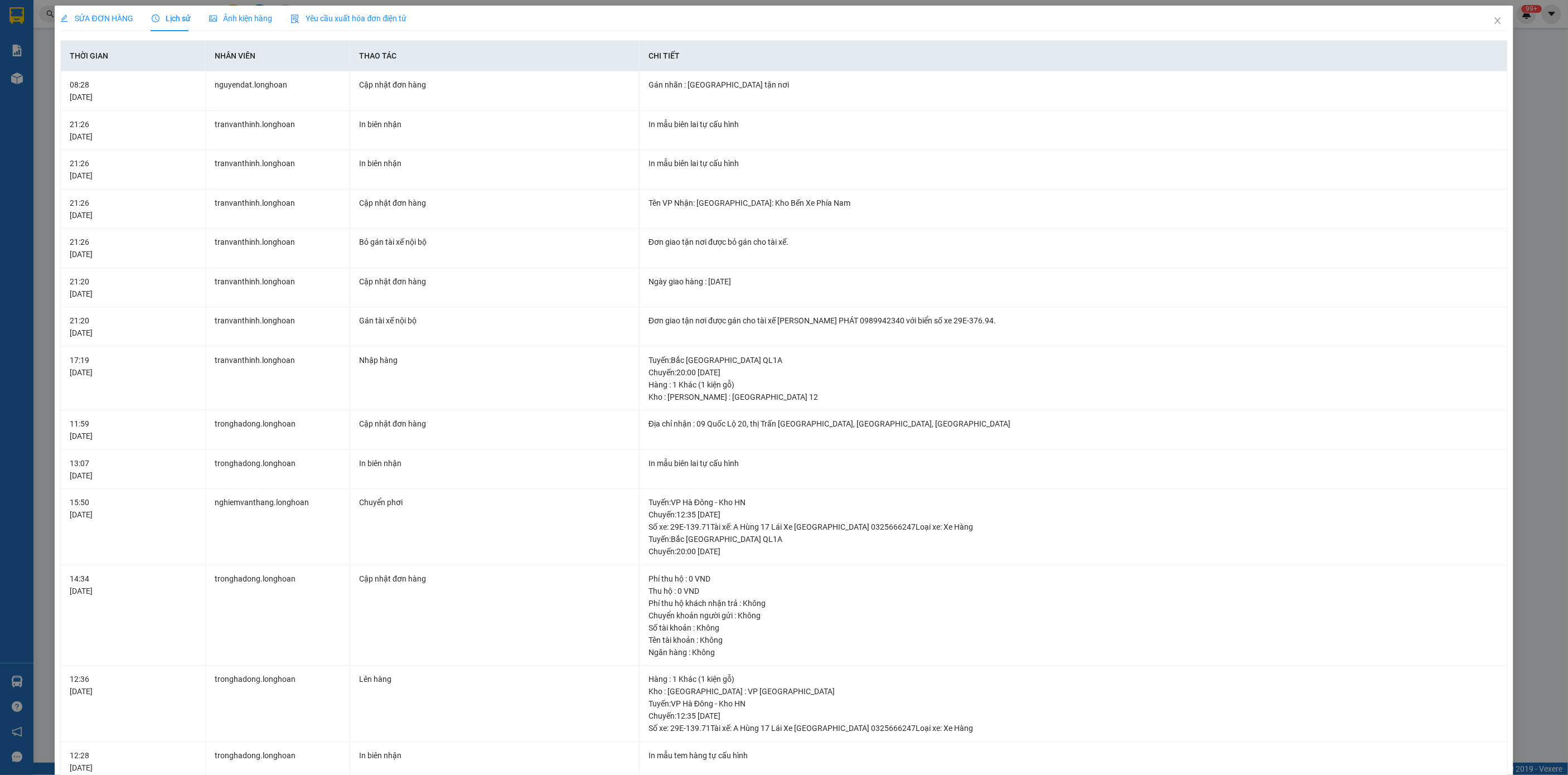
click at [96, 26] on div "SỬA ĐƠN HÀNG" at bounding box center [97, 18] width 73 height 26
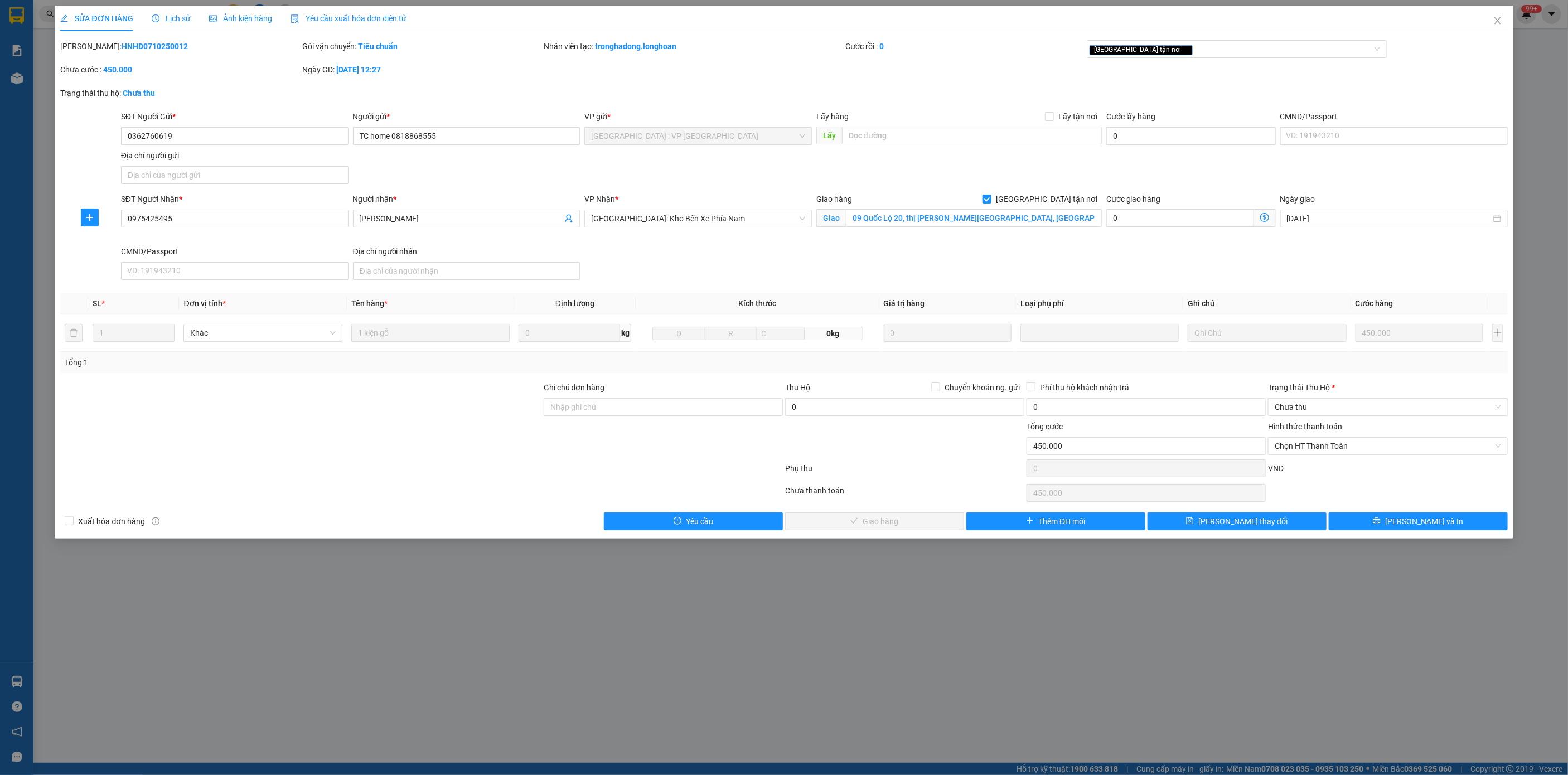
click at [170, 20] on span "Lịch sử" at bounding box center [171, 18] width 40 height 9
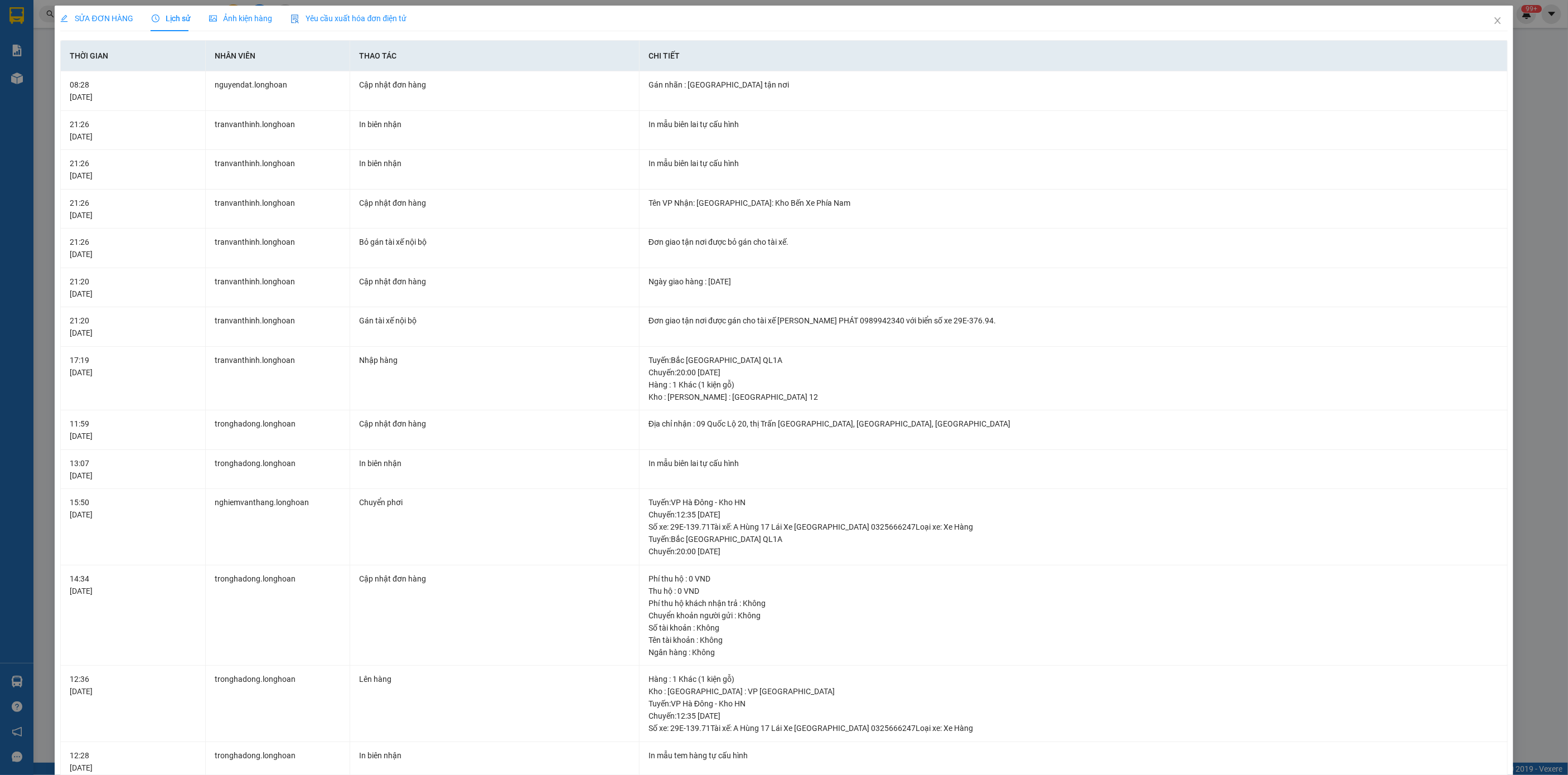
click at [102, 16] on span "SỬA ĐƠN HÀNG" at bounding box center [97, 18] width 73 height 9
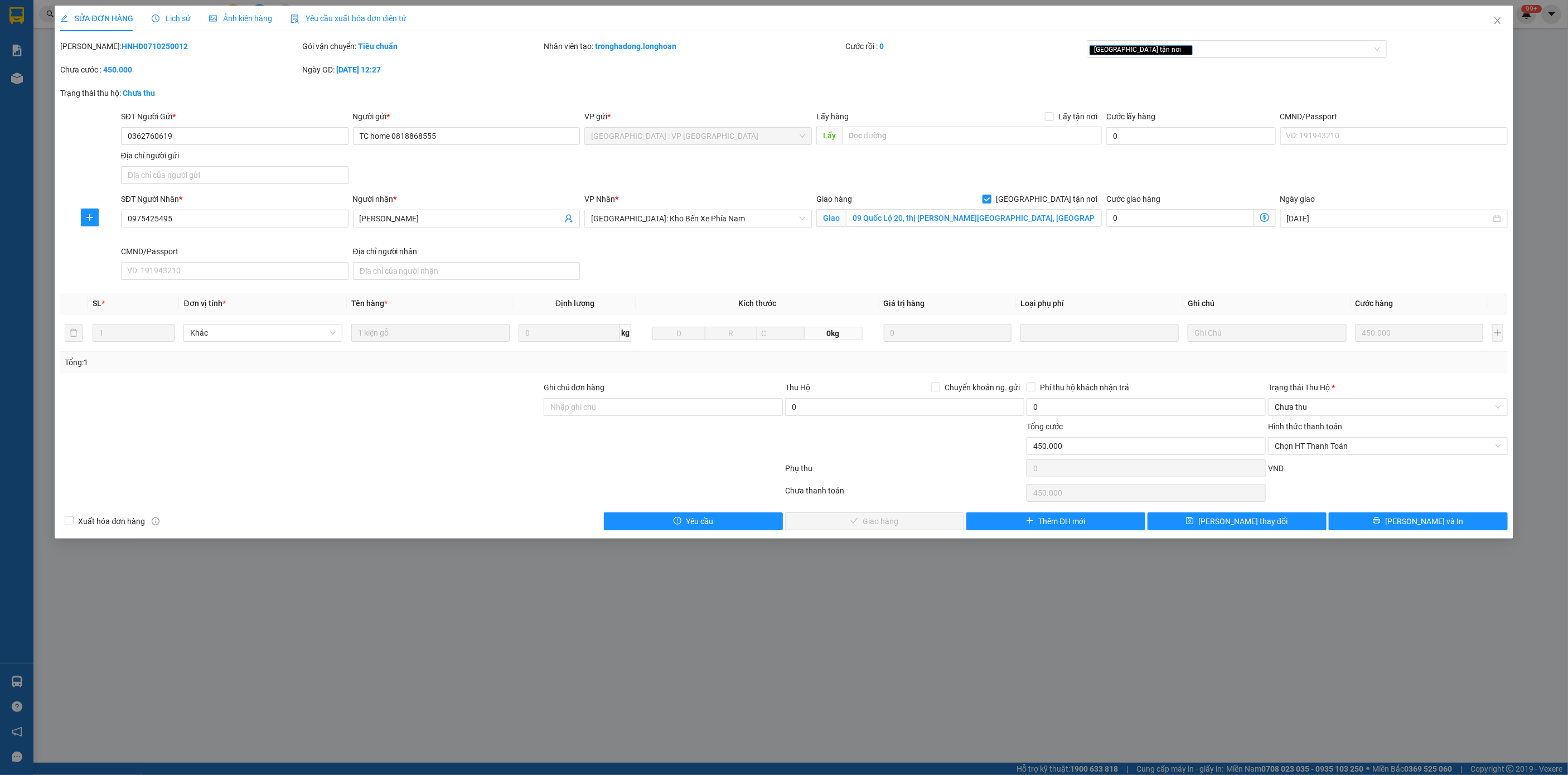
click at [168, 15] on span "Lịch sử" at bounding box center [171, 18] width 40 height 9
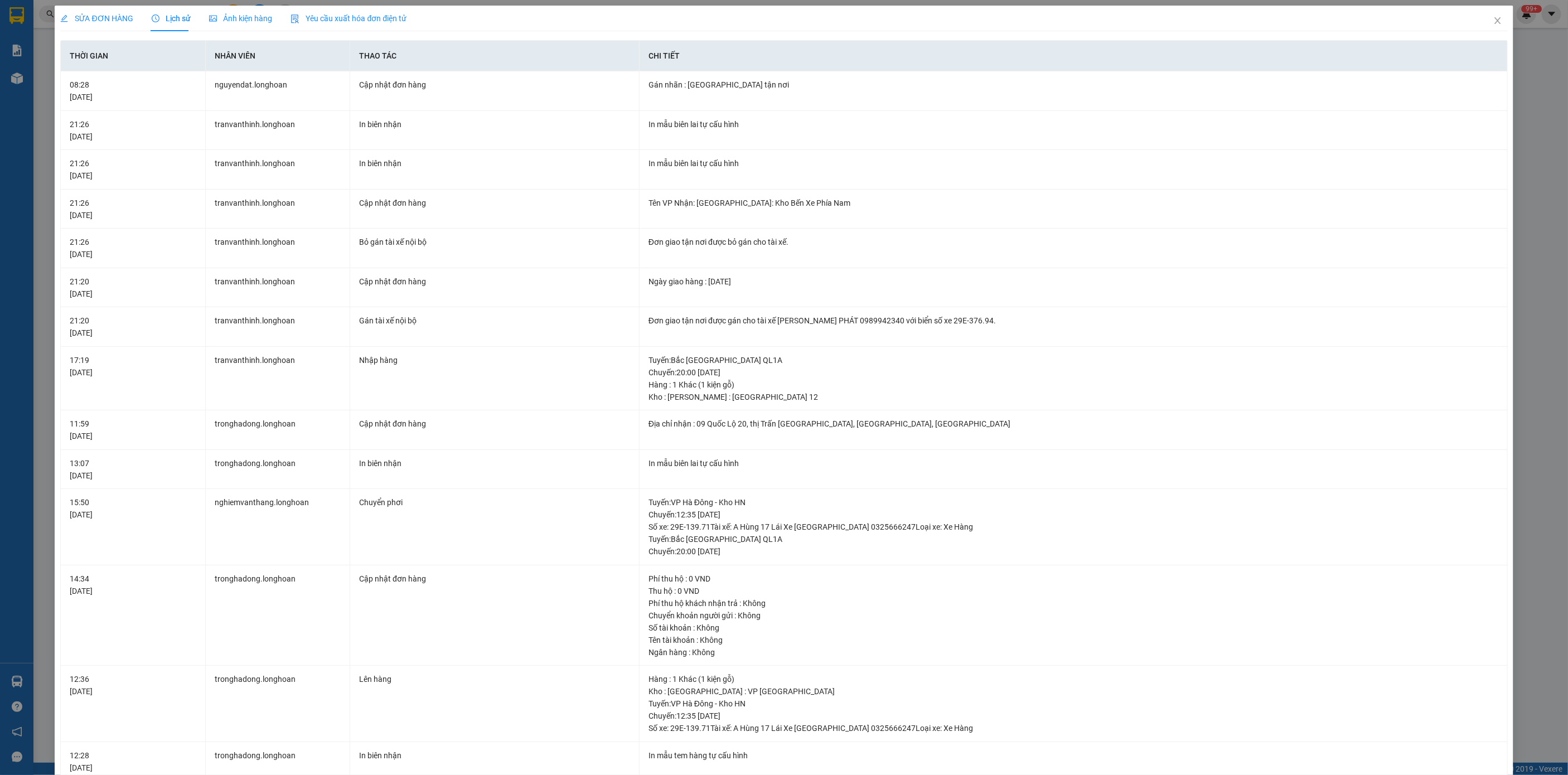
click at [88, 24] on div "SỬA ĐƠN HÀNG" at bounding box center [97, 18] width 73 height 12
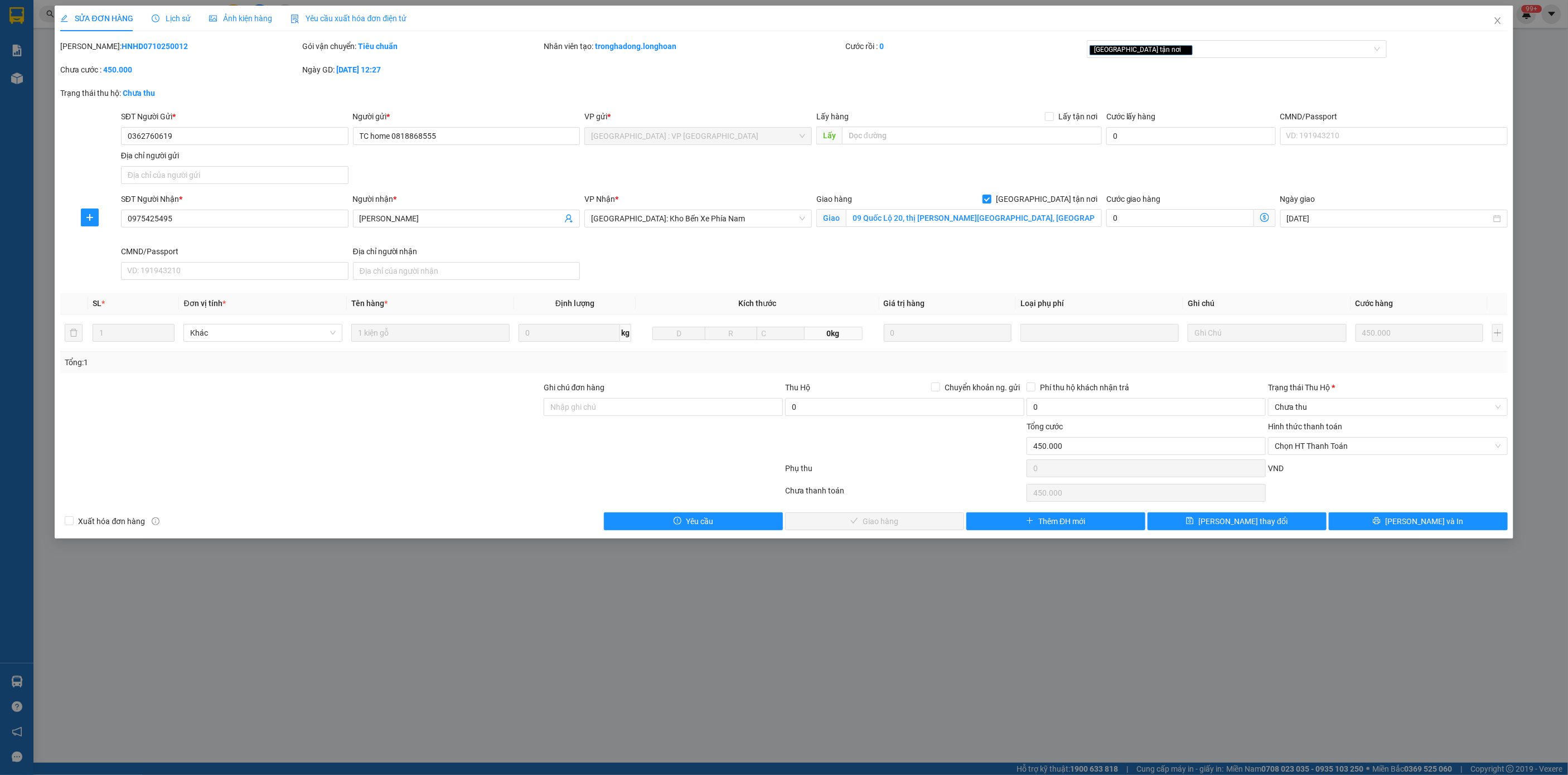
click at [122, 46] on b "HNHD0710250012" at bounding box center [155, 46] width 66 height 9
copy b "HNHD0710250012"
click at [1045, 25] on span "Close" at bounding box center [1497, 21] width 31 height 31
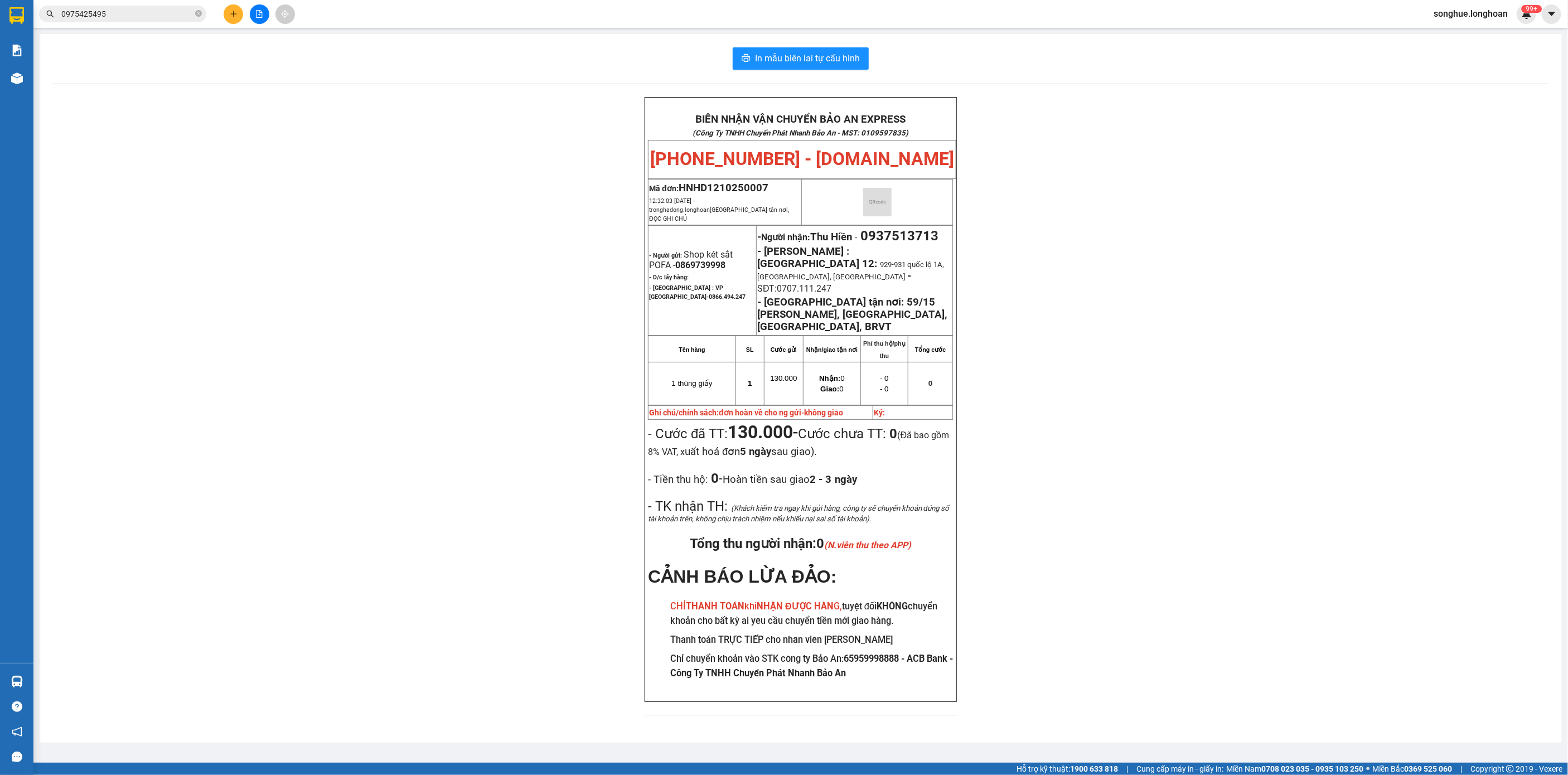
click at [136, 16] on input "0975425495" at bounding box center [127, 14] width 131 height 12
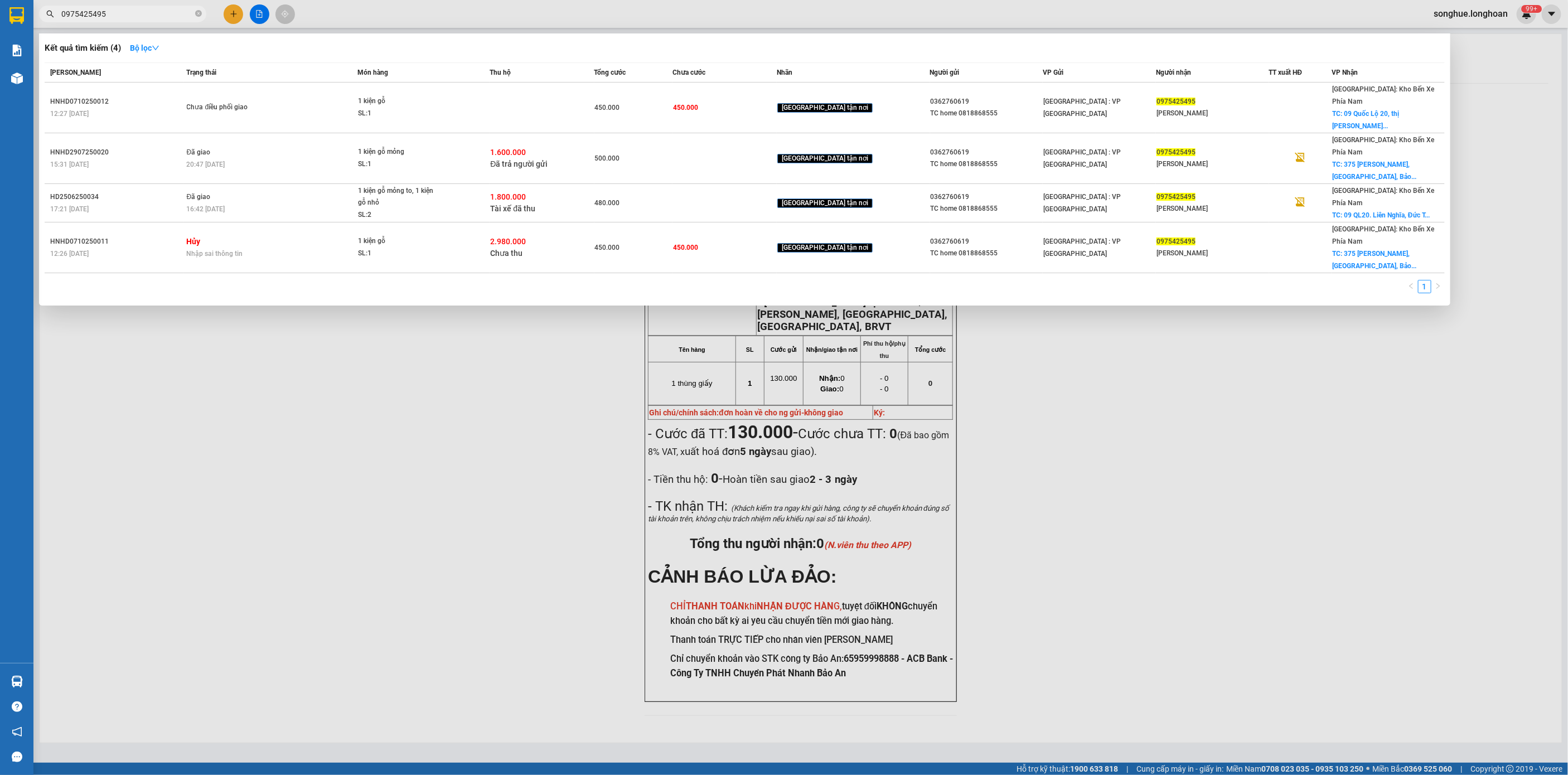
click at [136, 16] on input "0975425495" at bounding box center [127, 14] width 131 height 12
paste input "HNHD0710250012"
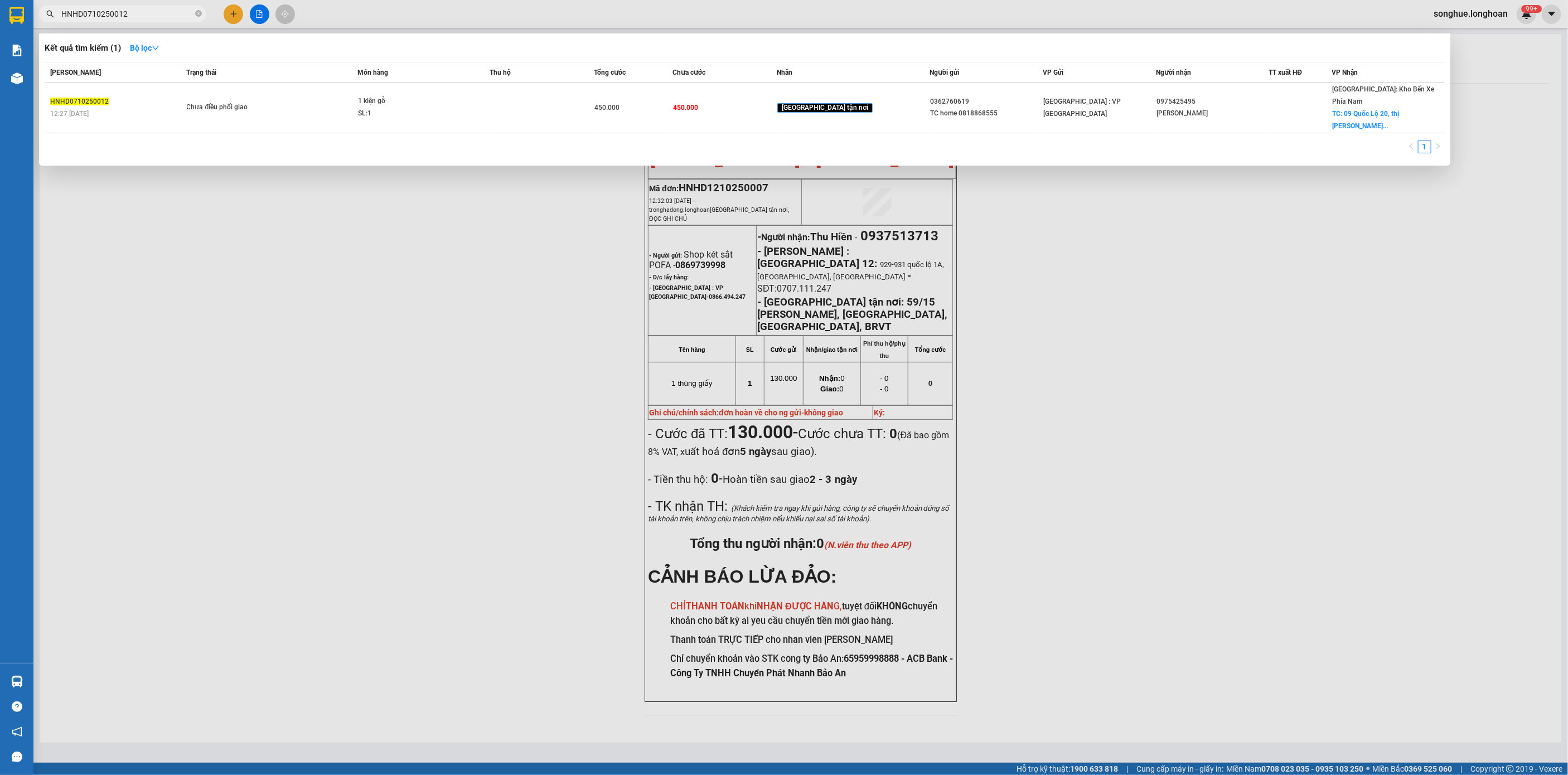
type input "HNHD0710250012"
click at [268, 113] on div "Mã ĐH Trạng thái Món hàng Thu hộ Tổng cước Chưa cước Nhãn Người gửi VP Gửi Ngườ…" at bounding box center [744, 111] width 1400 height 97
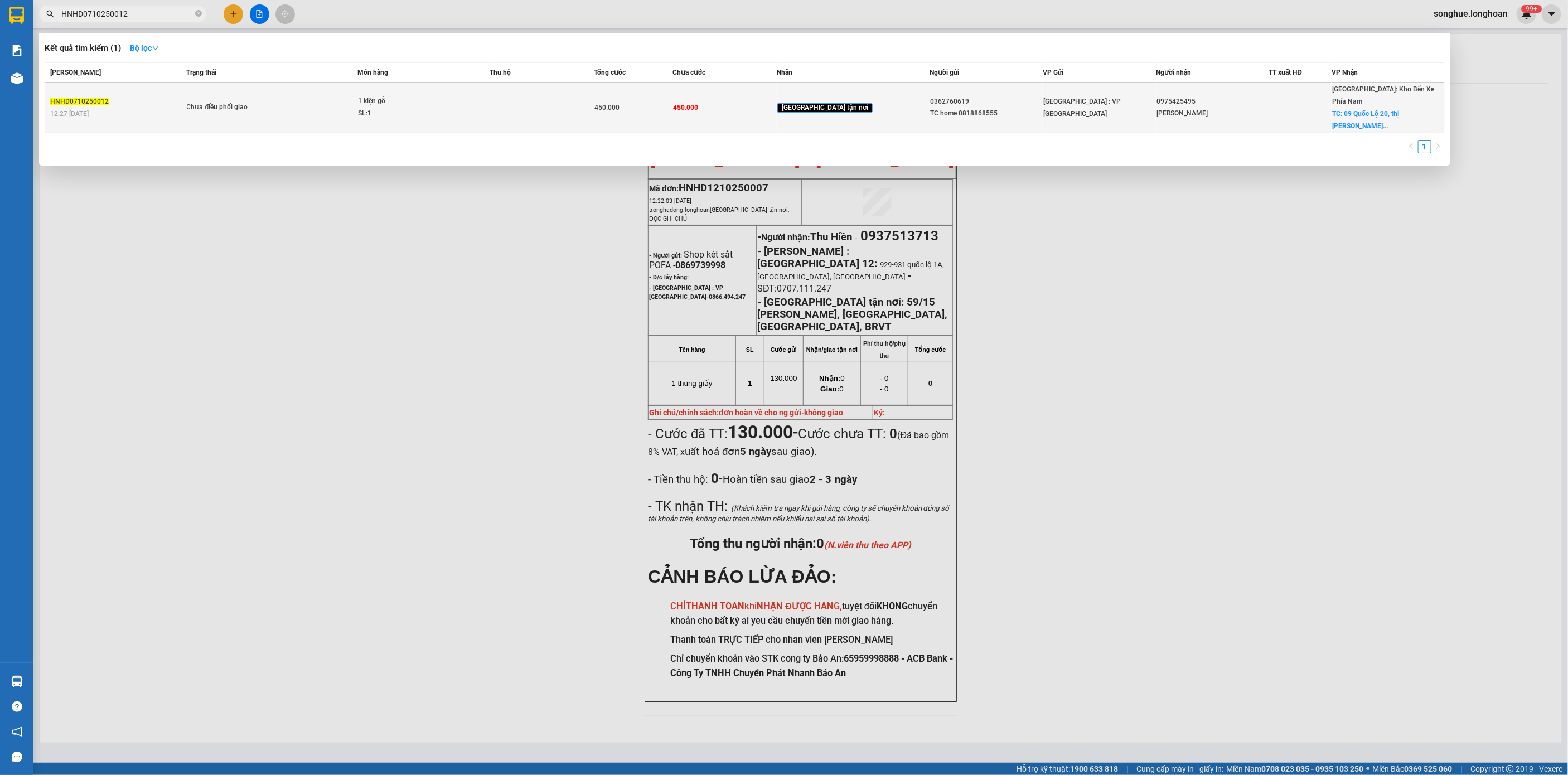
click at [268, 102] on div "Chưa điều phối giao" at bounding box center [228, 108] width 83 height 12
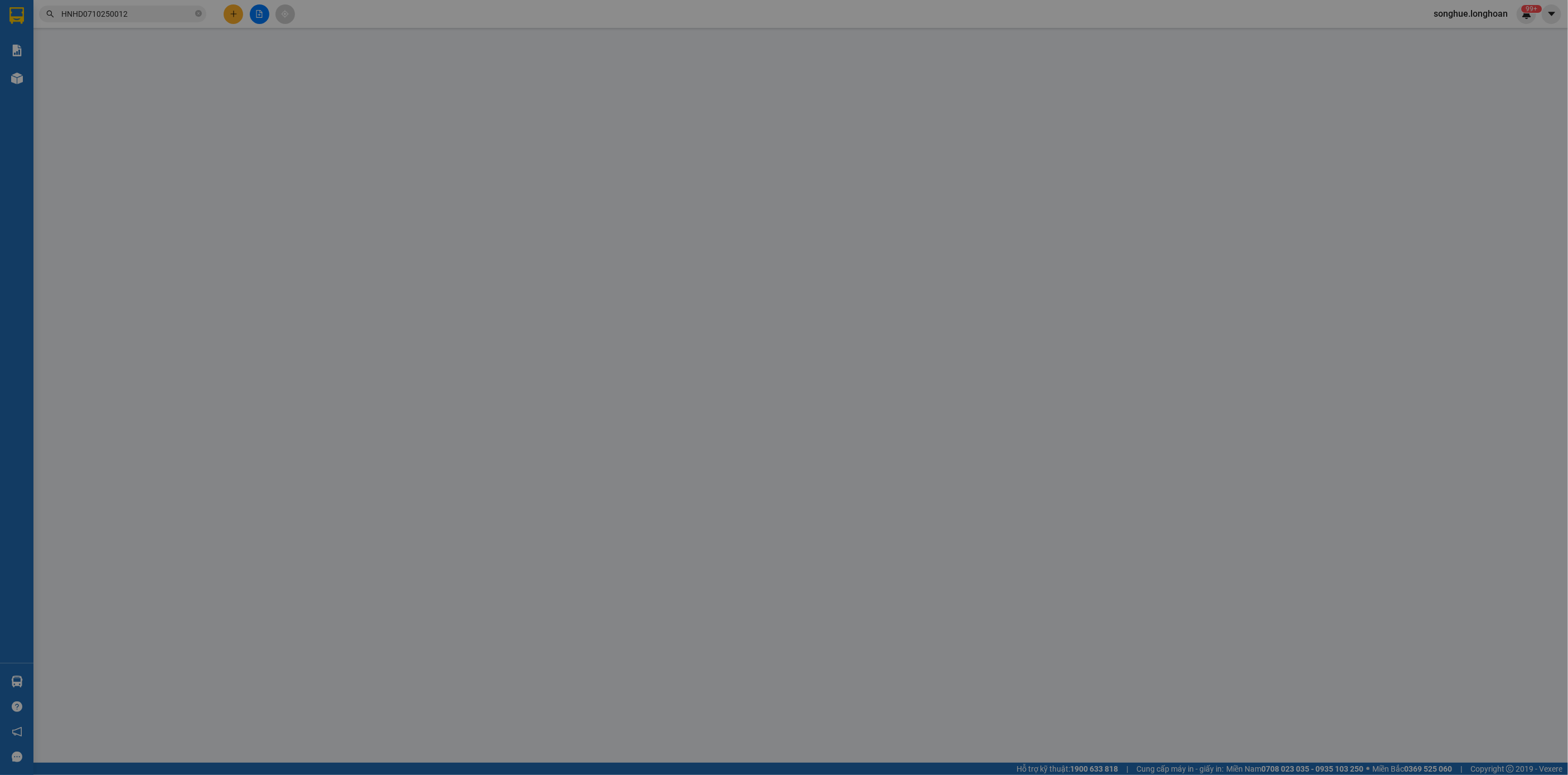
type input "0362760619"
type input "TC home 0818868555"
type input "0975425495"
type input "[PERSON_NAME]"
checkbox input "true"
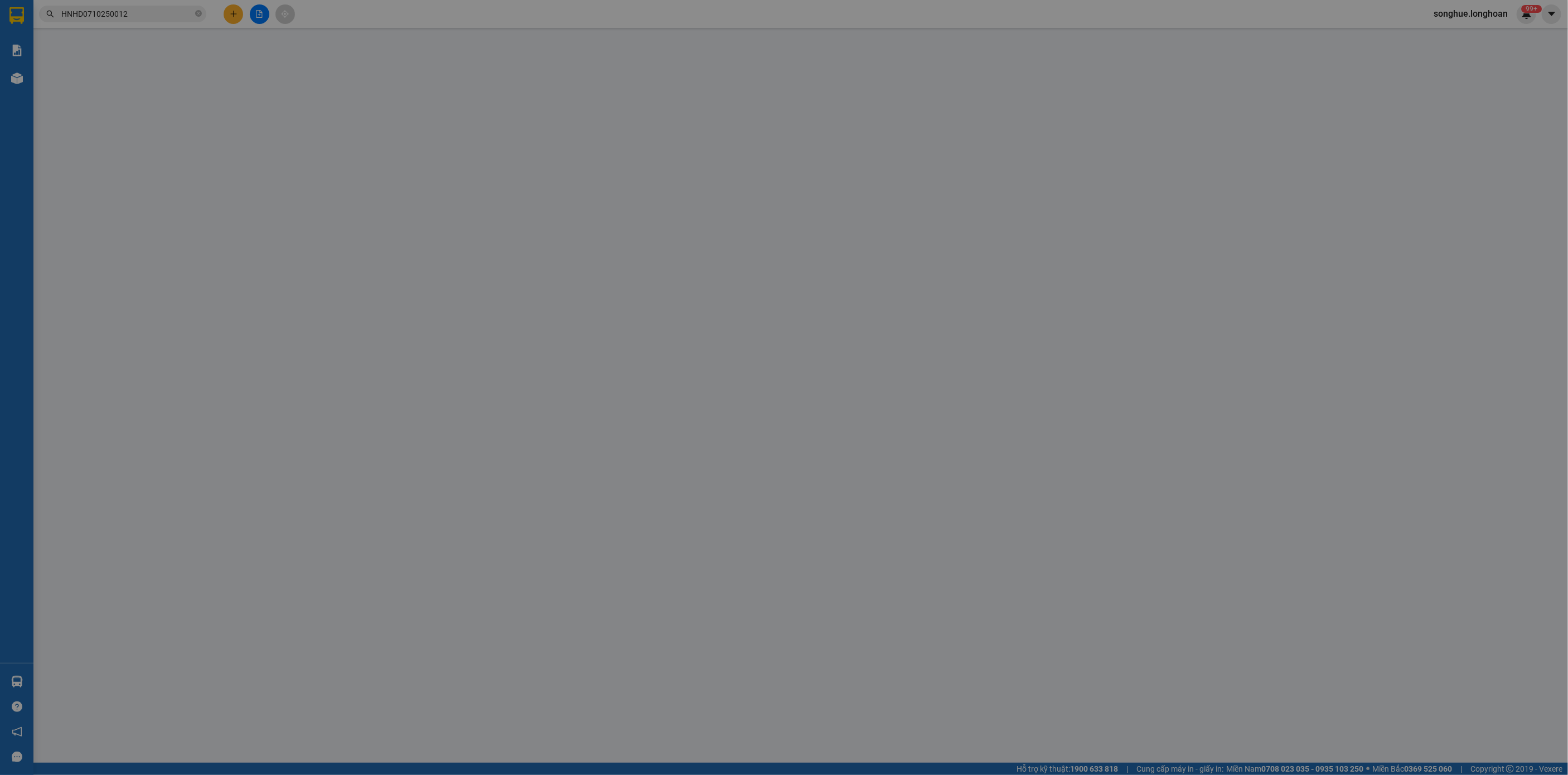
type input "09 Quốc Lộ 20, thị [PERSON_NAME][GEOGRAPHIC_DATA], [GEOGRAPHIC_DATA], [GEOGRAPH…"
type input "450.000"
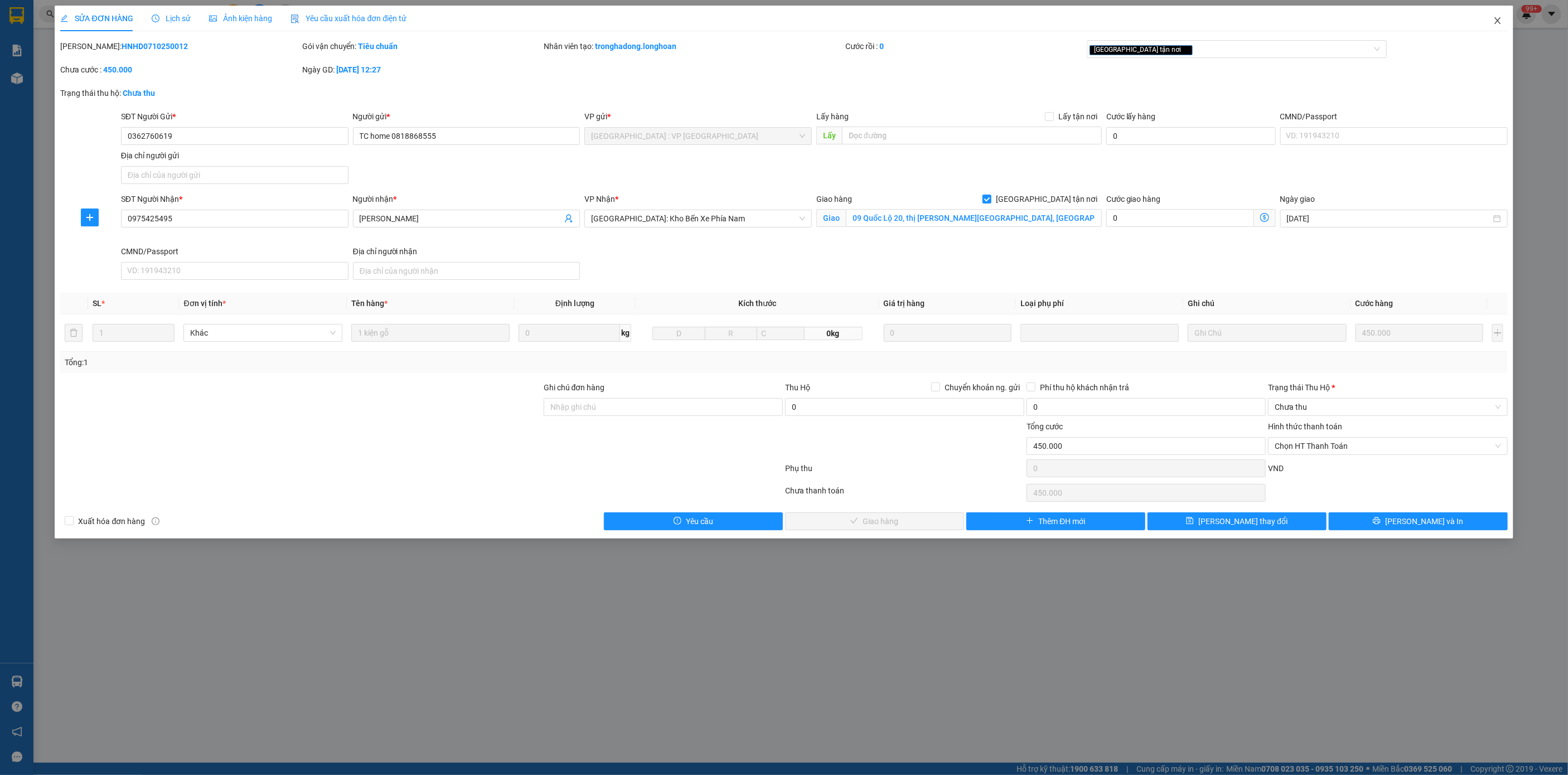
click at [1045, 16] on span "Close" at bounding box center [1497, 21] width 31 height 31
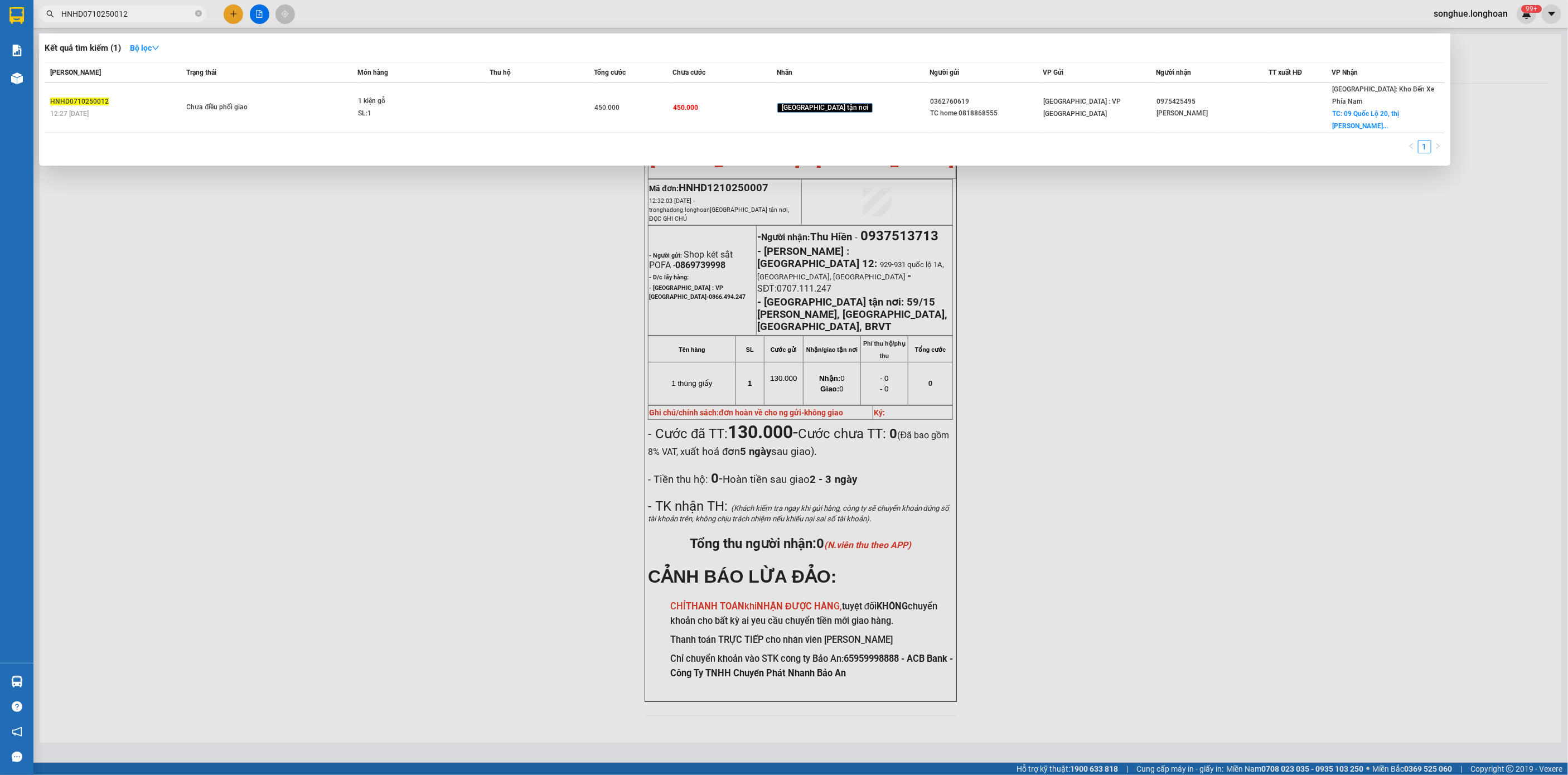
click at [116, 12] on input "HNHD0710250012" at bounding box center [127, 14] width 131 height 12
click at [193, 16] on span "HNHD0710250012" at bounding box center [122, 13] width 167 height 16
click at [199, 17] on span at bounding box center [198, 14] width 7 height 10
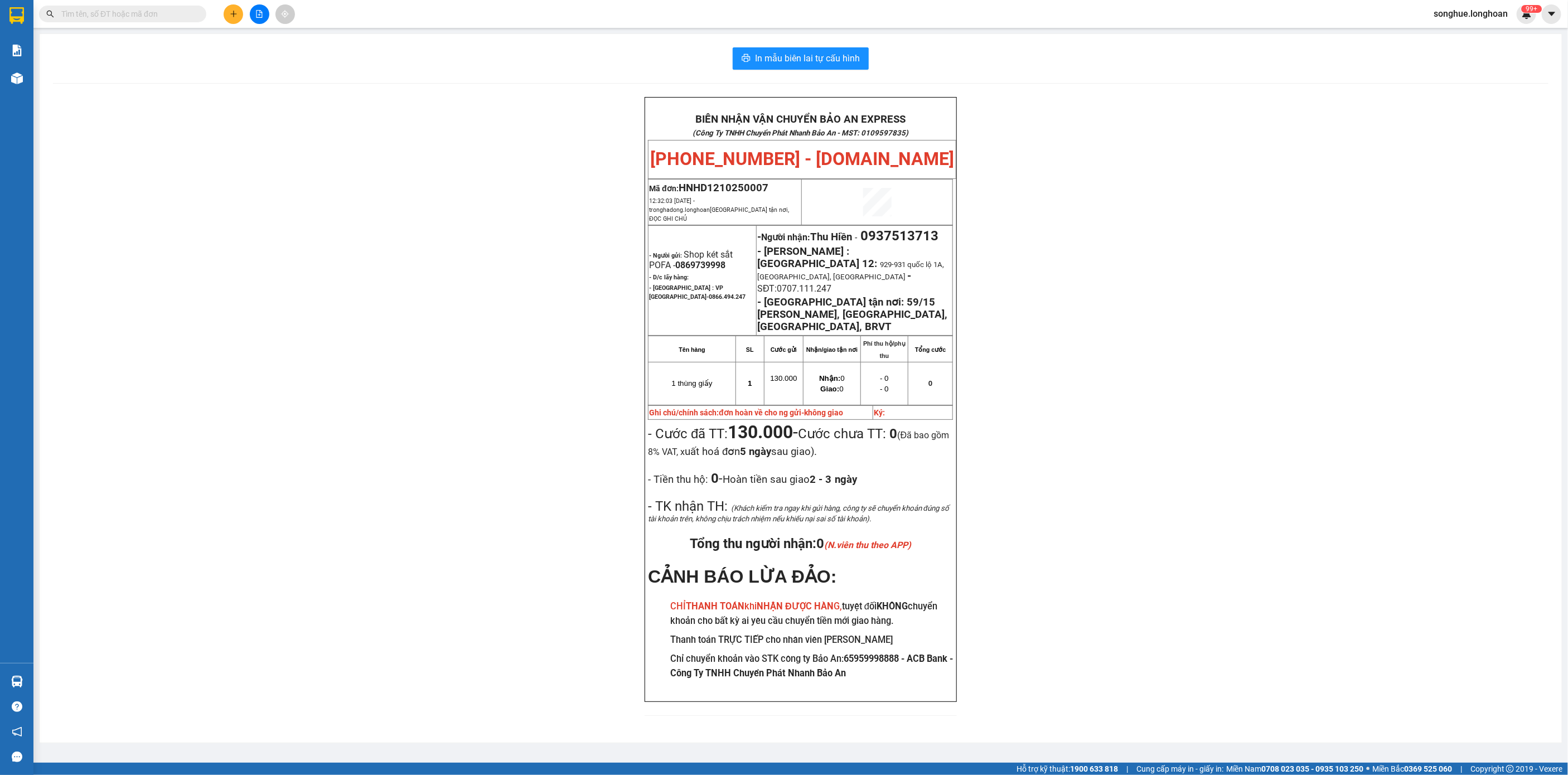
paste input "0911468468"
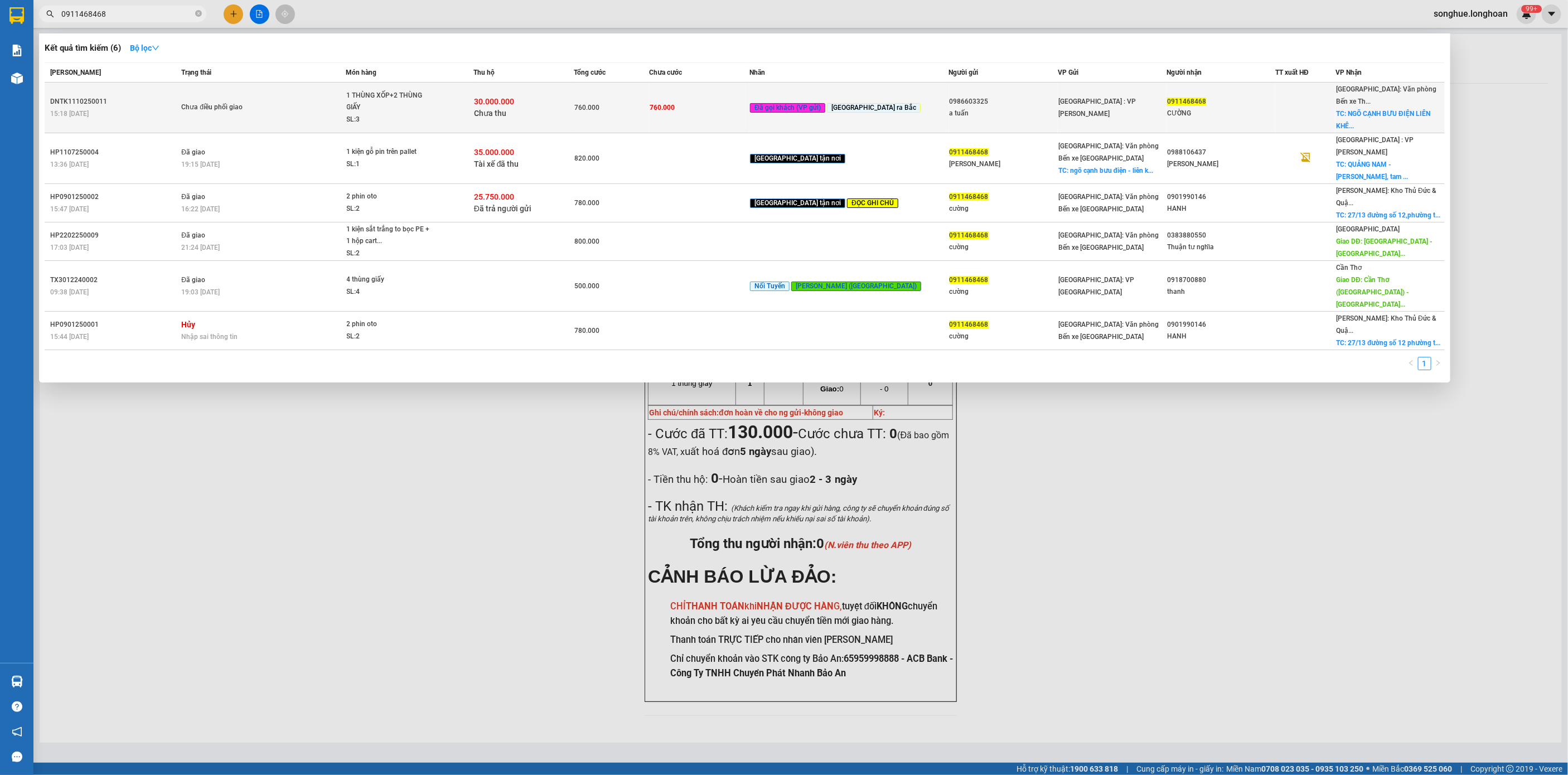
type input "0911468468"
click at [291, 102] on span "Chưa điều phối giao" at bounding box center [263, 108] width 164 height 12
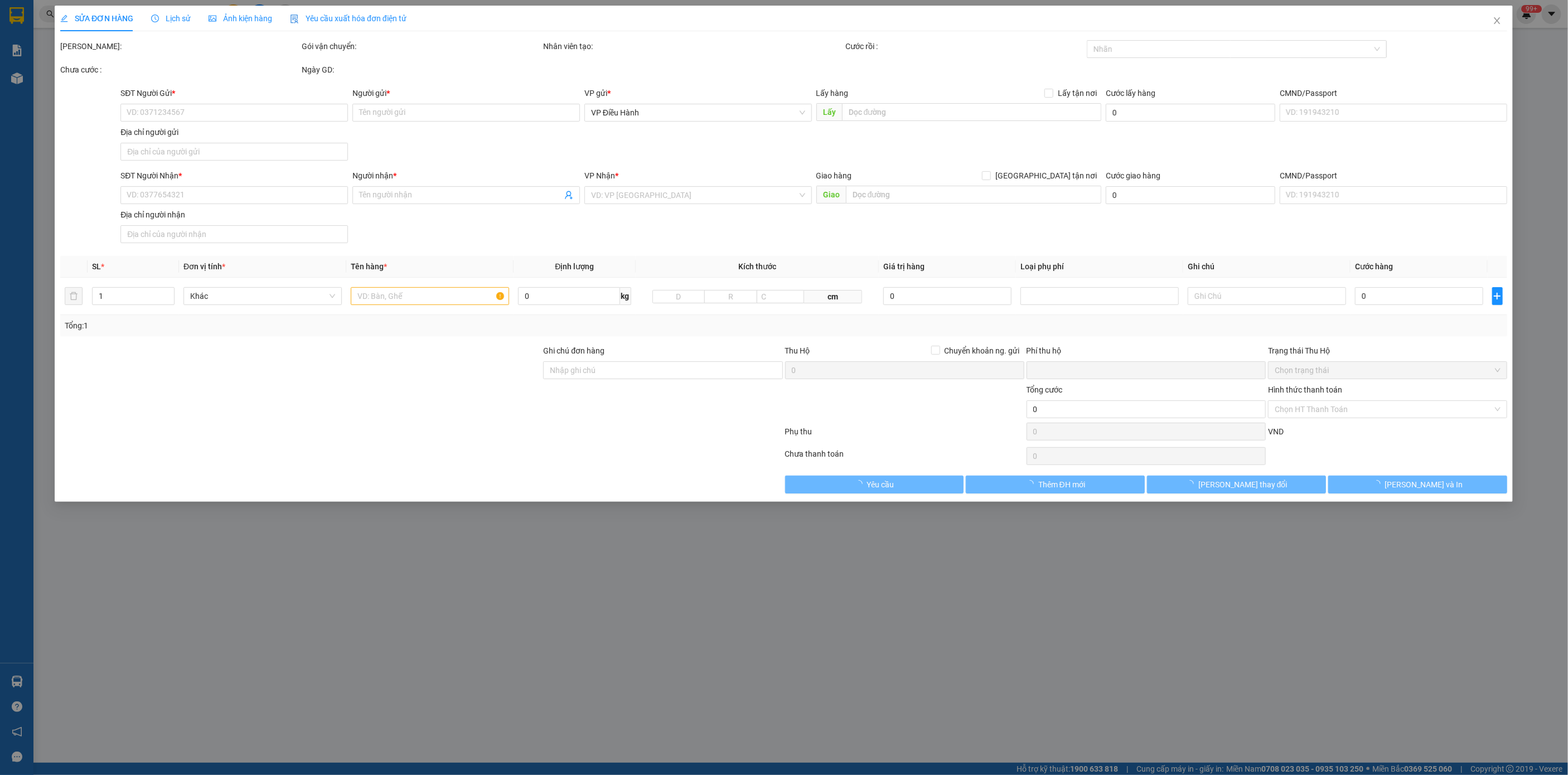
type input "0986603325"
type input "a tuấn"
type input "0911468468"
type input "CƯỜNG"
checkbox input "true"
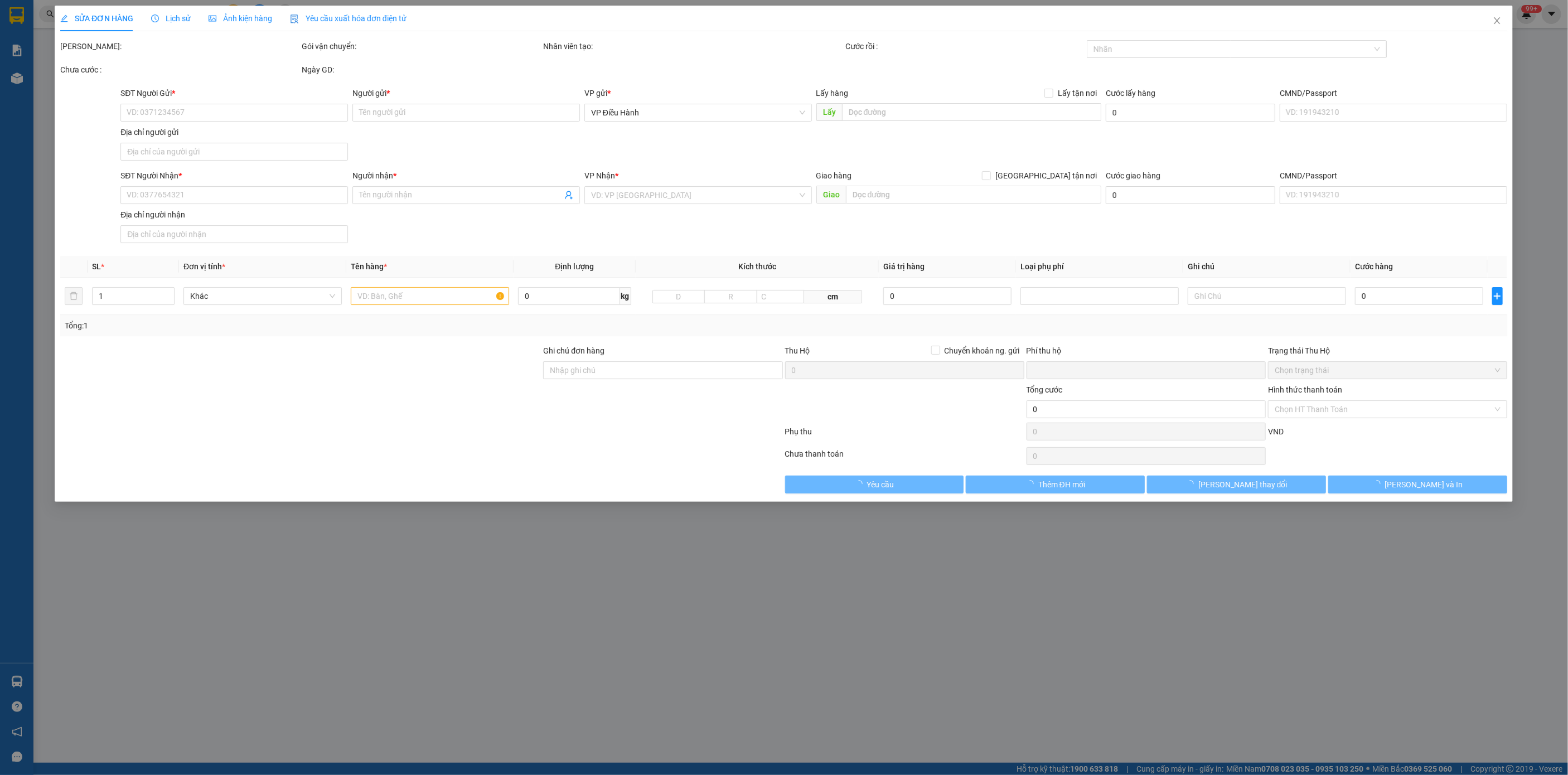
type input "NGÕ CẠNH BƯU ĐIỆN LIÊN KHÊ,THỦY NGUYÊN,[GEOGRAPHIC_DATA]"
type input "ĐỂ THEO CHIỀU.KHÔNG BAO HƯ VỠ,MÓP MÉO"
type input "760.000"
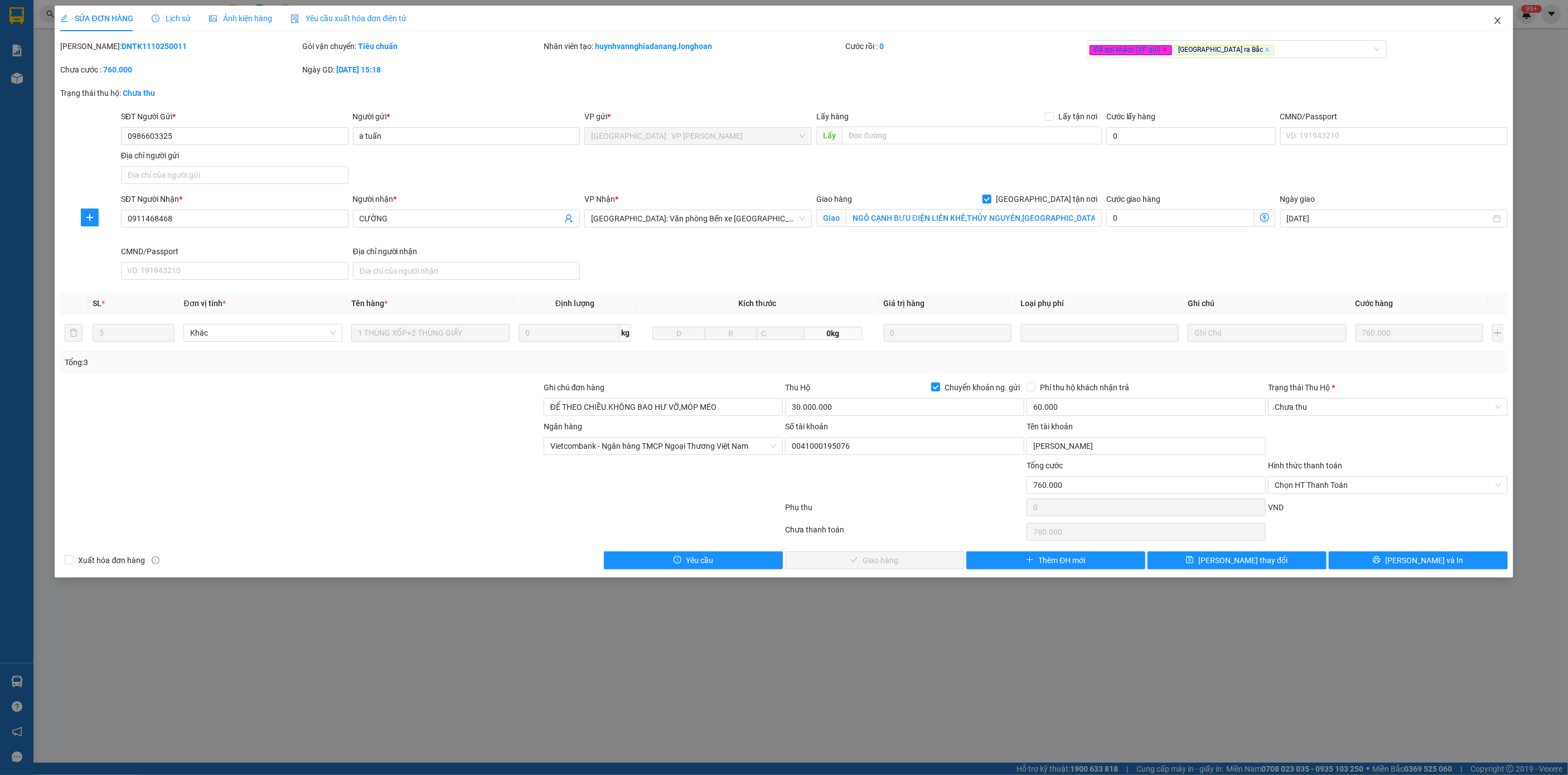
click at [1045, 16] on span "Close" at bounding box center [1497, 21] width 31 height 31
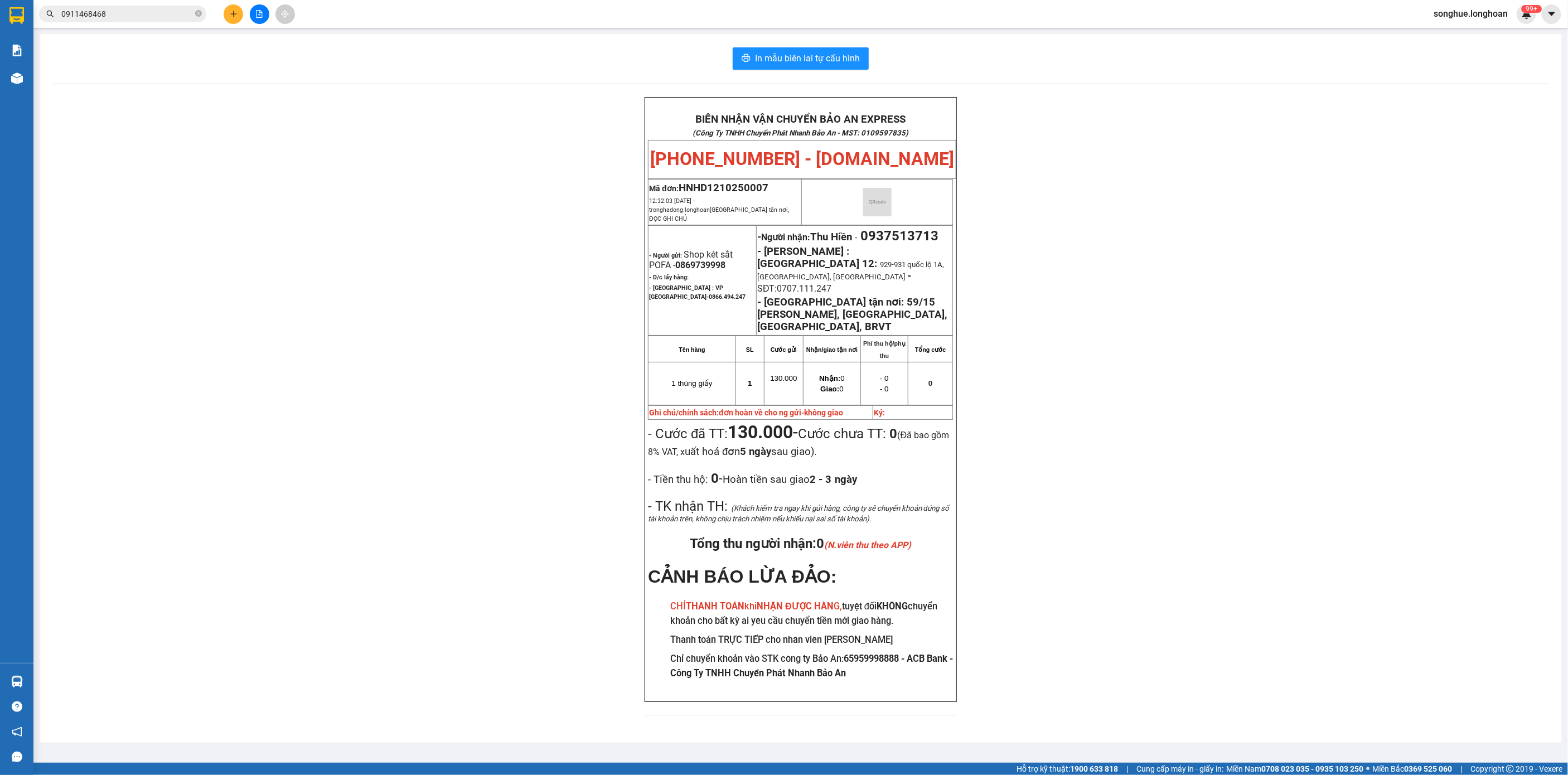
click at [158, 16] on input "0911468468" at bounding box center [127, 14] width 131 height 12
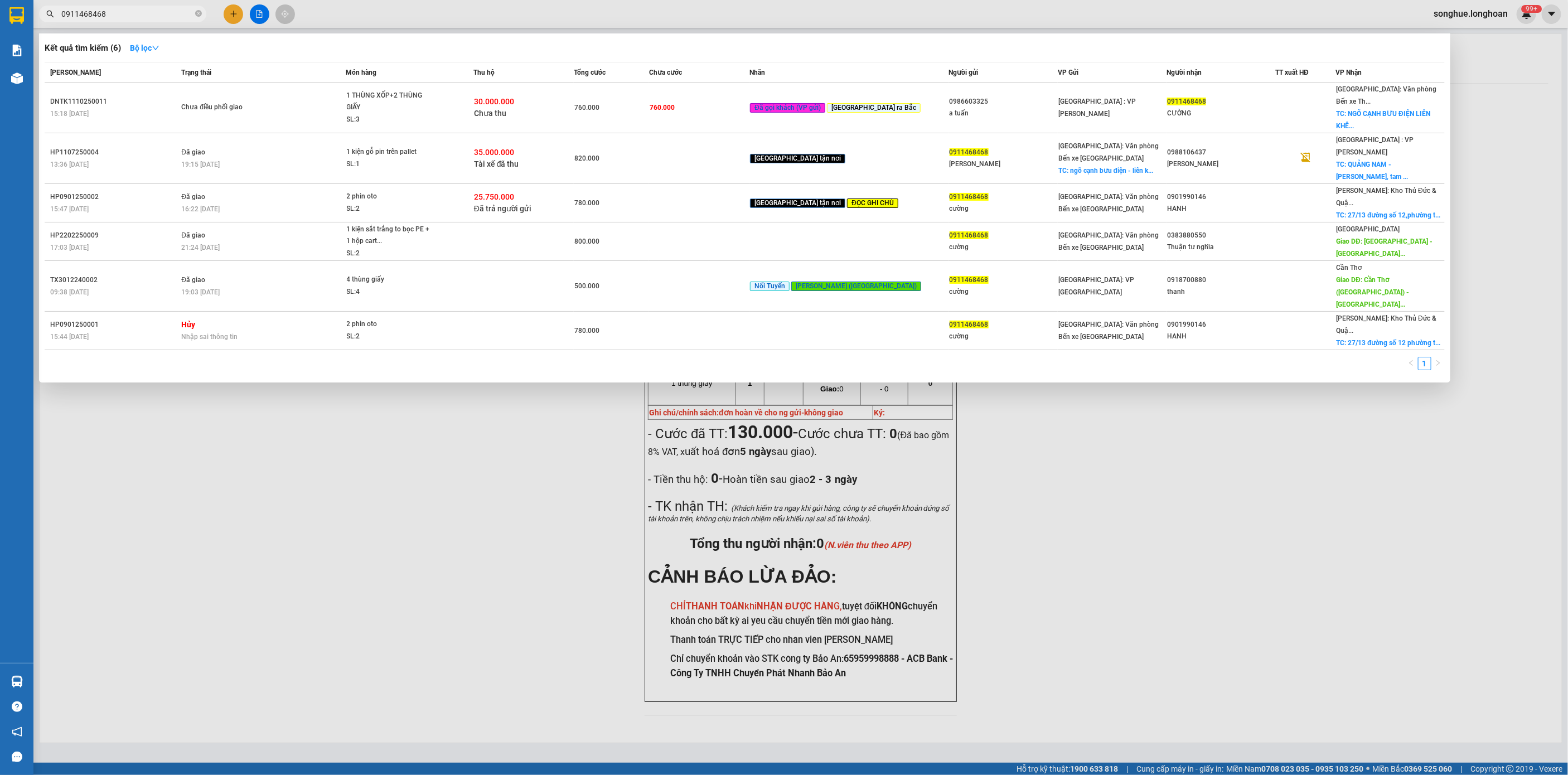
click at [158, 15] on input "0911468468" at bounding box center [127, 14] width 131 height 12
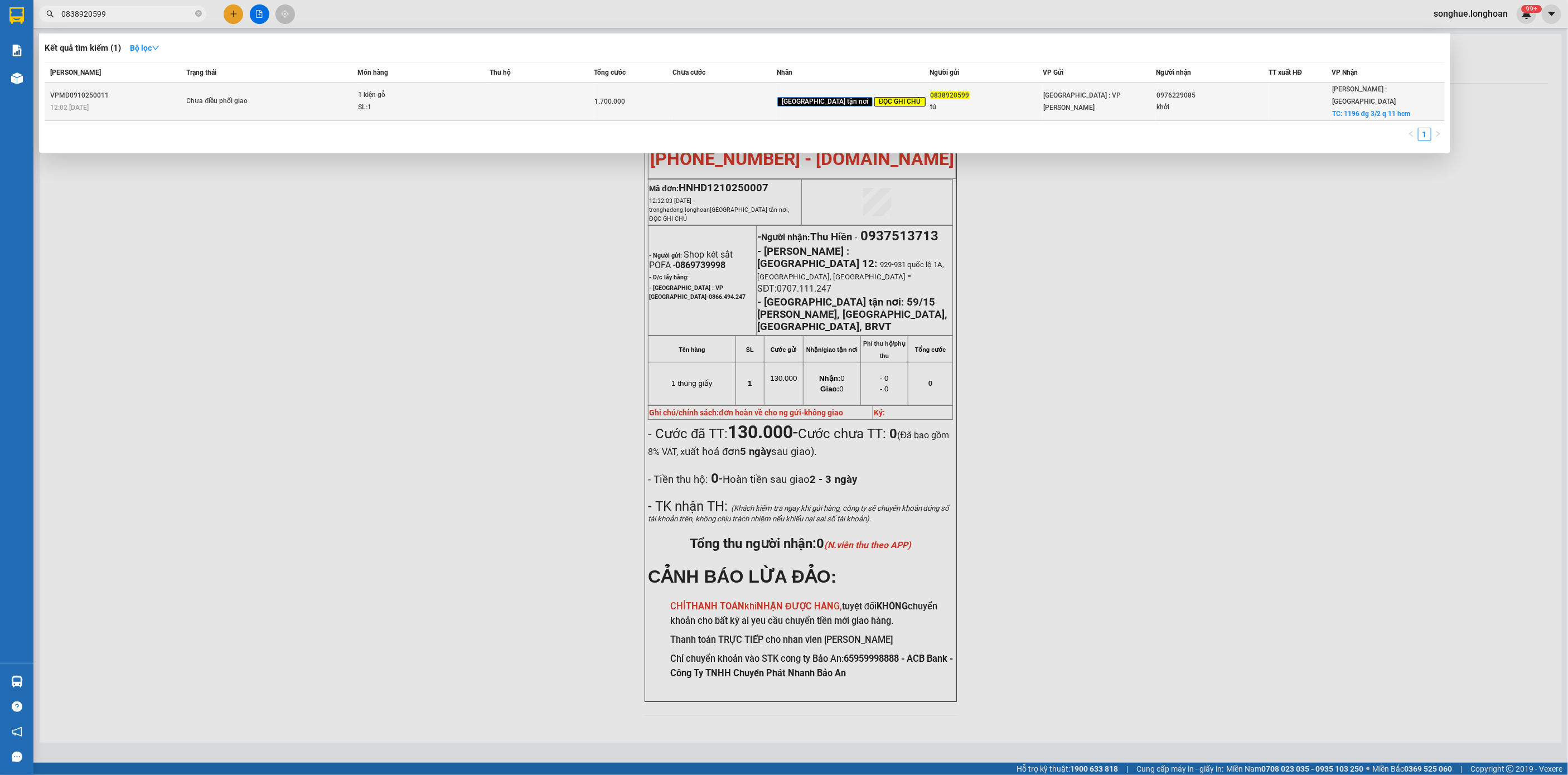
type input "0838920599"
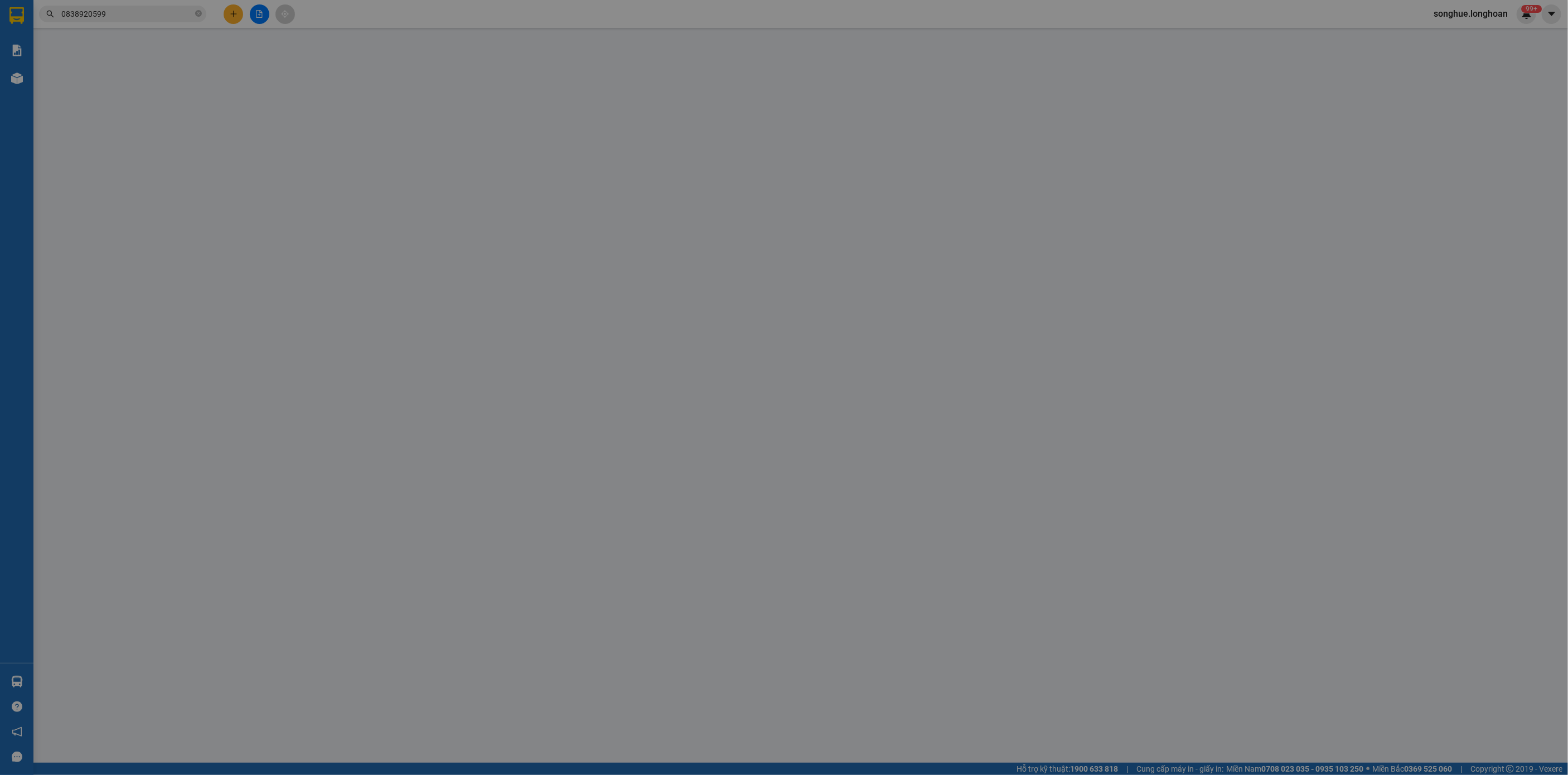
type input "0838920599"
type input "tú"
type input "0976229085"
type input "khởi"
checkbox input "true"
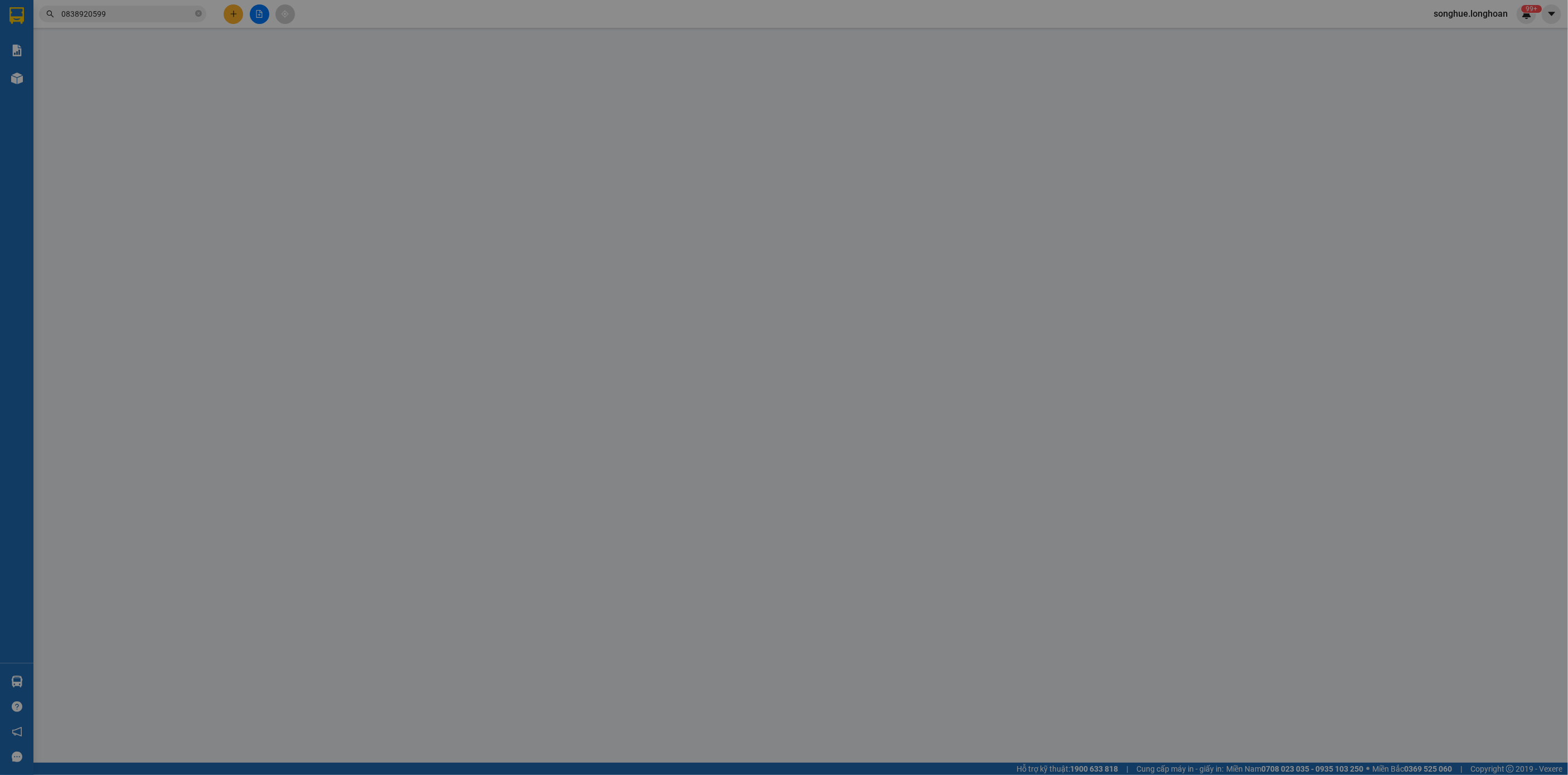
type input "1196 đg 3/2 q 11 hcm"
type input "hàng ko đồng kiểm giao nguyên kiện hư vỡ k đền ( giao giờ hành chính từ 8h - 16…"
type input "0"
type input "1.700.000"
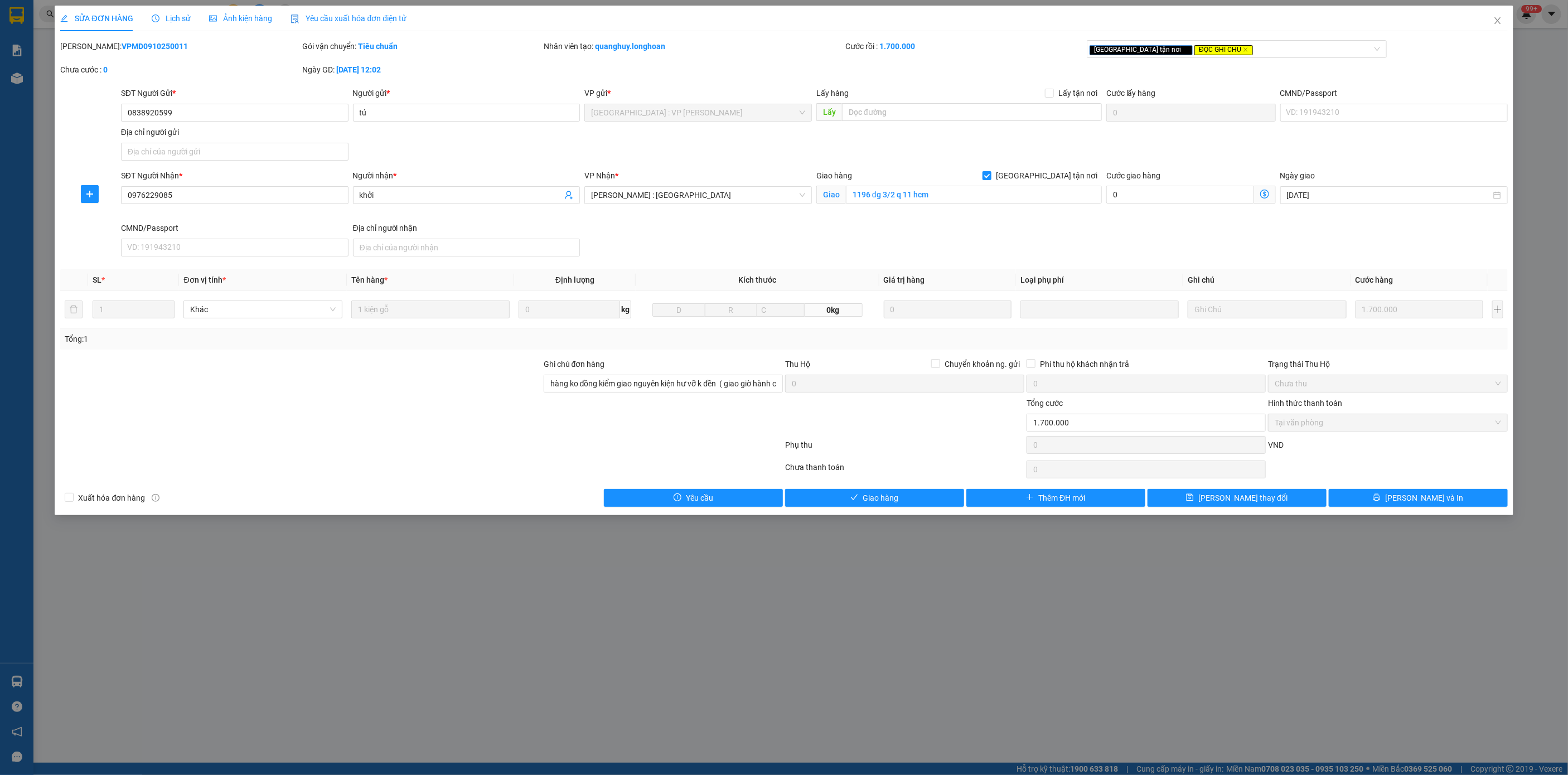
click at [179, 18] on span "Lịch sử" at bounding box center [171, 18] width 40 height 9
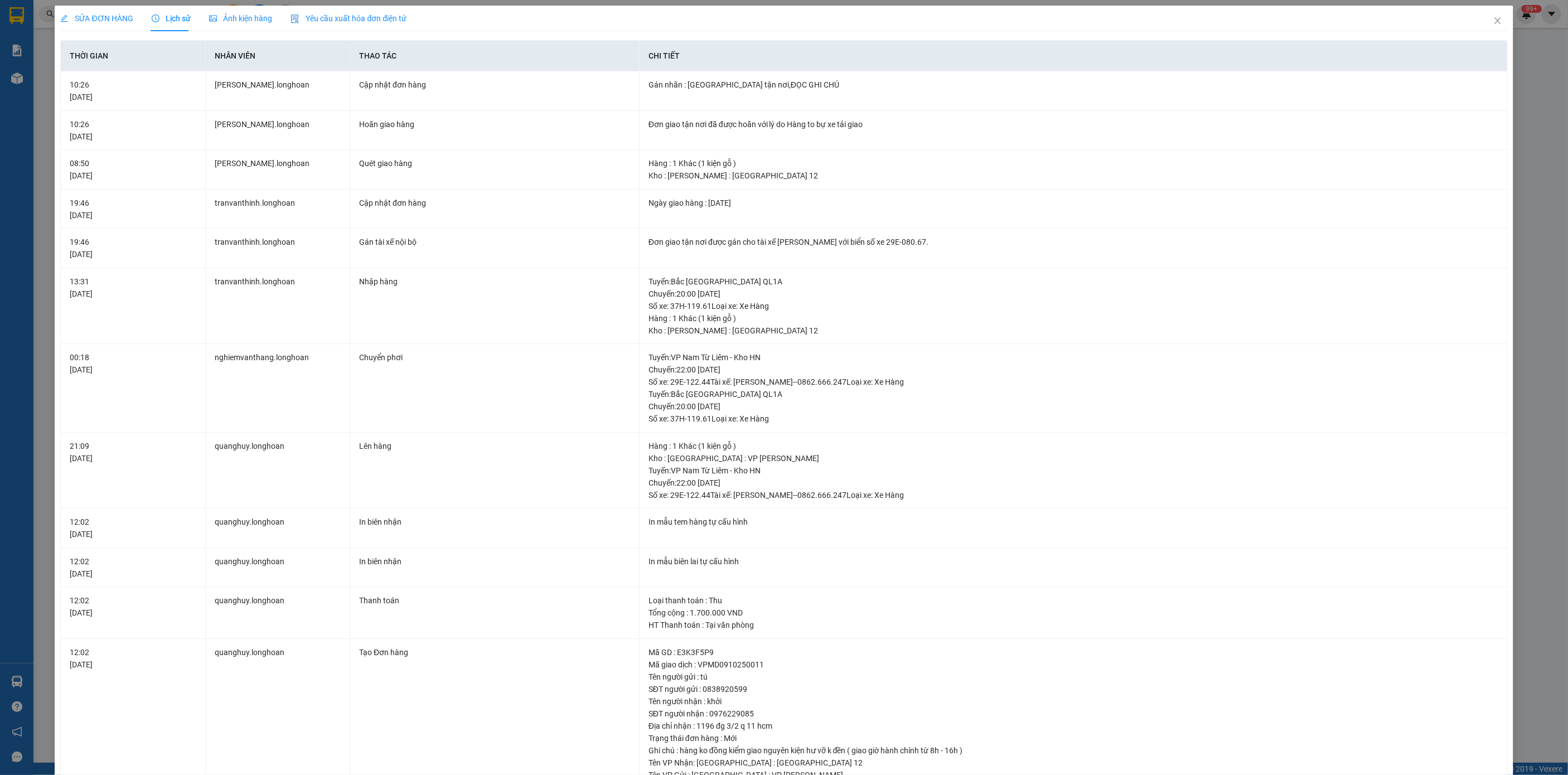
click at [109, 22] on span "SỬA ĐƠN HÀNG" at bounding box center [97, 18] width 73 height 9
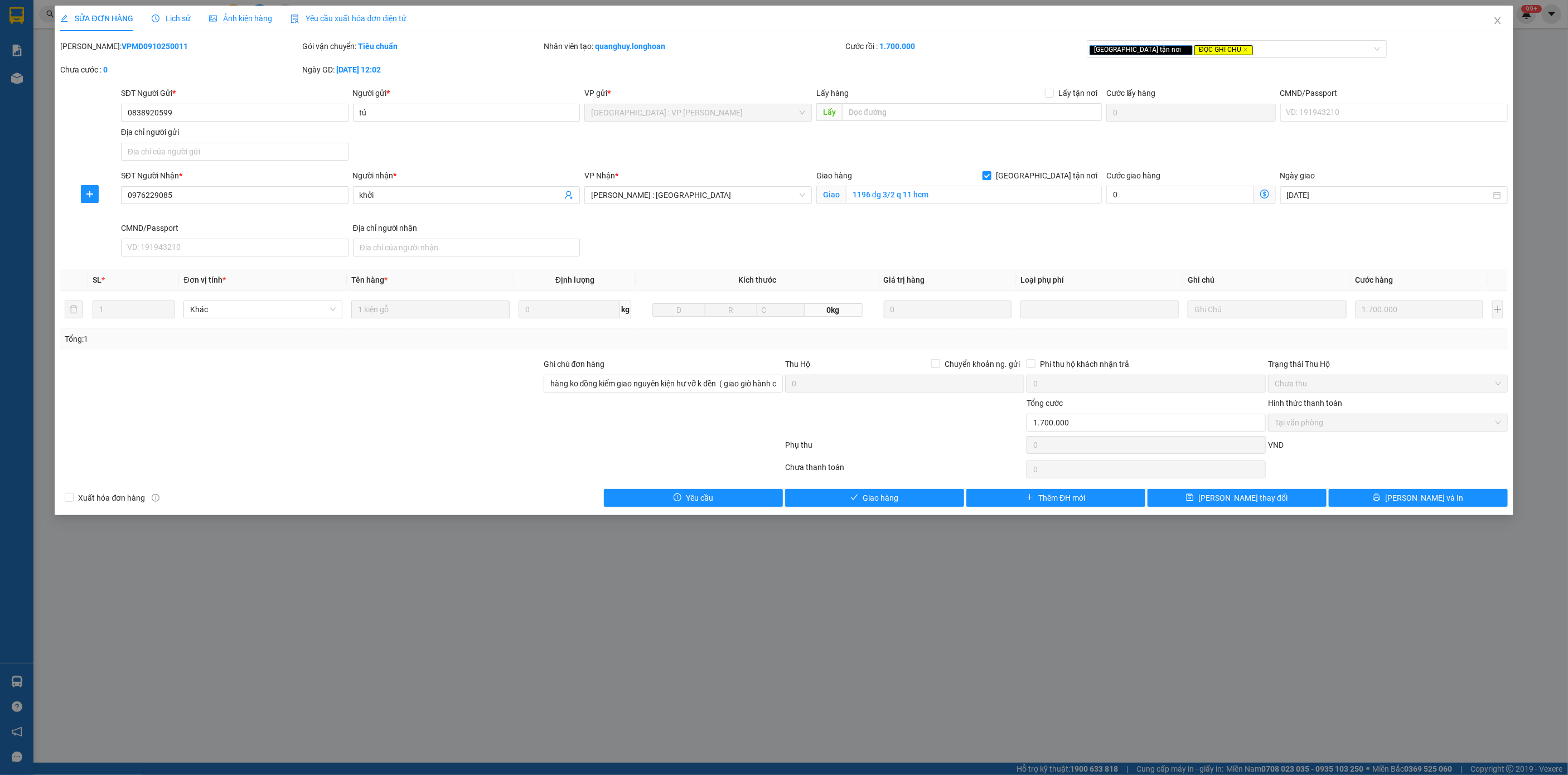
click at [130, 30] on div "SỬA ĐƠN HÀNG" at bounding box center [97, 18] width 73 height 26
click at [128, 43] on b "VPMD0910250011" at bounding box center [155, 46] width 66 height 9
copy b "VPMD0910250011"
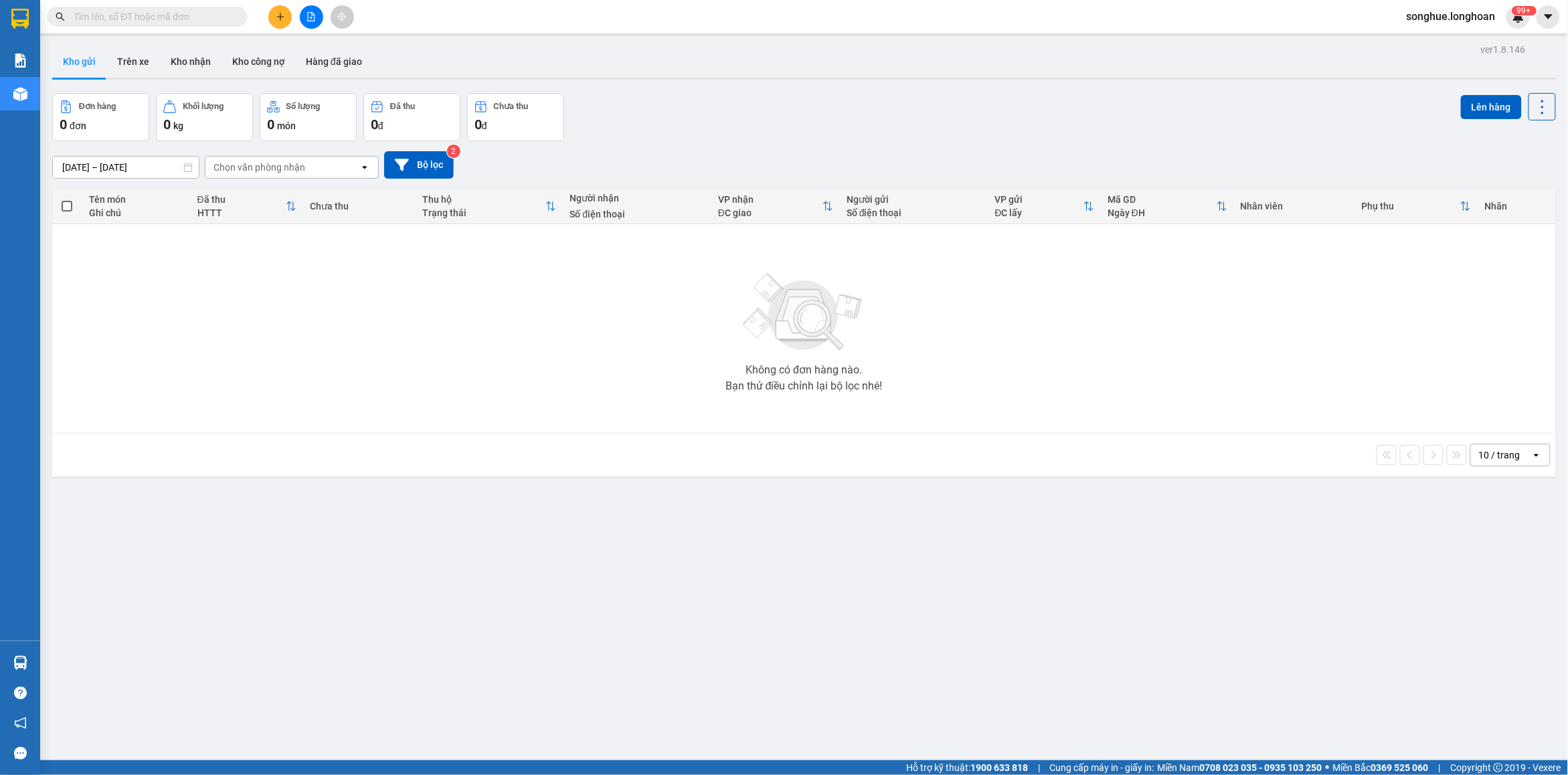
click at [115, 20] on input "text" at bounding box center [153, 17] width 158 height 15
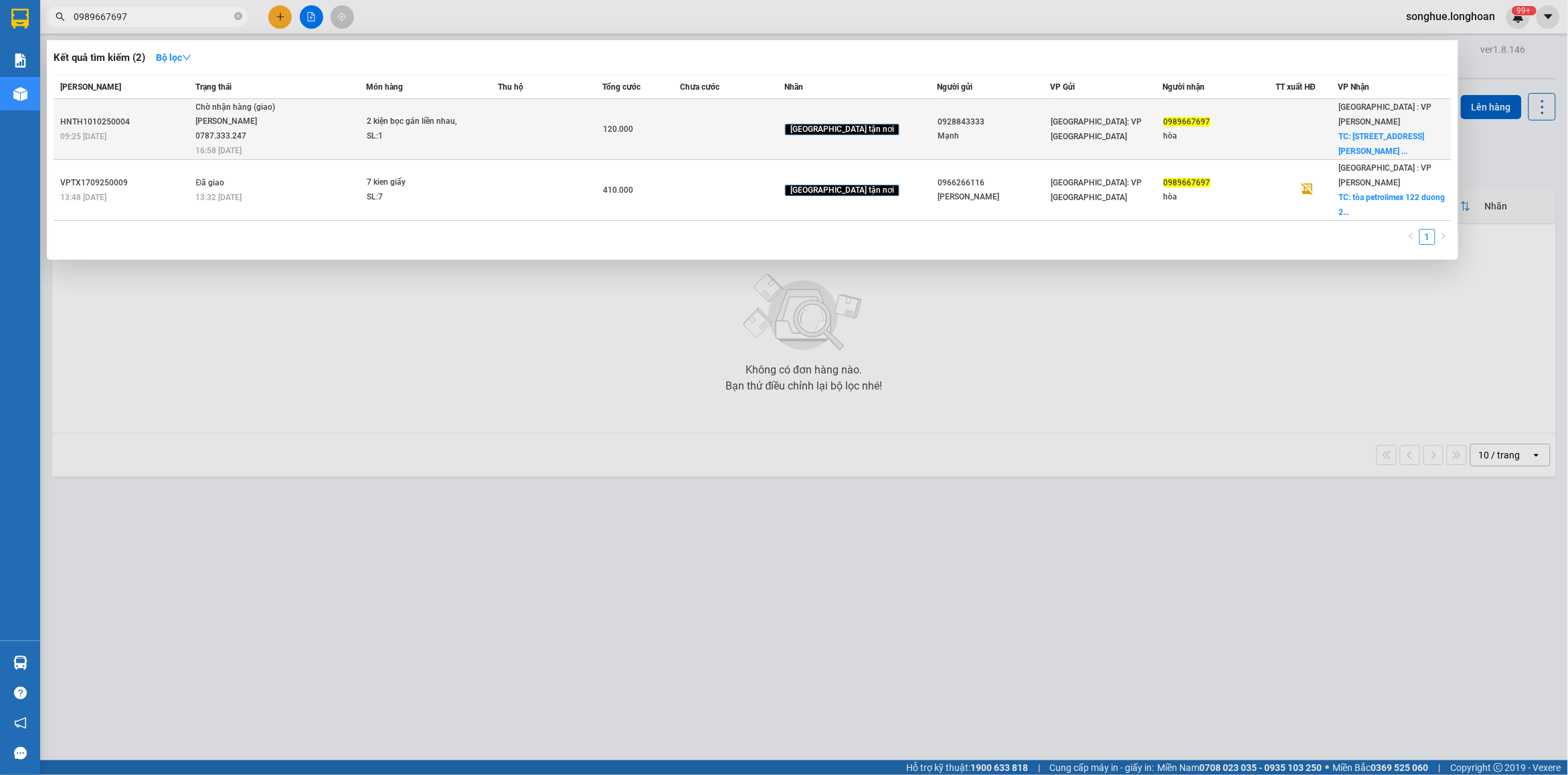
type input "0989667697"
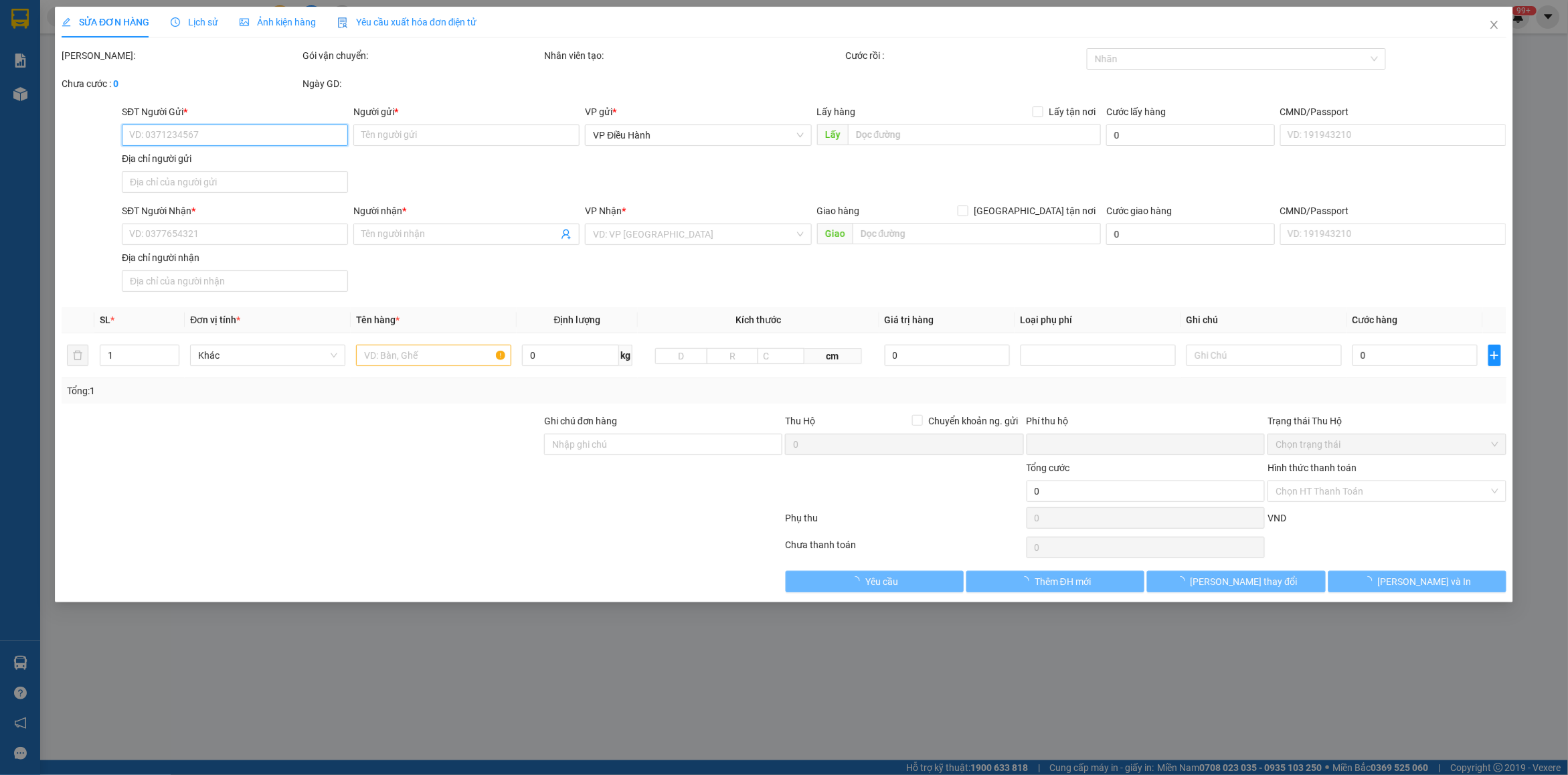
type input "0928843333"
type input "Mạnh"
type input "0989667697"
type input "hòa"
checkbox input "true"
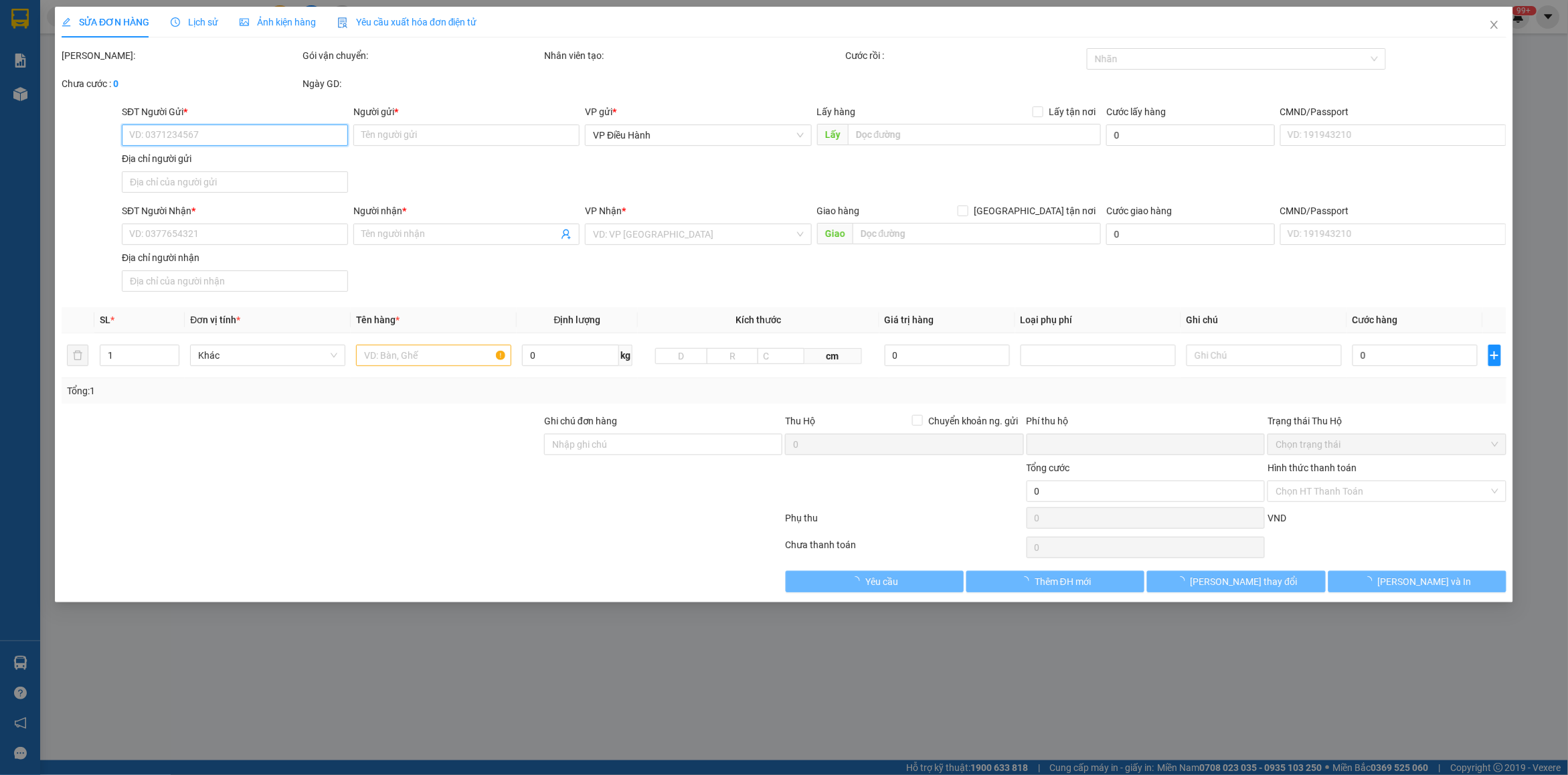
type input "số 122 đườngg 2/9 lê quý đôn bình thuận đà nẵng"
type input "hàng thuỷ dễ vỡ nhẹ tay, hư vỡ không đền báo bên người gửi r"
type input "0"
type input "120.000"
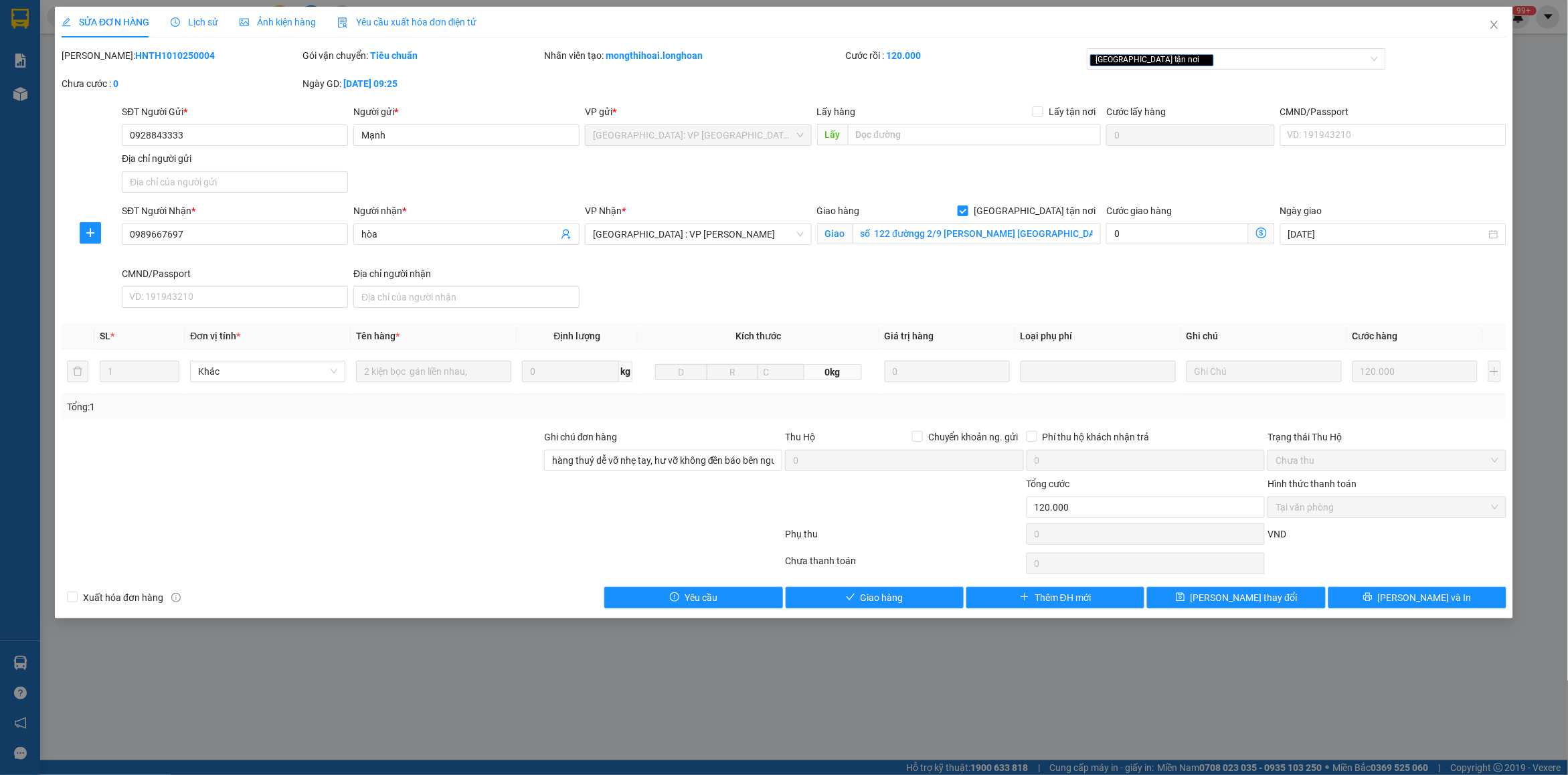
click at [184, 18] on span "Lịch sử" at bounding box center [194, 22] width 47 height 11
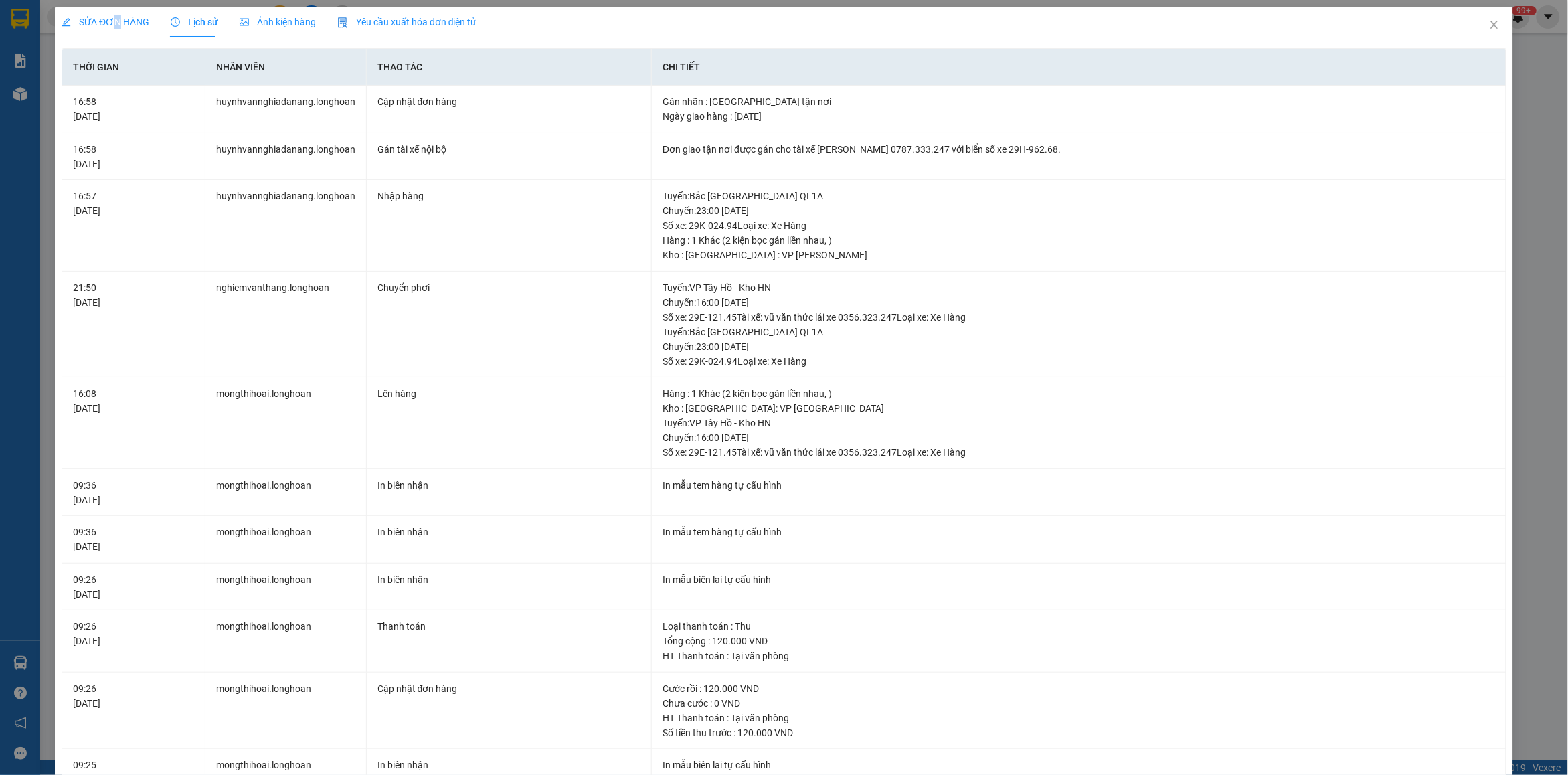
click at [118, 15] on div "SỬA ĐƠN HÀNG" at bounding box center [105, 22] width 88 height 15
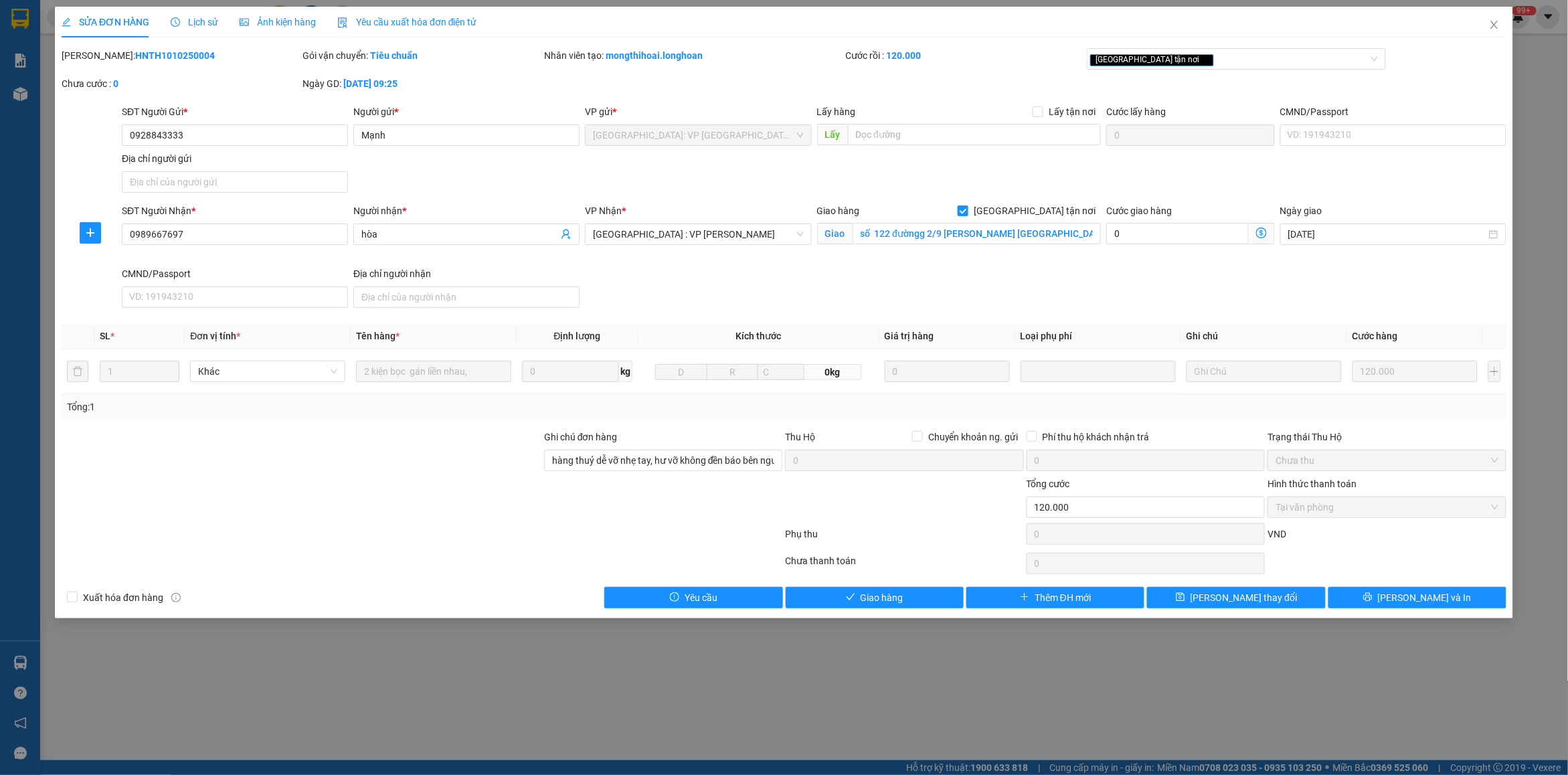
click at [135, 52] on b "HNTH1010250004" at bounding box center [175, 56] width 80 height 11
copy b "HNTH1010250004"
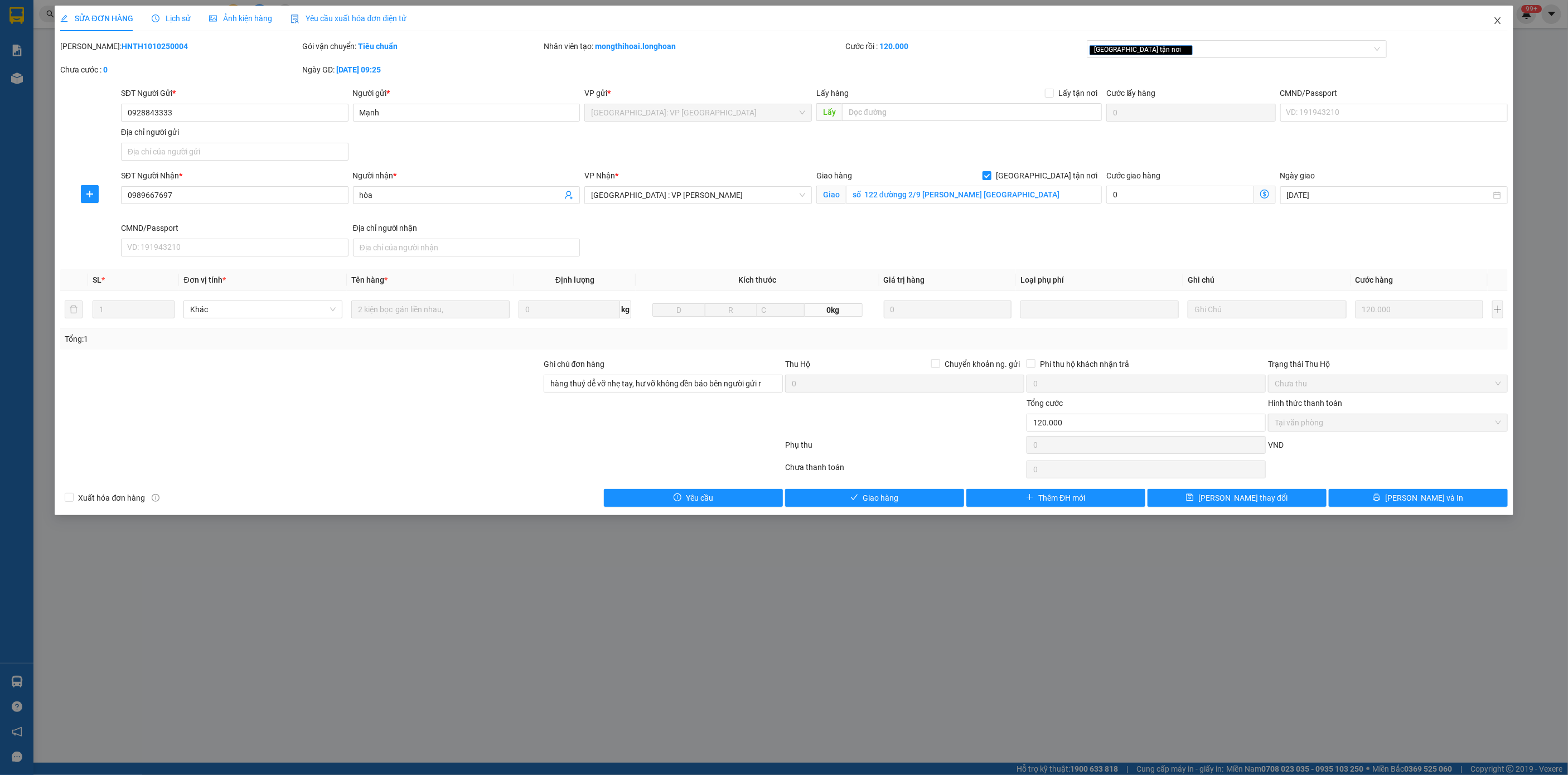
click at [1306, 24] on icon "close" at bounding box center [1497, 20] width 6 height 7
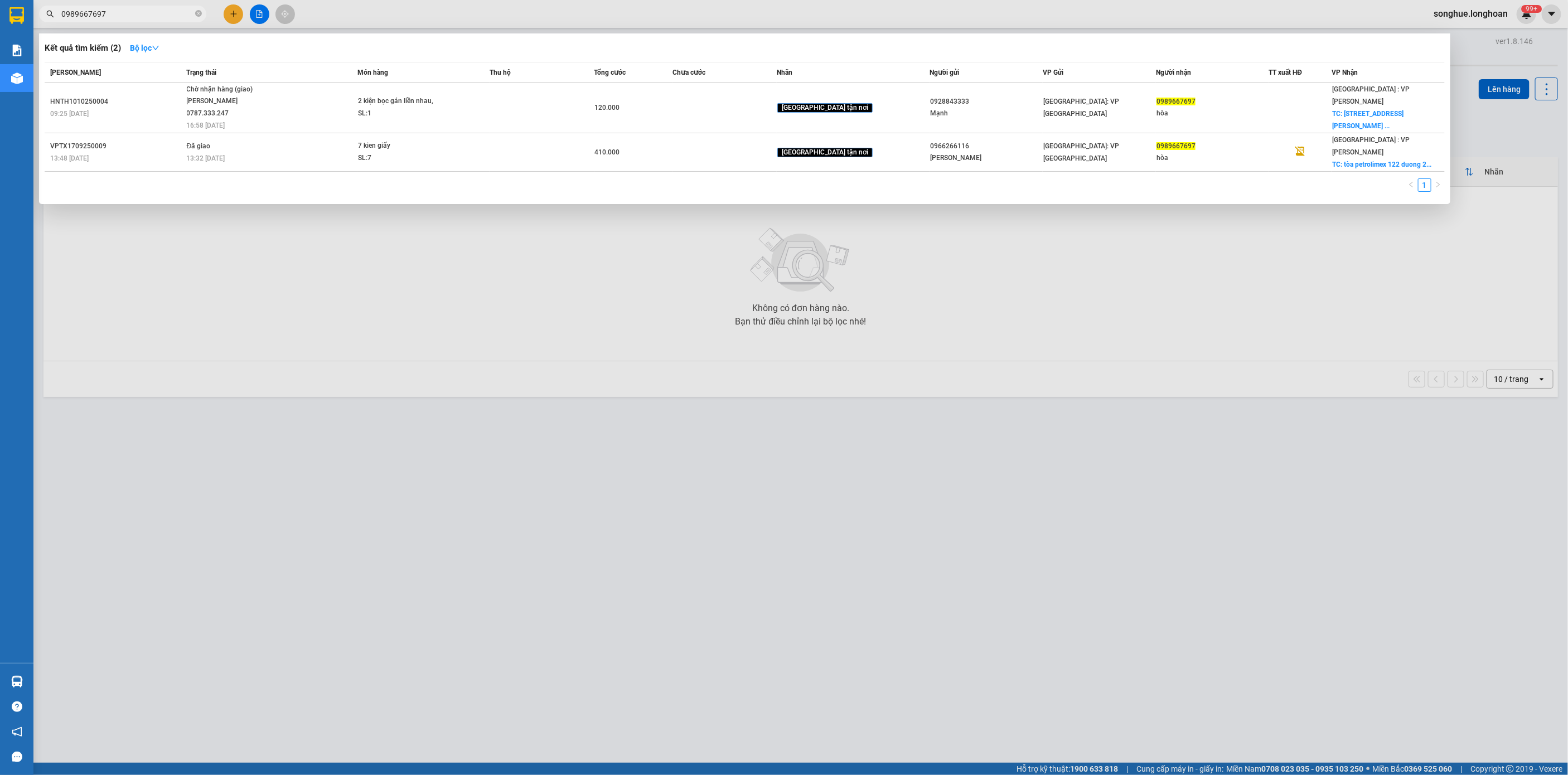
click at [155, 16] on input "0989667697" at bounding box center [127, 14] width 131 height 12
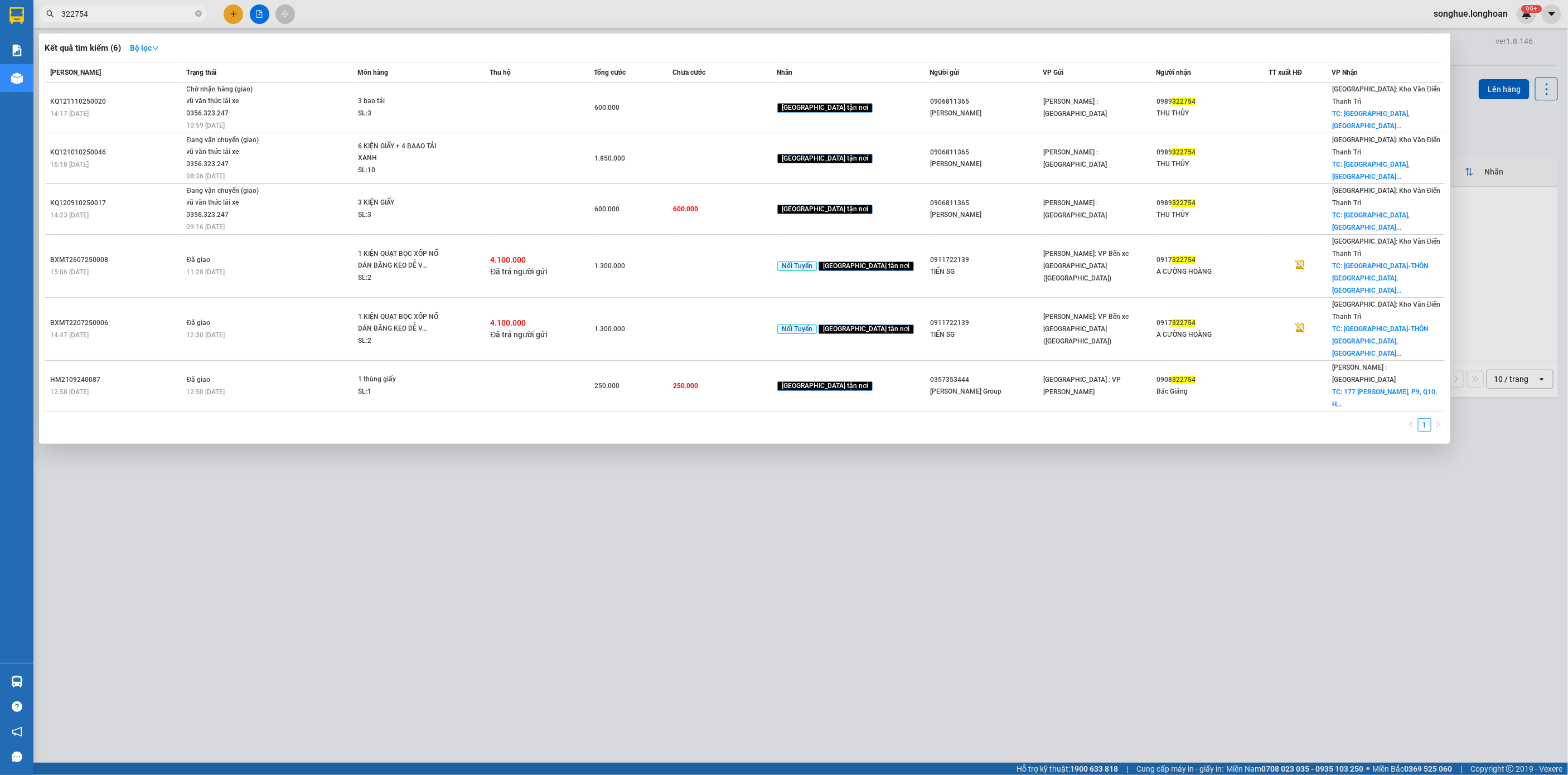
click at [119, 16] on input "322754" at bounding box center [127, 14] width 131 height 12
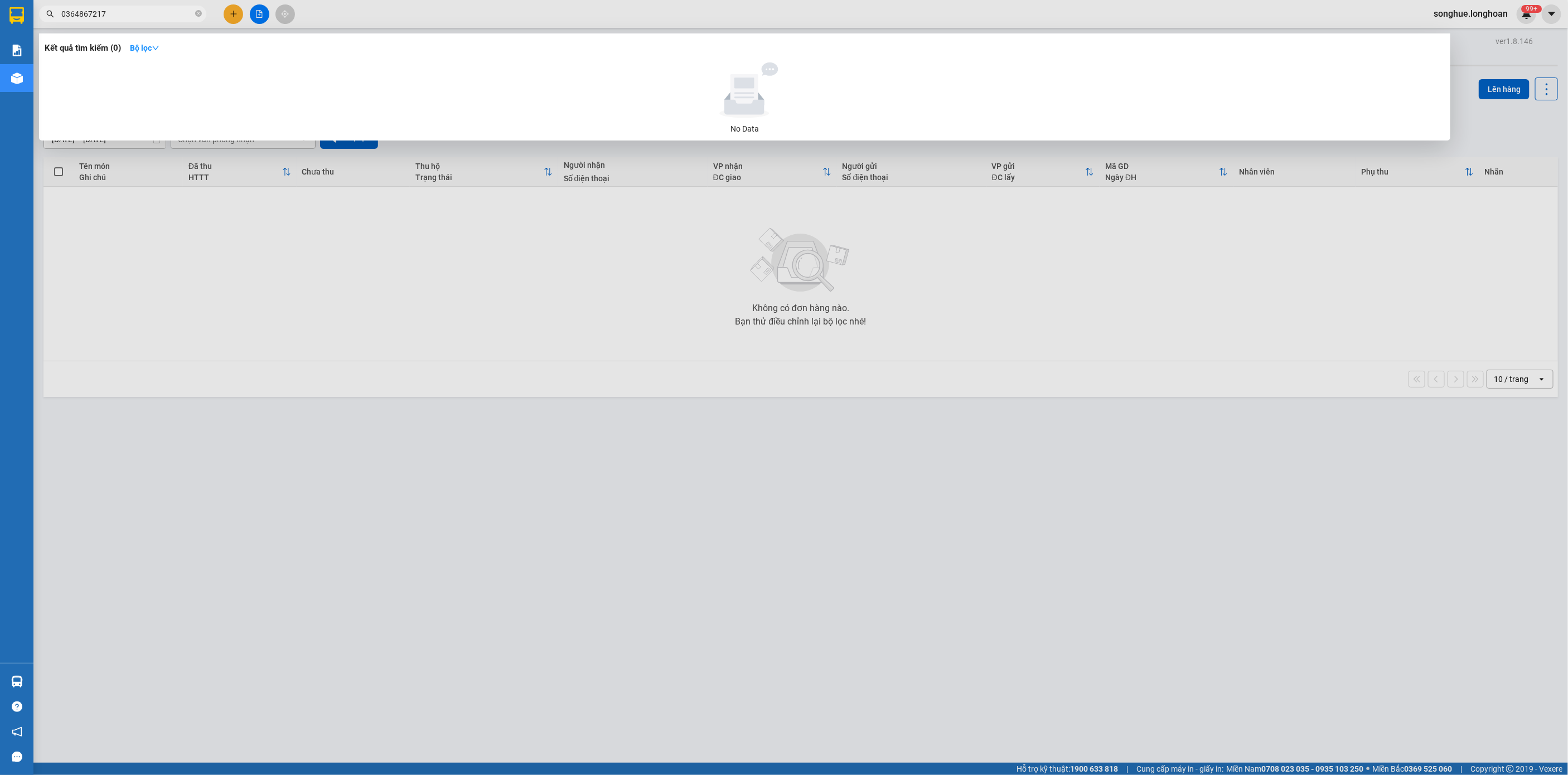
type input "0364867217"
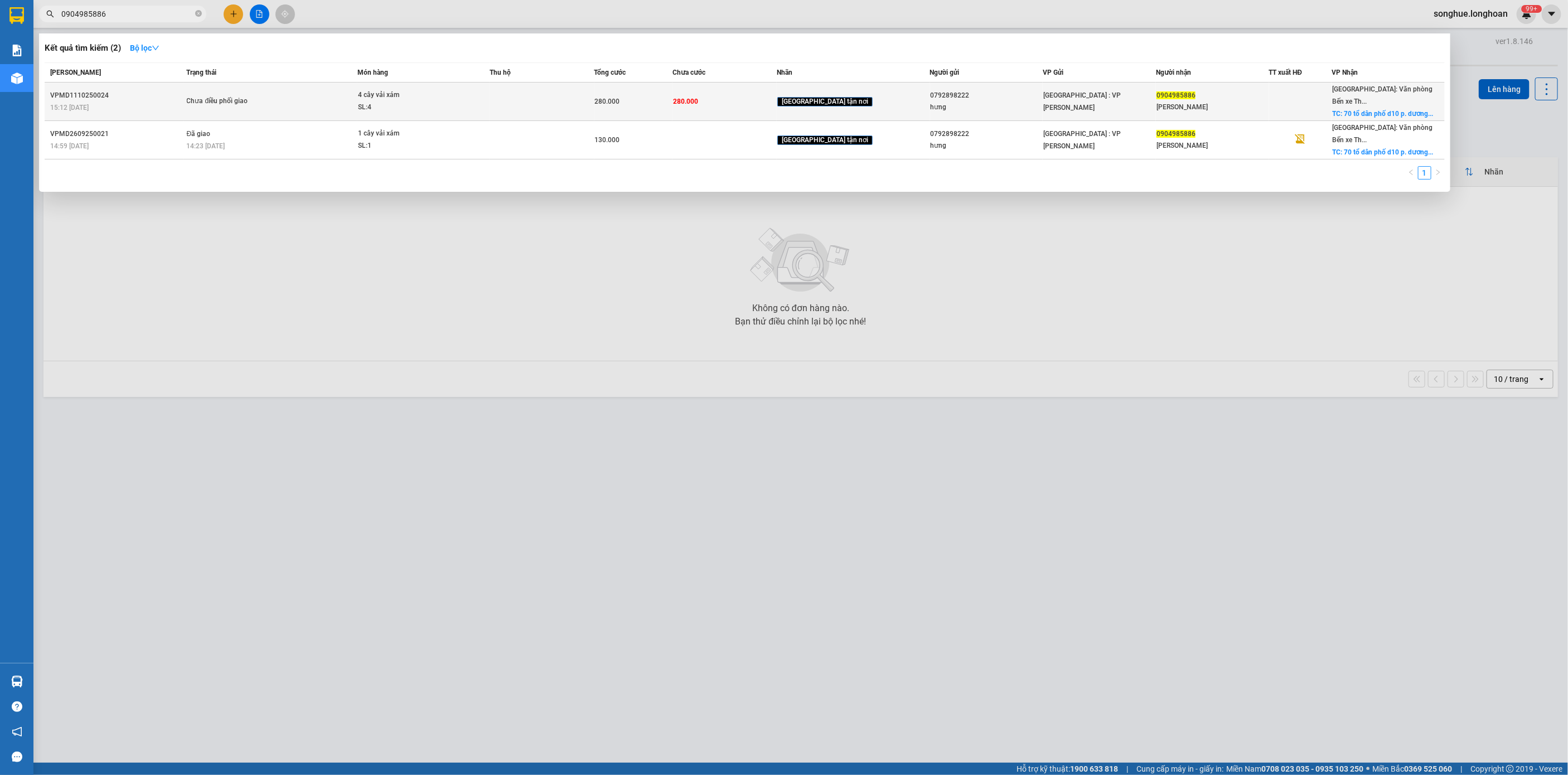
type input "0904985886"
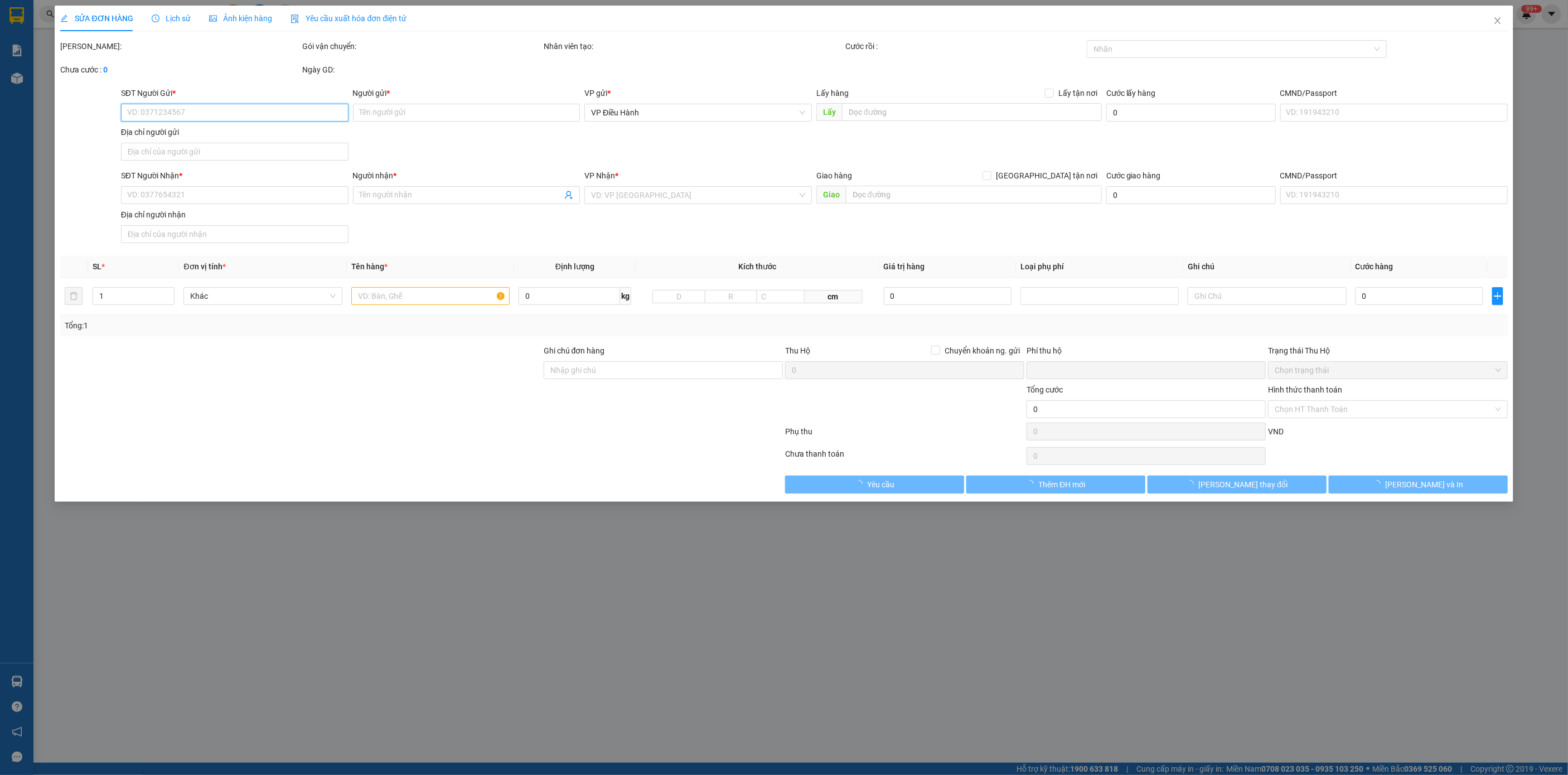
type input "0792898222"
type input "hưng"
type input "0904985886"
type input "cao thu vân"
checkbox input "true"
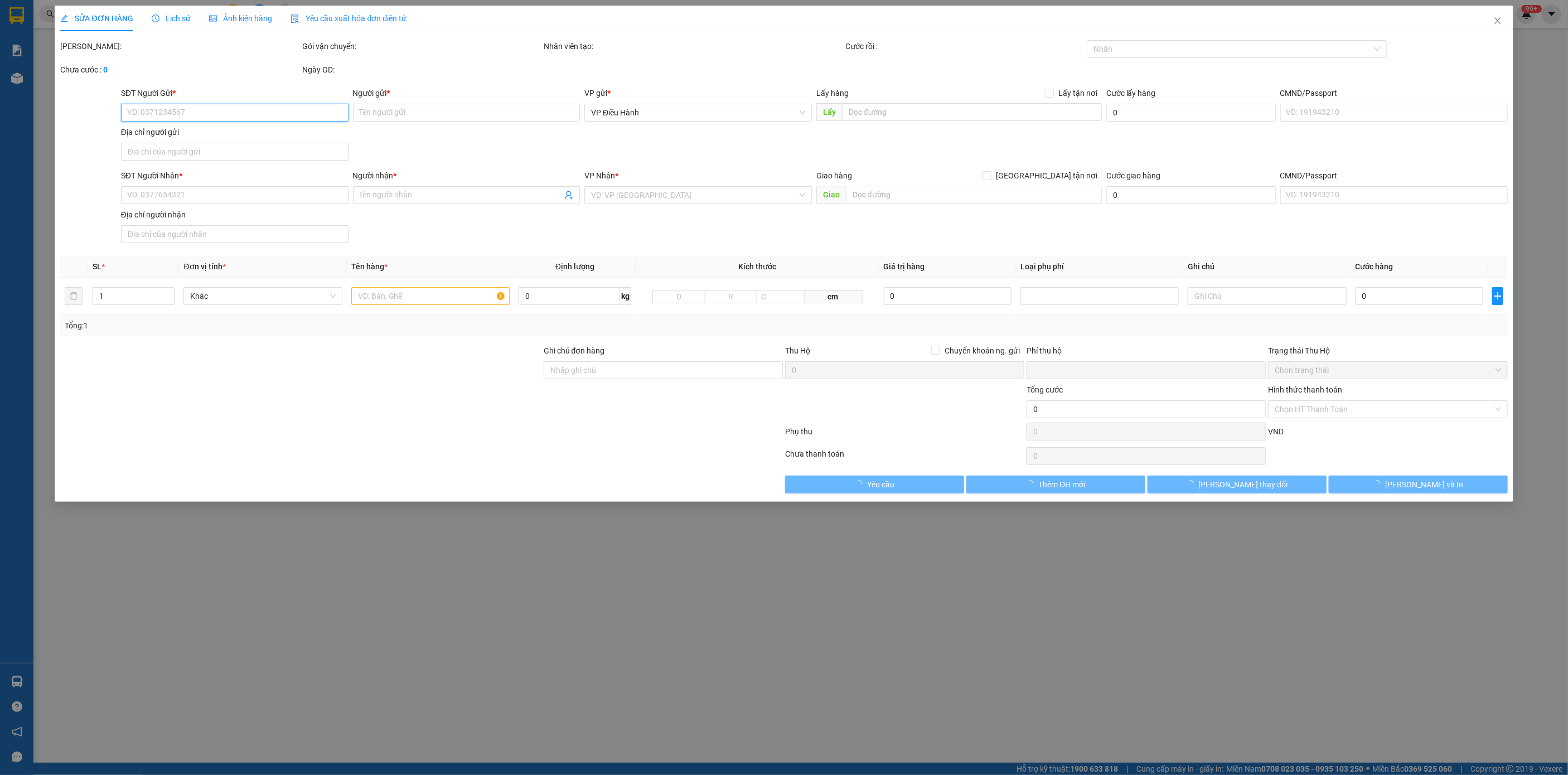
type input "70 tổ dân phố d10 p. dương quan thủy nguyên hải phòng"
type input "0"
type input "280.000"
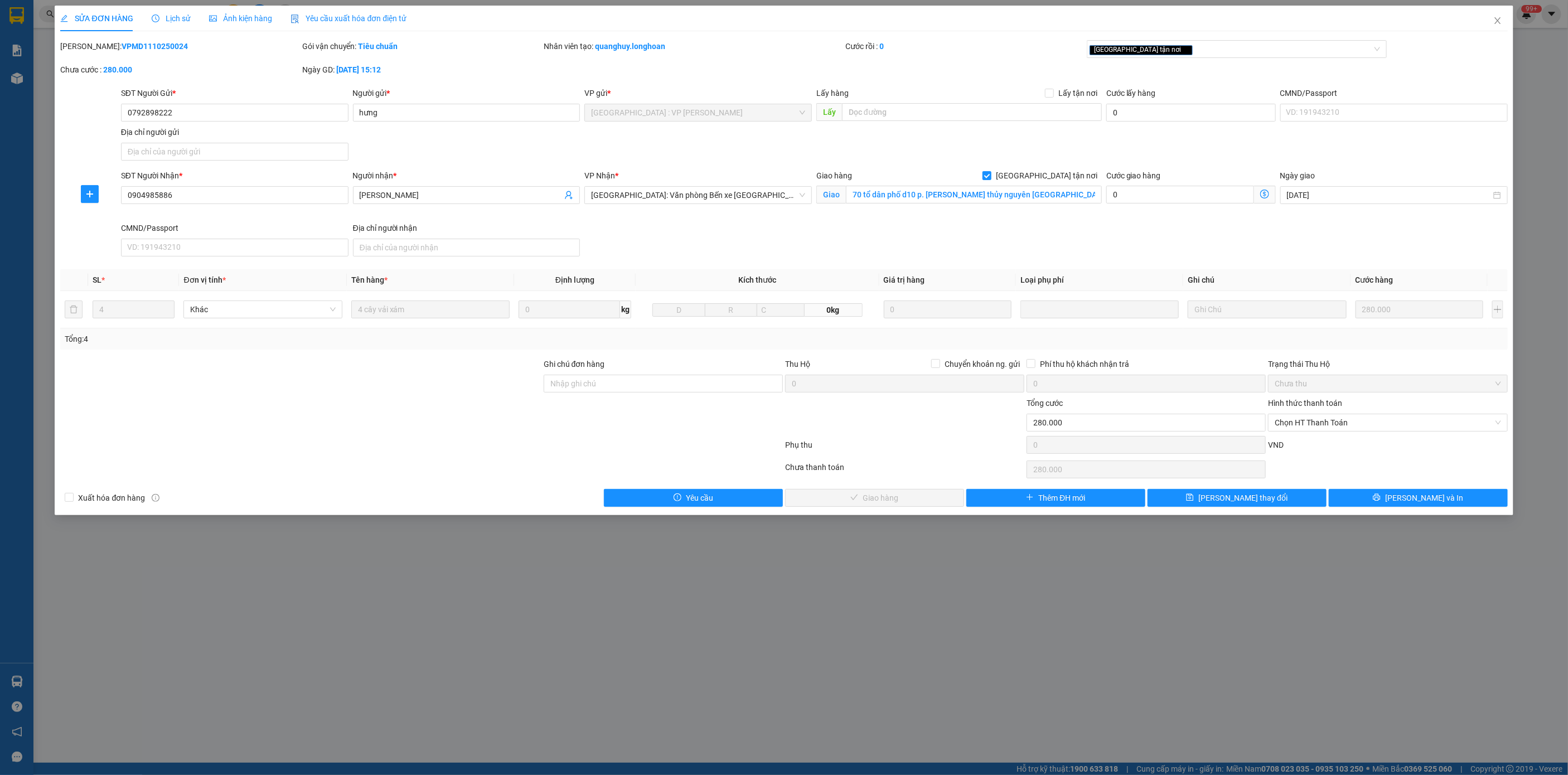
click at [175, 22] on span "Lịch sử" at bounding box center [171, 18] width 40 height 9
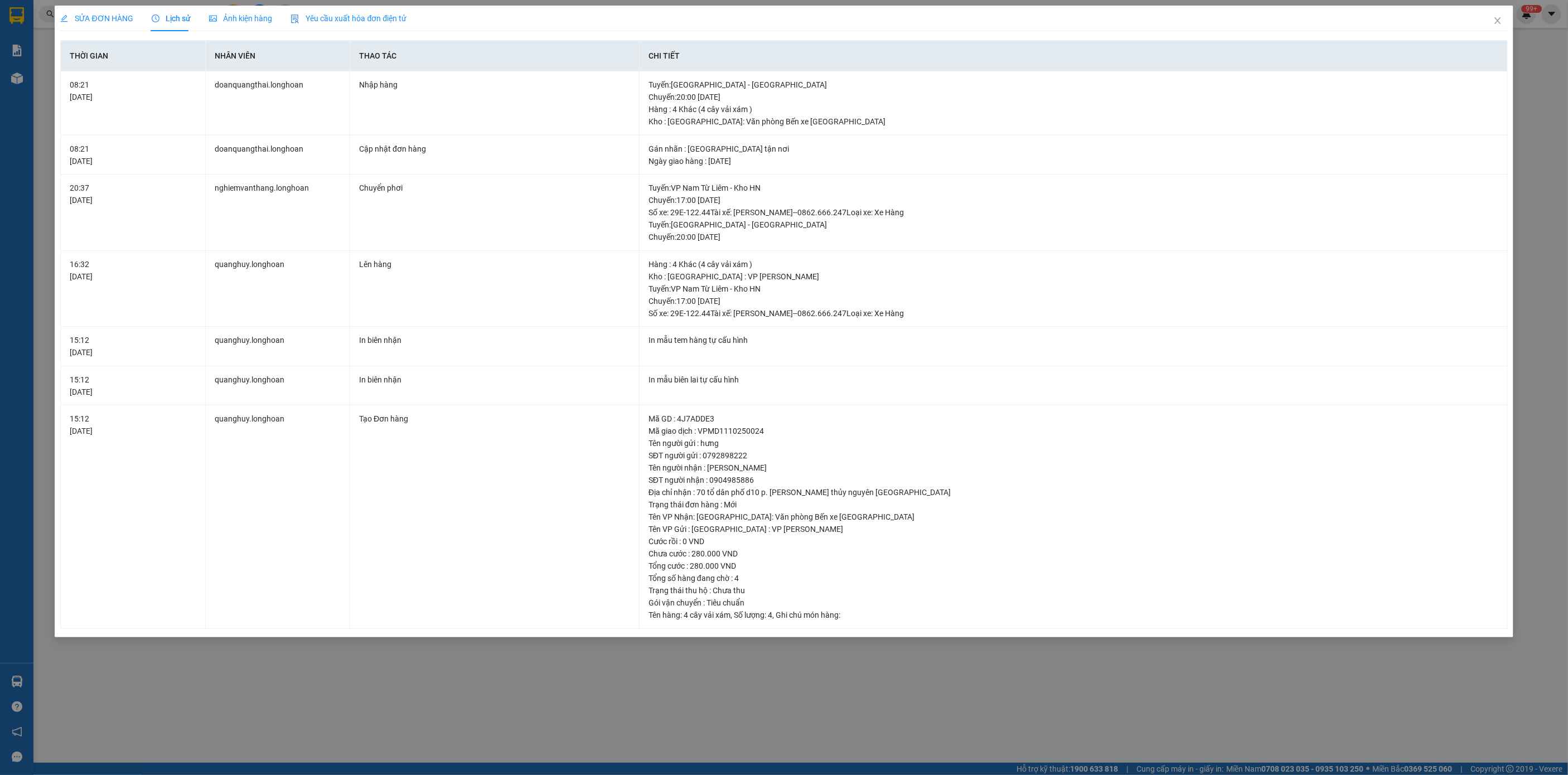
click at [75, 18] on span "SỬA ĐƠN HÀNG" at bounding box center [97, 18] width 73 height 9
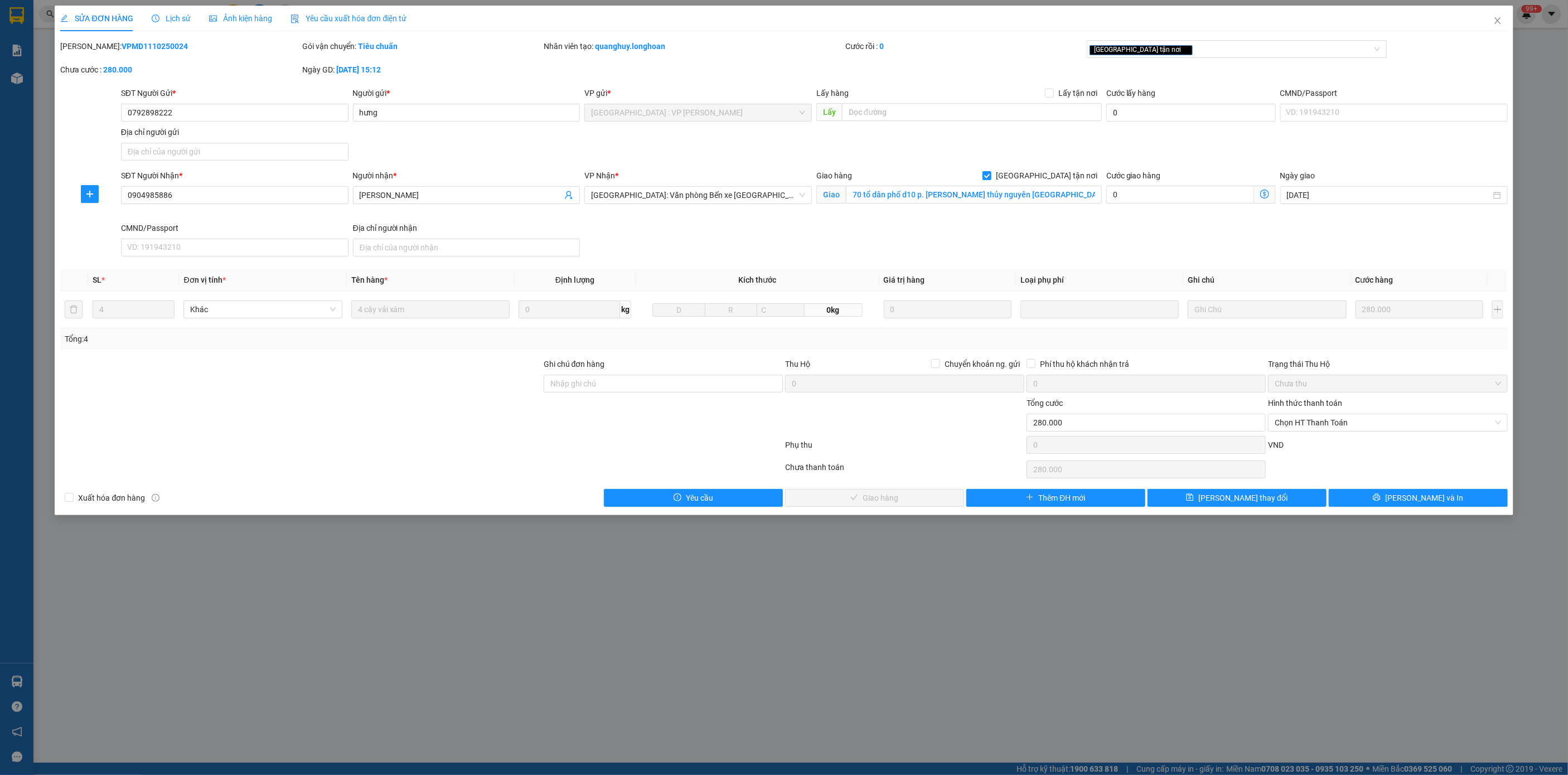
click at [122, 42] on b "VPMD1110250024" at bounding box center [155, 46] width 66 height 9
copy b "VPMD1110250024"
